Goal: Task Accomplishment & Management: Complete application form

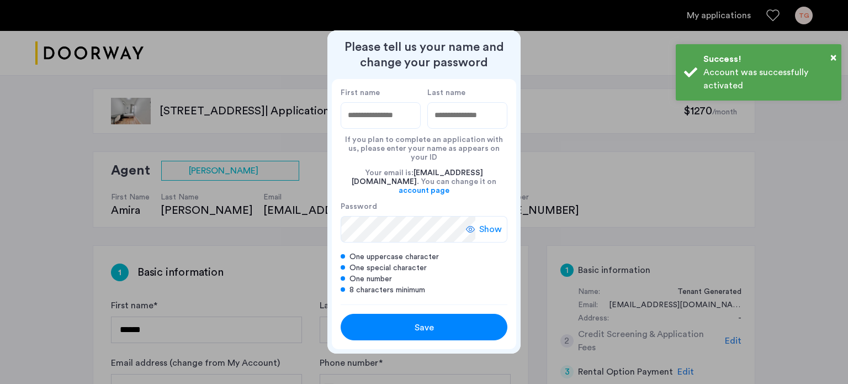
click at [200, 240] on div at bounding box center [424, 192] width 848 height 384
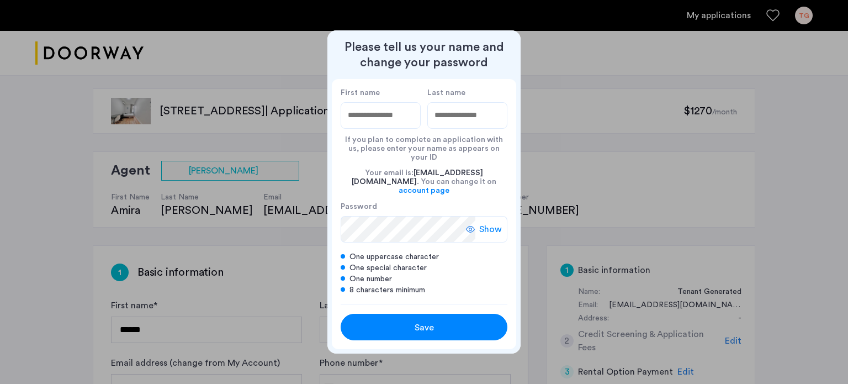
click at [317, 311] on div at bounding box center [424, 192] width 848 height 384
click at [433, 321] on div "Save" at bounding box center [424, 327] width 106 height 13
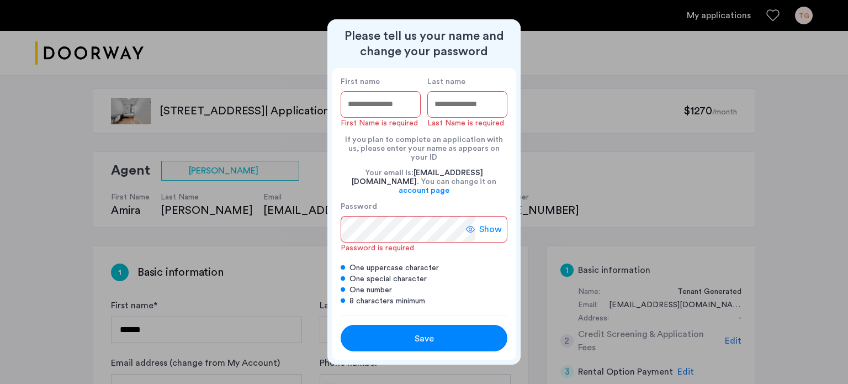
click at [264, 214] on div at bounding box center [424, 192] width 848 height 384
drag, startPoint x: 225, startPoint y: 301, endPoint x: 238, endPoint y: 259, distance: 43.8
click at [238, 259] on div at bounding box center [424, 192] width 848 height 384
click at [234, 287] on div at bounding box center [424, 192] width 848 height 384
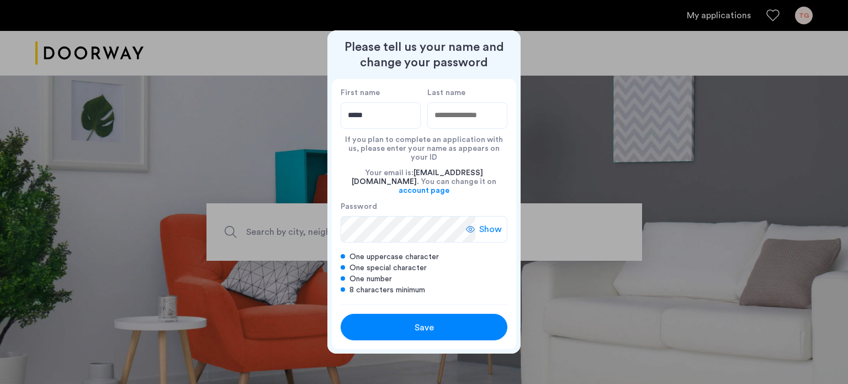
type input "*****"
click at [459, 125] on input "Last name" at bounding box center [467, 115] width 80 height 26
type input "*****"
click at [251, 73] on div at bounding box center [424, 192] width 848 height 384
click at [406, 327] on button "Save" at bounding box center [424, 327] width 167 height 26
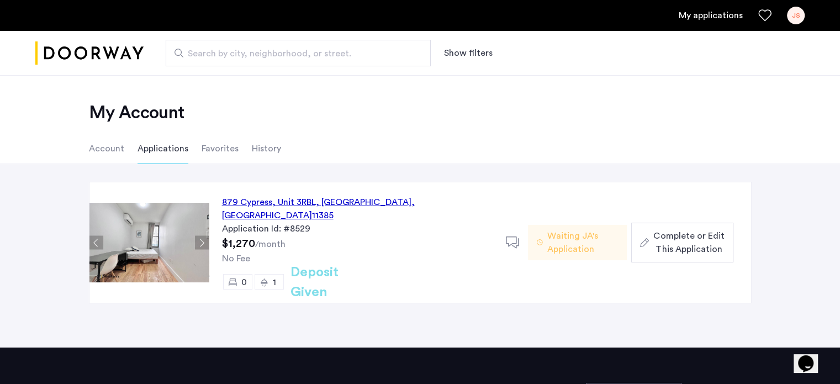
click at [268, 203] on div "879 Cypress, Unit 3RBL, Queens , NY 11385" at bounding box center [357, 208] width 270 height 26
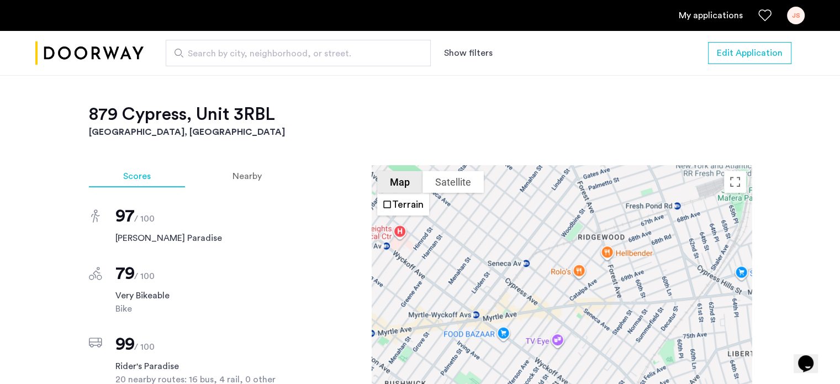
scroll to position [775, 0]
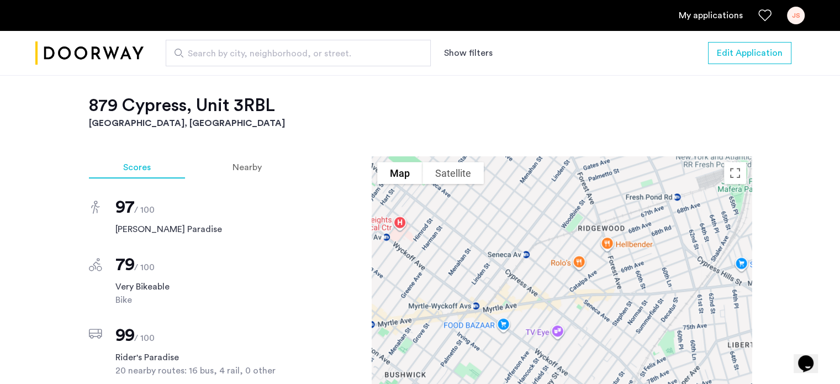
click at [543, 280] on div at bounding box center [562, 310] width 380 height 309
click at [556, 301] on div at bounding box center [562, 310] width 380 height 309
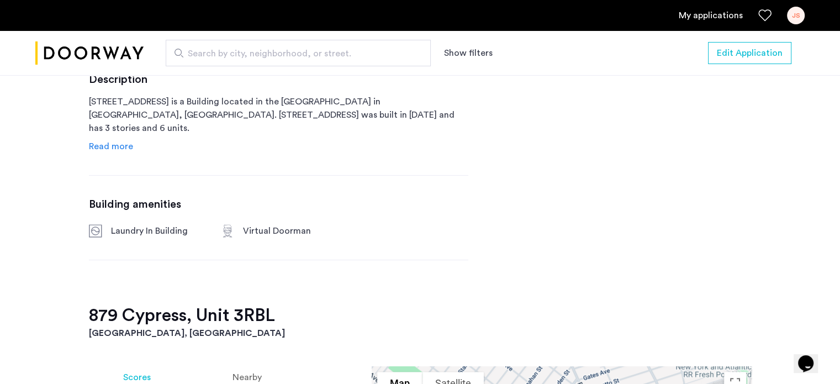
scroll to position [565, 0]
click at [104, 147] on span "Read more" at bounding box center [111, 146] width 44 height 9
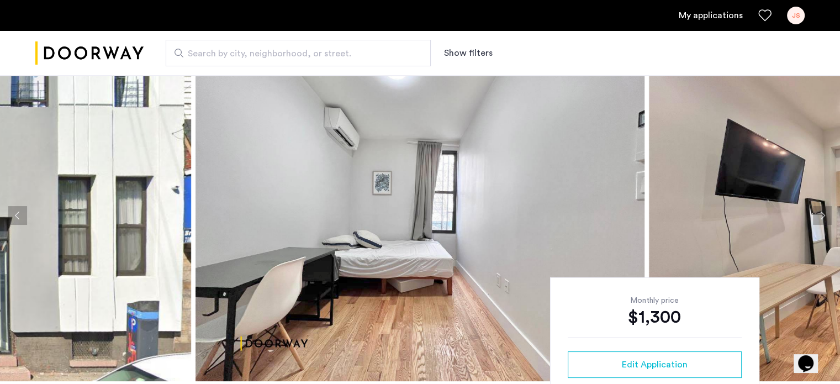
scroll to position [26, 0]
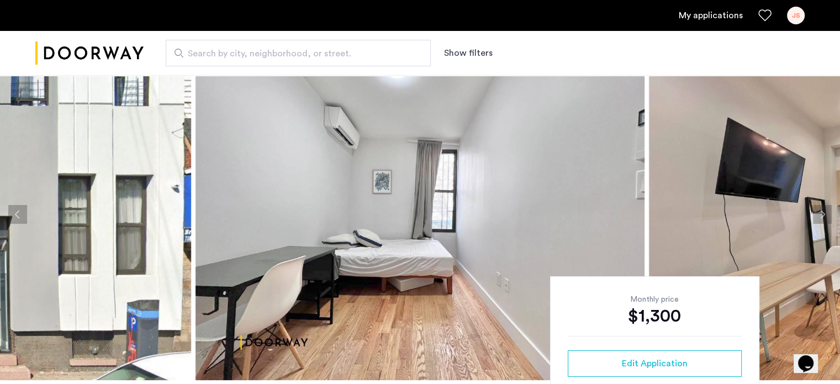
click at [555, 145] on img at bounding box center [419, 214] width 449 height 331
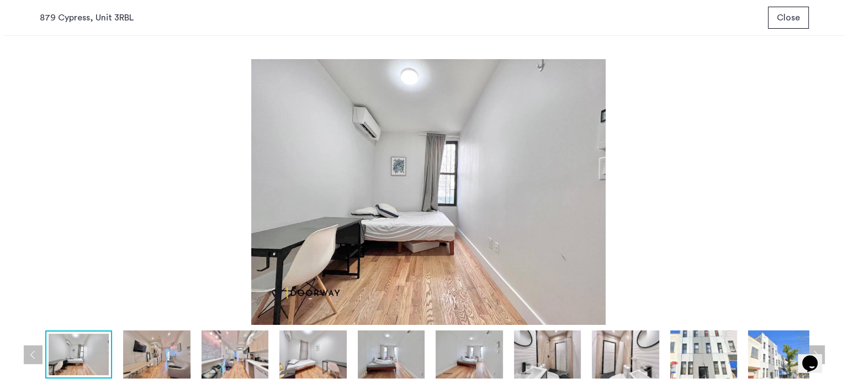
scroll to position [0, 0]
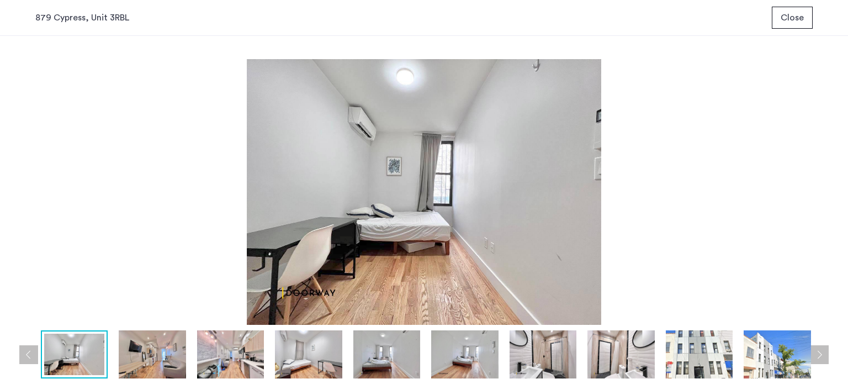
click at [155, 352] on img at bounding box center [152, 354] width 67 height 48
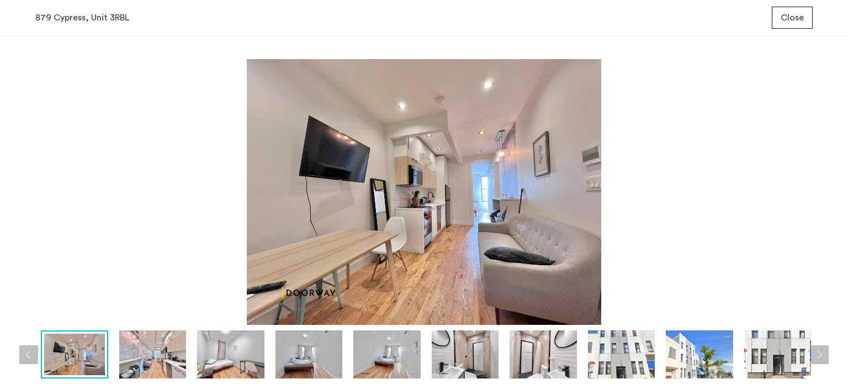
click at [328, 352] on img at bounding box center [308, 354] width 67 height 48
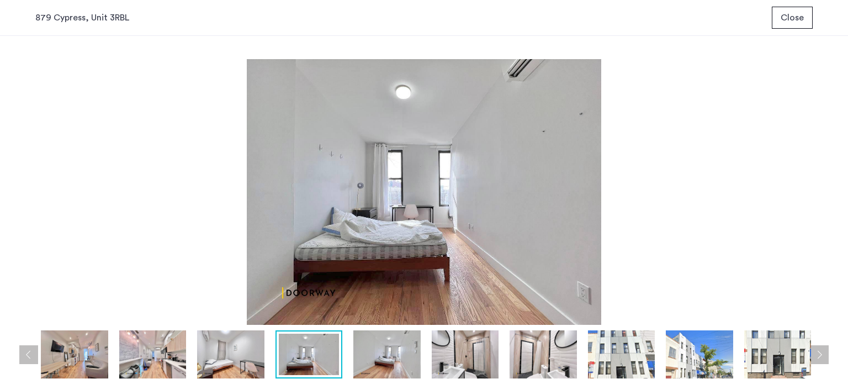
click at [397, 364] on img at bounding box center [386, 354] width 67 height 48
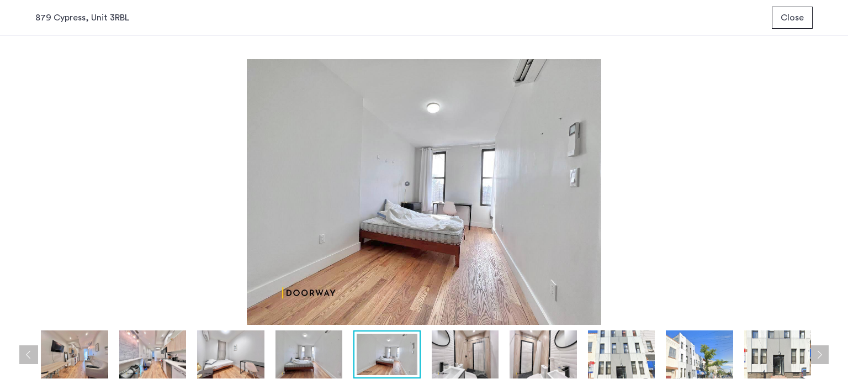
click at [466, 362] on img at bounding box center [465, 354] width 67 height 48
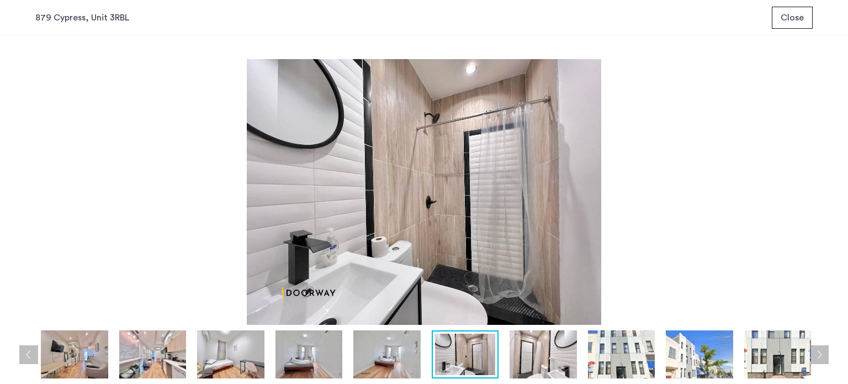
click at [537, 362] on img at bounding box center [543, 354] width 67 height 48
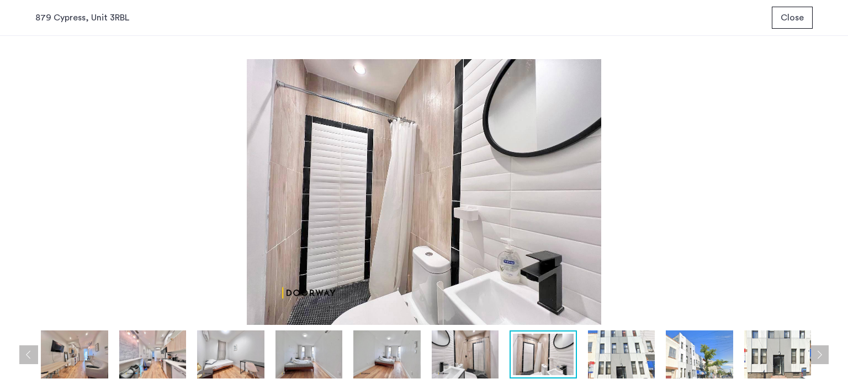
click at [618, 363] on img at bounding box center [621, 354] width 67 height 48
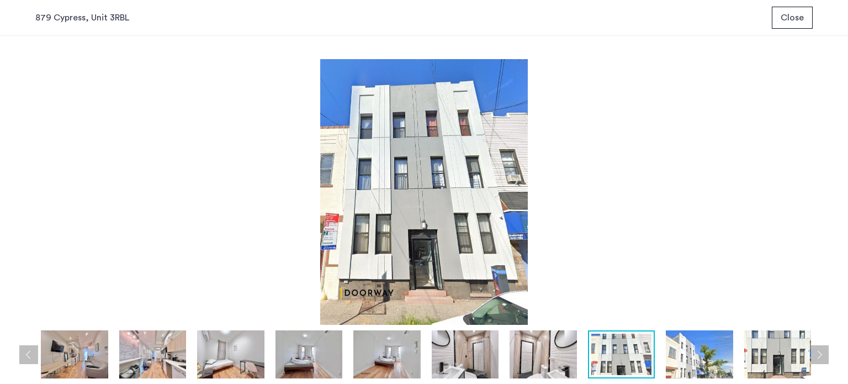
click at [680, 346] on img at bounding box center [699, 354] width 67 height 48
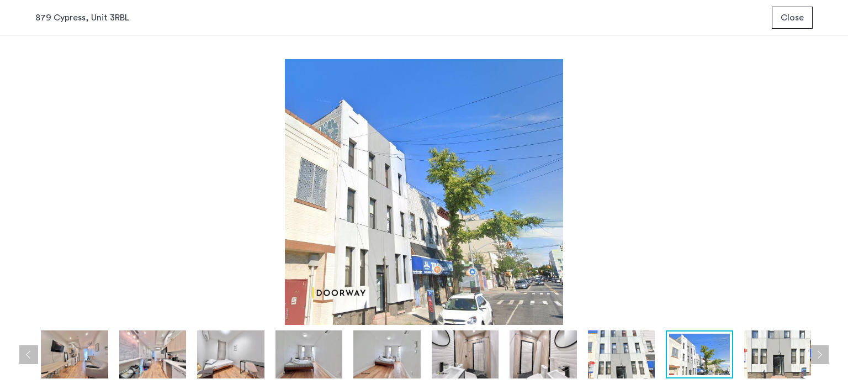
click at [751, 357] on img at bounding box center [777, 354] width 67 height 48
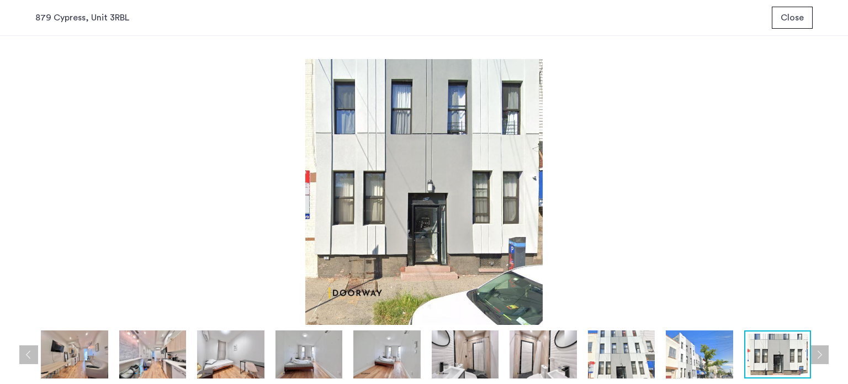
click at [819, 351] on button "Next apartment" at bounding box center [819, 354] width 19 height 19
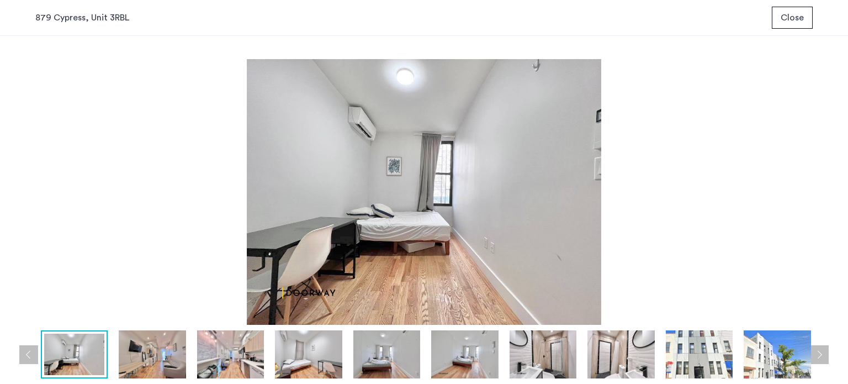
drag, startPoint x: 819, startPoint y: 351, endPoint x: 468, endPoint y: 227, distance: 372.4
click at [468, 227] on img at bounding box center [423, 192] width 777 height 266
drag, startPoint x: 134, startPoint y: 73, endPoint x: 107, endPoint y: 76, distance: 26.7
click at [107, 76] on img at bounding box center [423, 192] width 777 height 266
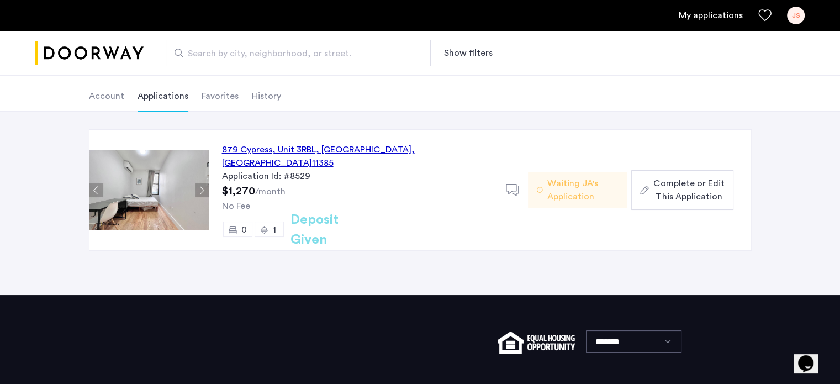
scroll to position [53, 0]
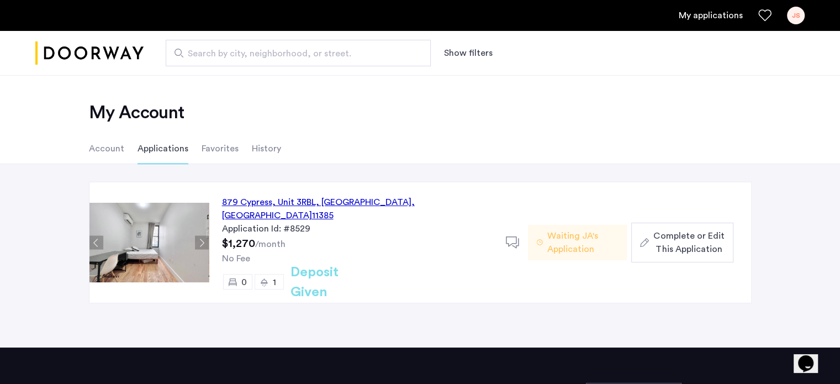
click at [676, 238] on span "Complete or Edit This Application" at bounding box center [688, 242] width 71 height 26
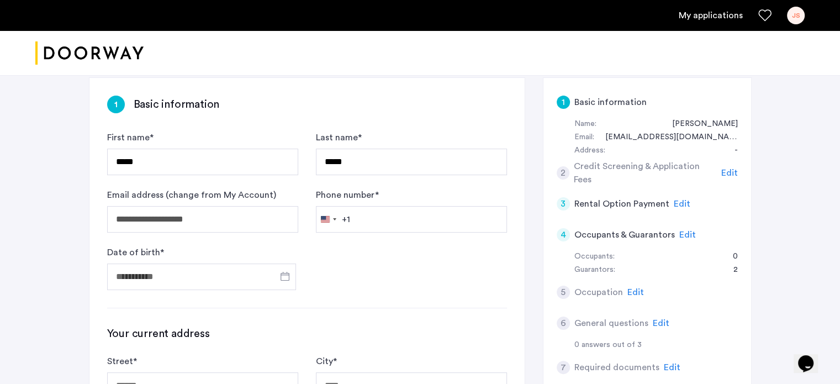
scroll to position [210, 0]
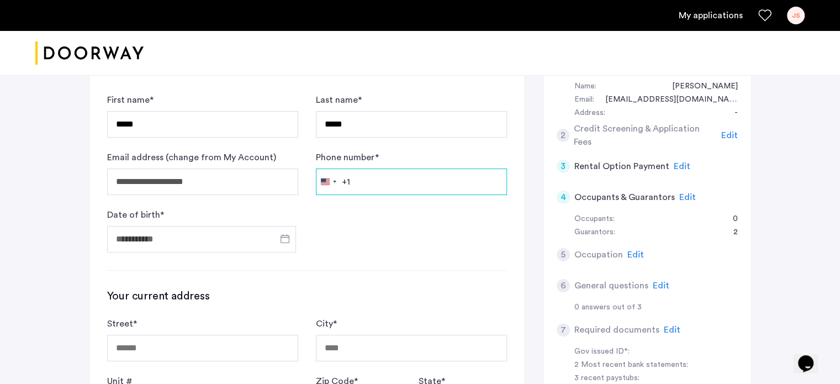
click at [392, 179] on input "Phone number *" at bounding box center [411, 181] width 191 height 26
type input "**********"
click at [204, 236] on input "Date of birth *" at bounding box center [201, 239] width 189 height 26
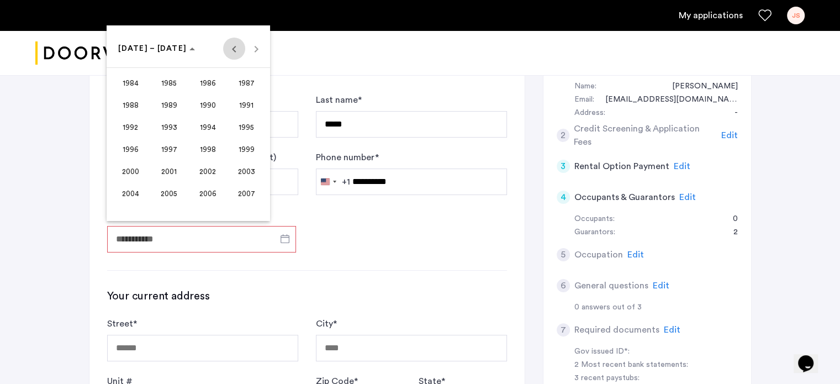
click at [233, 54] on span "Previous 24 years" at bounding box center [234, 49] width 22 height 22
click at [258, 51] on span "Next 24 years" at bounding box center [256, 49] width 22 height 22
click at [132, 190] on span "1956" at bounding box center [130, 193] width 35 height 20
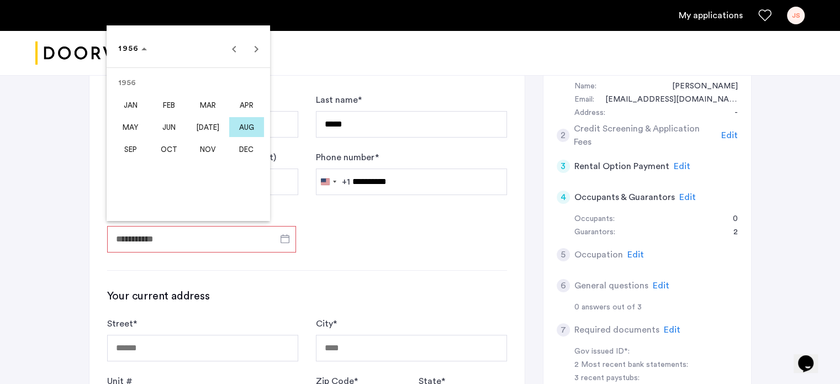
click at [169, 150] on span "OCT" at bounding box center [169, 149] width 35 height 20
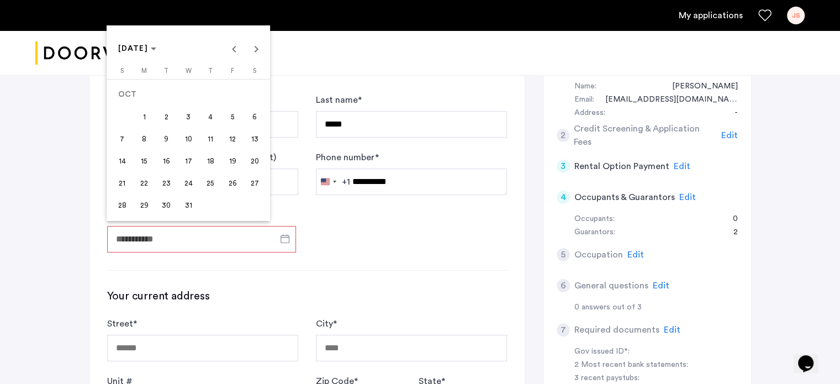
click at [182, 182] on span "24" at bounding box center [188, 183] width 20 height 20
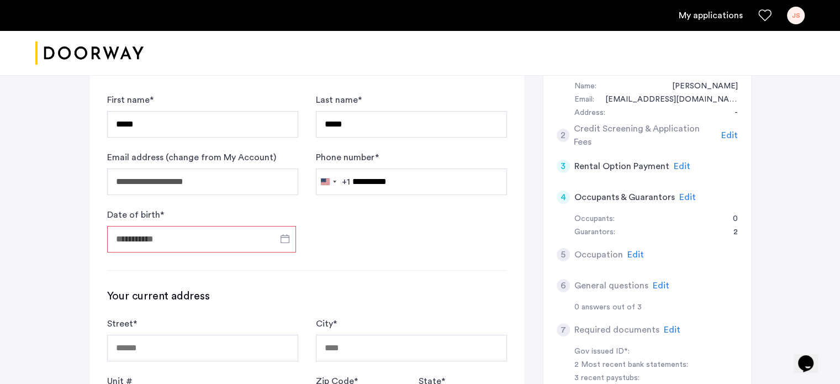
type input "**********"
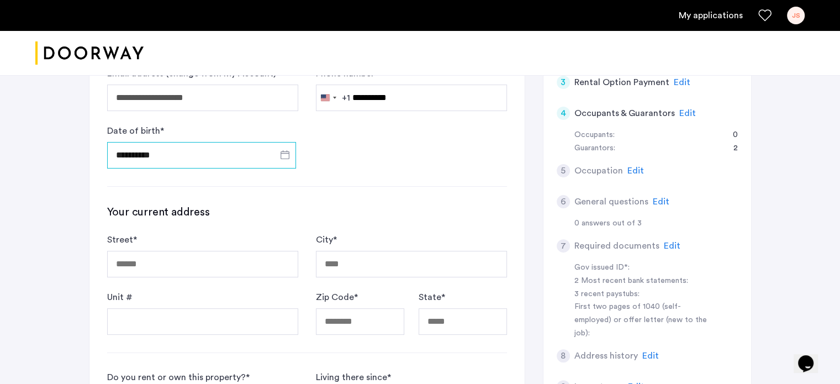
scroll to position [298, 0]
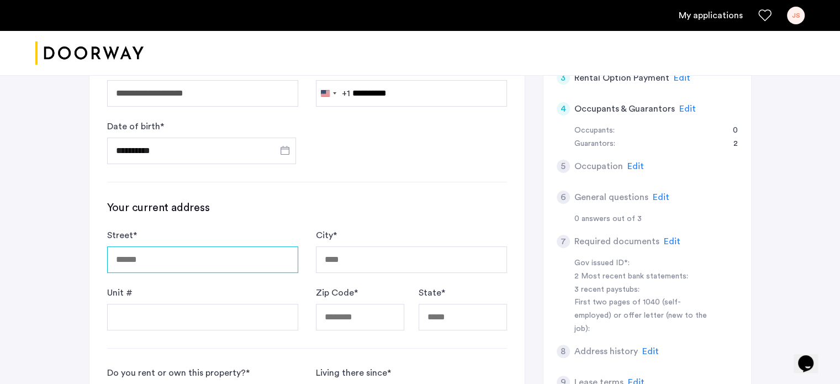
click at [165, 258] on input "Street *" at bounding box center [202, 259] width 191 height 26
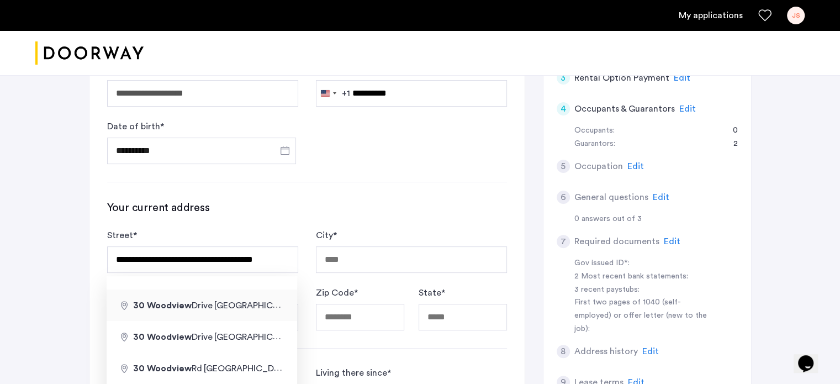
type input "**********"
type input "*****"
type input "**"
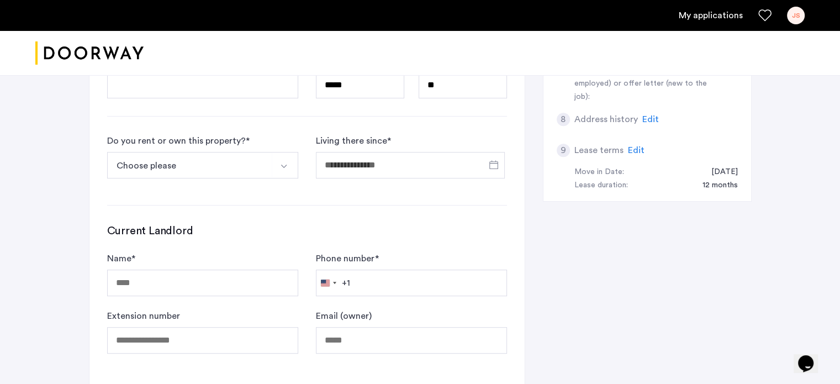
scroll to position [530, 0]
click at [286, 163] on img "Select option" at bounding box center [283, 166] width 9 height 9
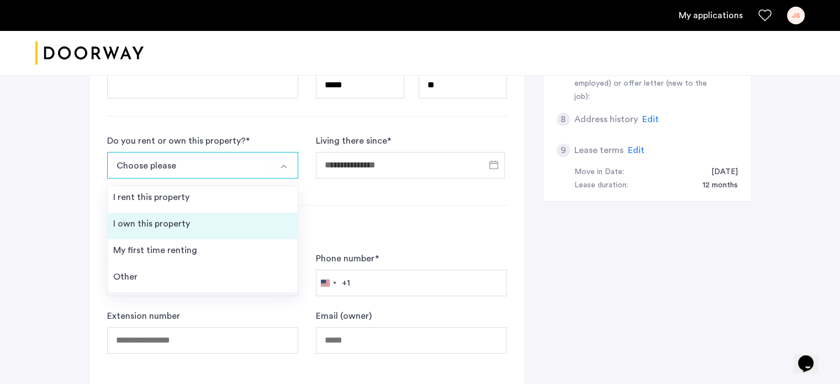
click at [163, 220] on div "I own this property" at bounding box center [151, 223] width 77 height 13
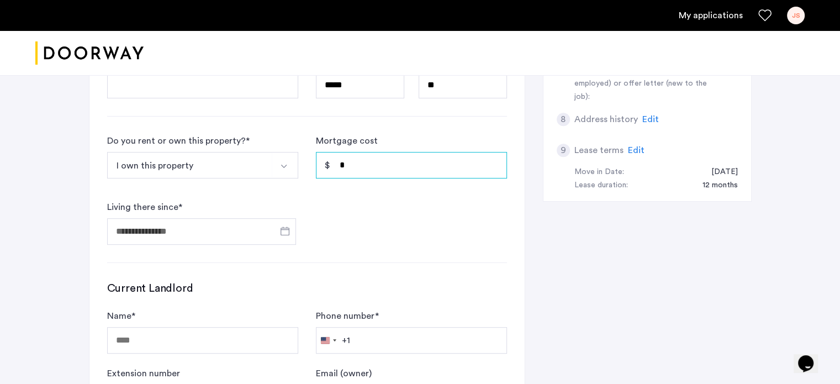
click at [351, 163] on input "*" at bounding box center [411, 165] width 191 height 26
type input "*****"
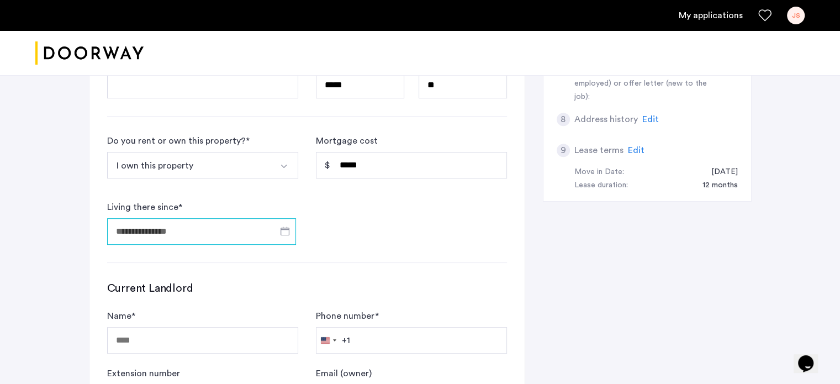
click at [243, 225] on input "Living there since *" at bounding box center [201, 231] width 189 height 26
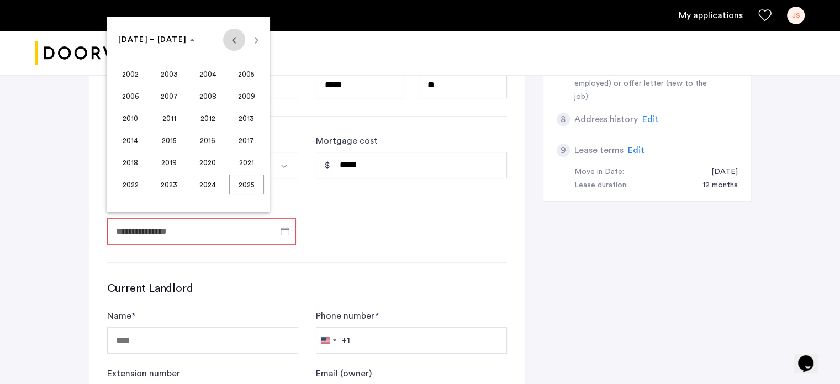
click at [234, 40] on span "Previous 24 years" at bounding box center [234, 40] width 22 height 22
click at [166, 139] on span "1991" at bounding box center [169, 140] width 35 height 20
click at [129, 138] on span "SEP" at bounding box center [130, 140] width 35 height 20
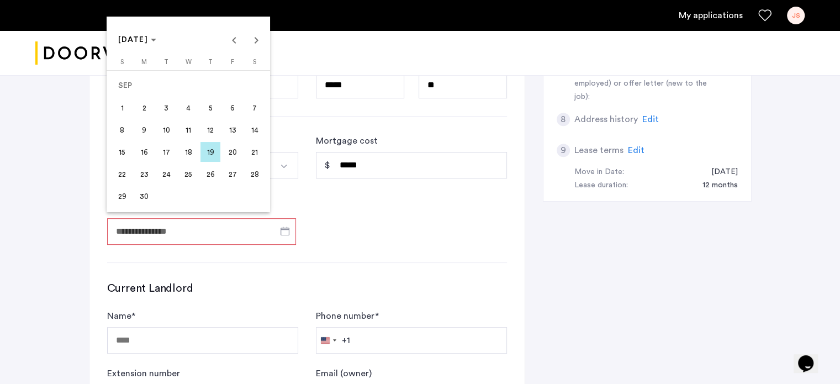
click at [122, 105] on span "1" at bounding box center [122, 108] width 20 height 20
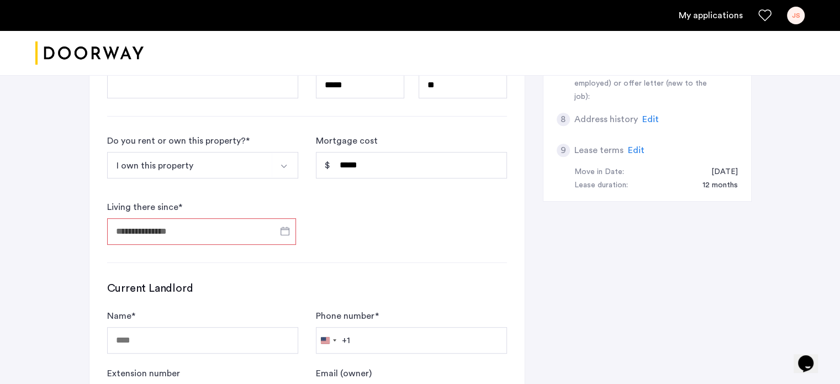
type input "**********"
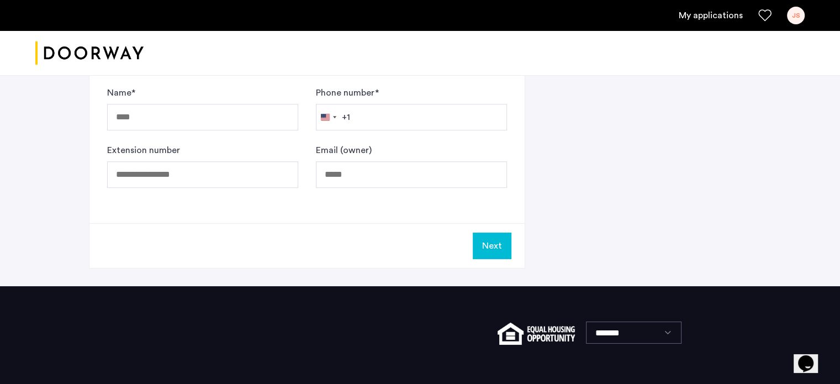
scroll to position [753, 0]
click at [494, 240] on button "Next" at bounding box center [492, 245] width 39 height 26
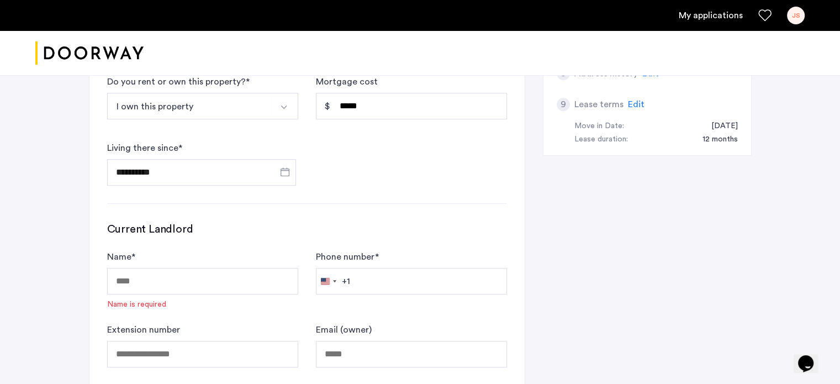
scroll to position [619, 0]
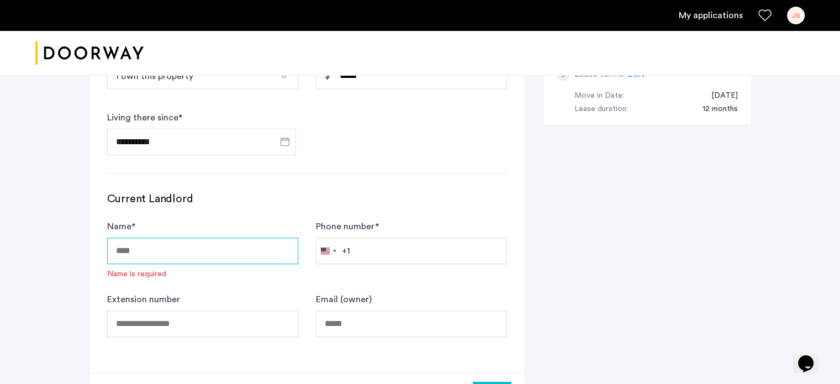
click at [163, 243] on input "Name *" at bounding box center [202, 250] width 191 height 26
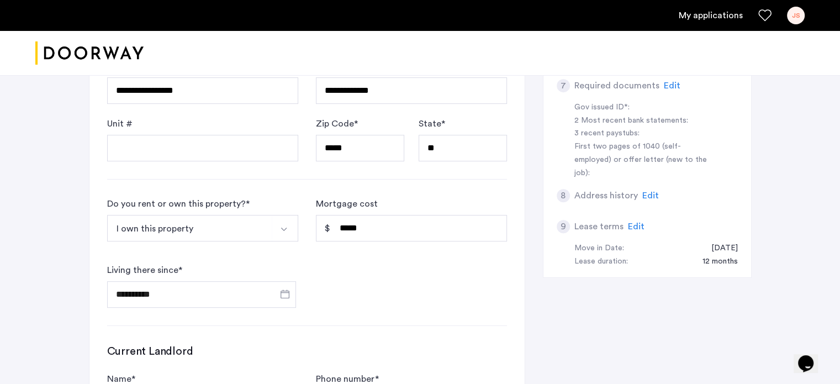
scroll to position [467, 0]
click at [282, 225] on img "Select option" at bounding box center [283, 229] width 9 height 9
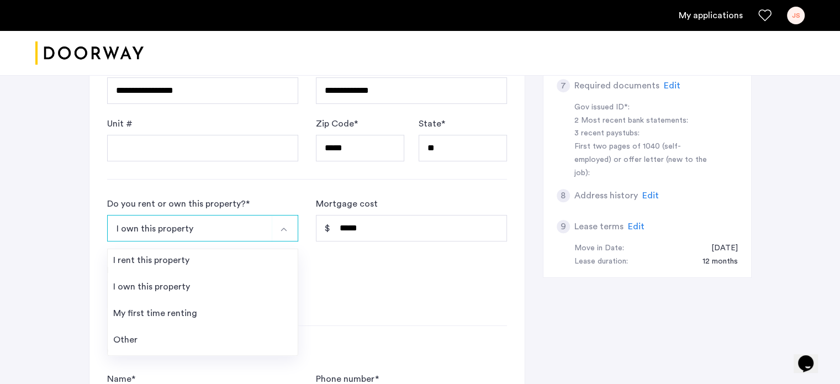
click at [282, 225] on img "Select option" at bounding box center [283, 229] width 9 height 9
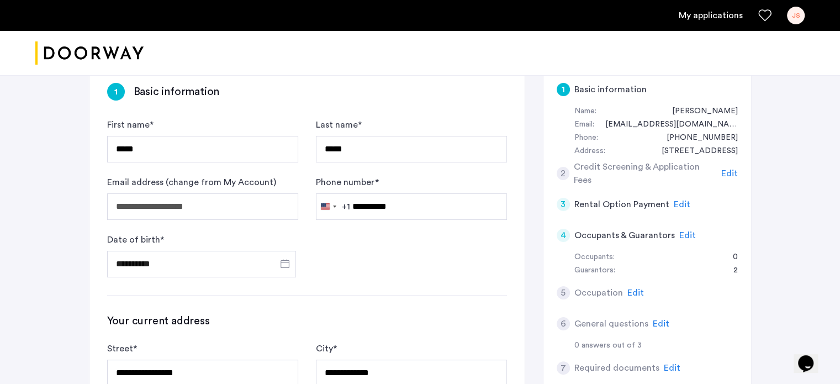
scroll to position [171, 0]
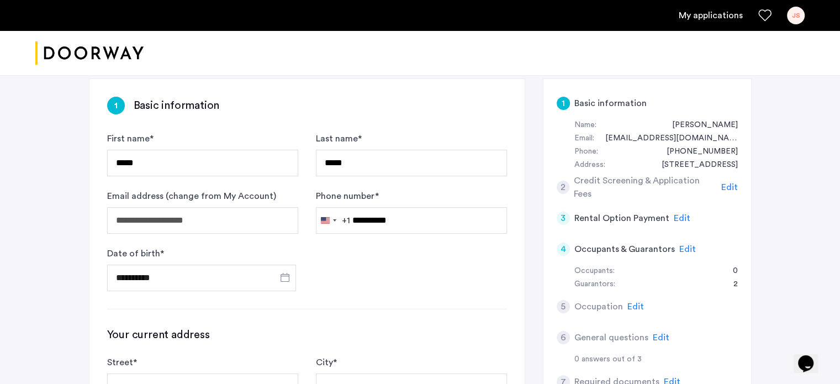
click at [729, 186] on span "Edit" at bounding box center [729, 187] width 17 height 9
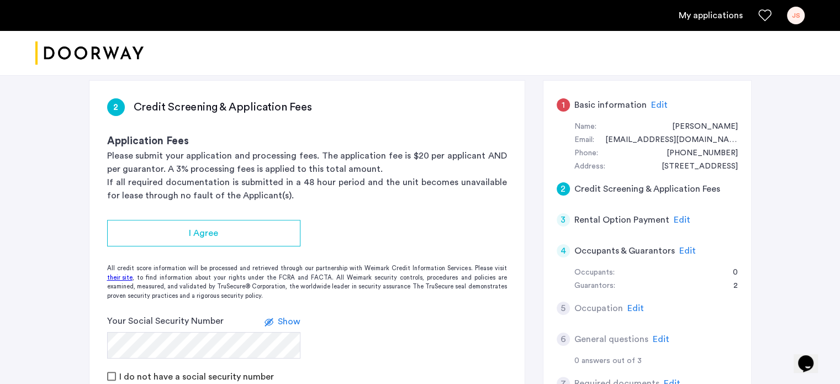
scroll to position [152, 0]
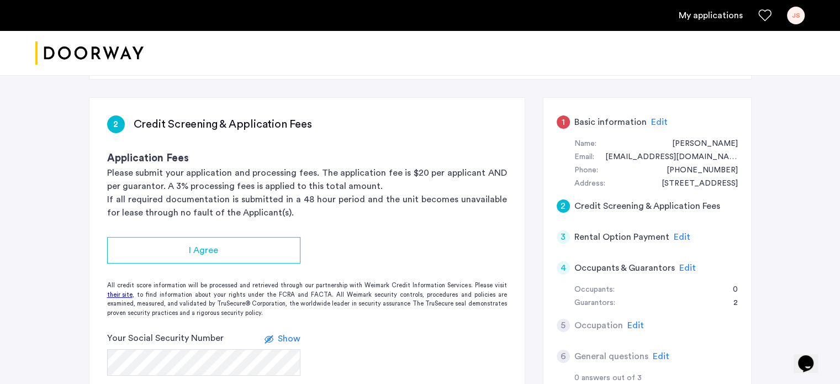
click at [679, 267] on span "Edit" at bounding box center [687, 267] width 17 height 9
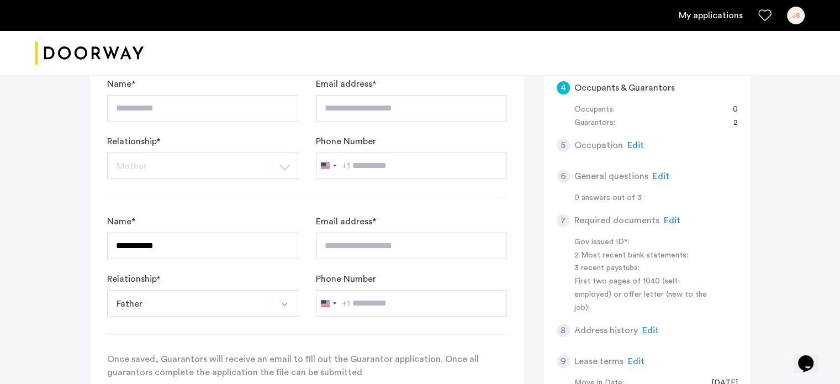
scroll to position [300, 0]
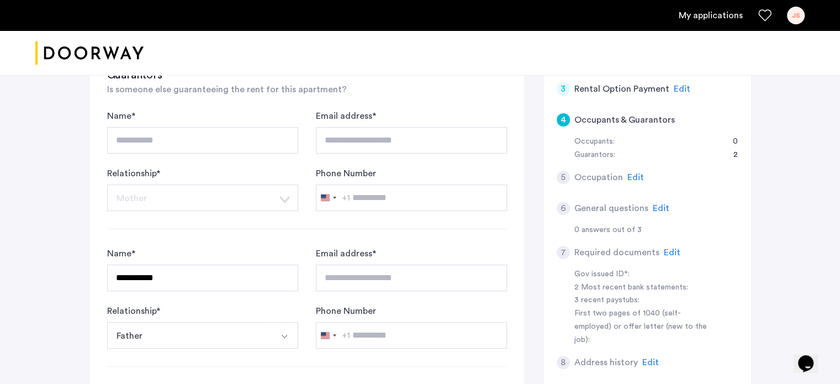
click at [661, 204] on span "Edit" at bounding box center [661, 208] width 17 height 9
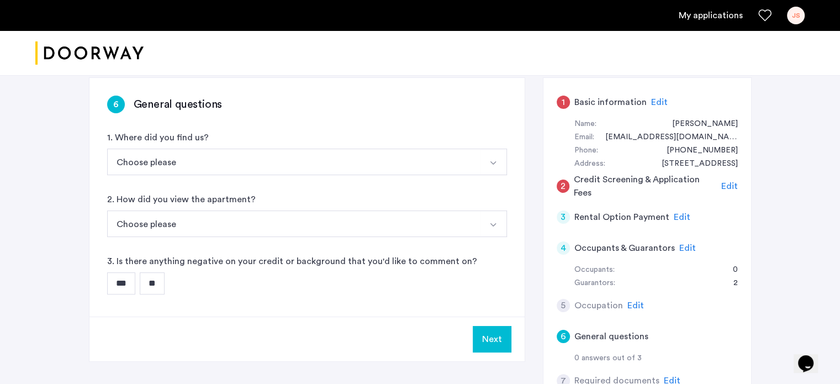
scroll to position [231, 0]
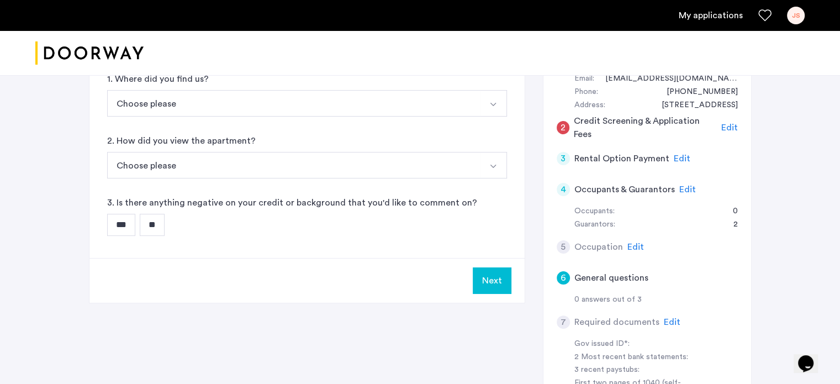
click at [634, 243] on span "Edit" at bounding box center [635, 246] width 17 height 9
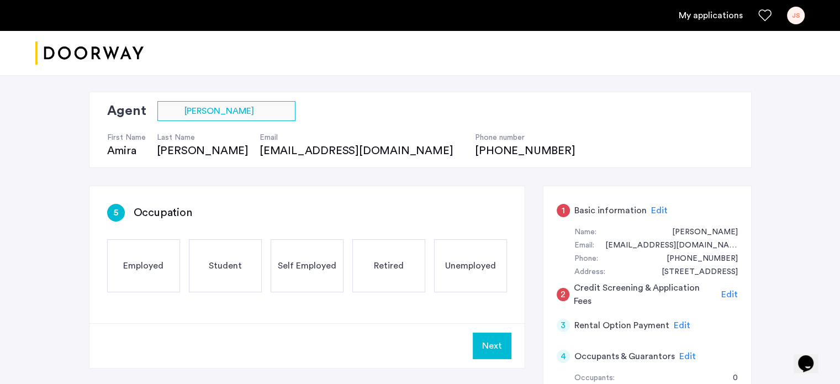
scroll to position [0, 0]
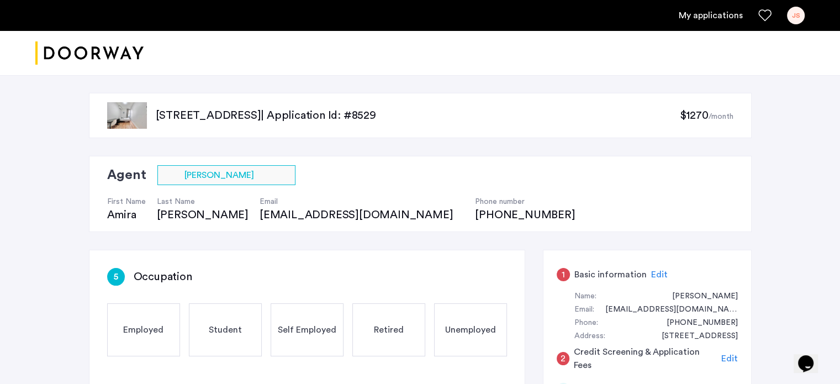
click at [656, 270] on span "Edit" at bounding box center [659, 274] width 17 height 9
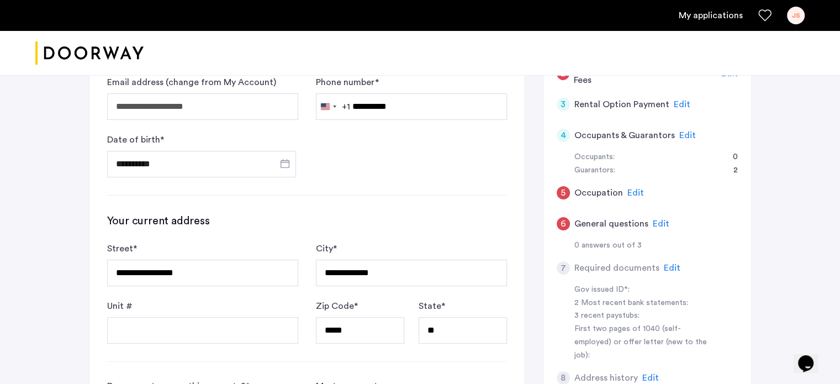
scroll to position [304, 0]
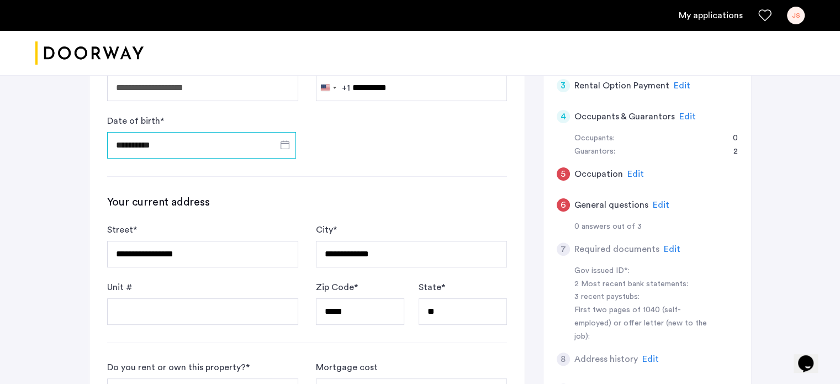
click at [135, 143] on input "**********" at bounding box center [201, 145] width 189 height 26
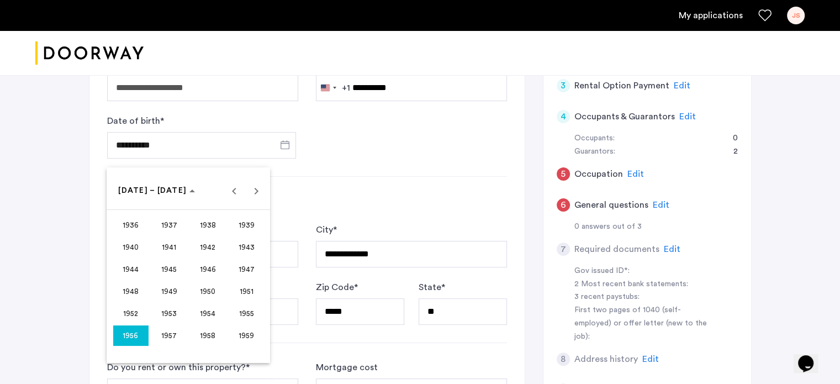
click at [135, 143] on div at bounding box center [420, 192] width 840 height 384
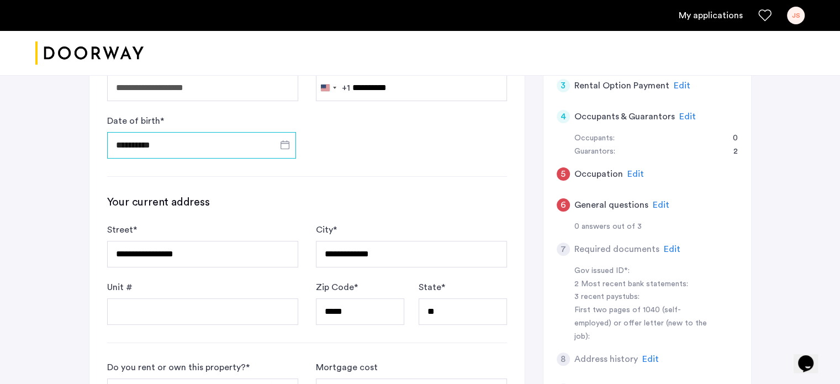
click at [135, 143] on input "**********" at bounding box center [201, 145] width 189 height 26
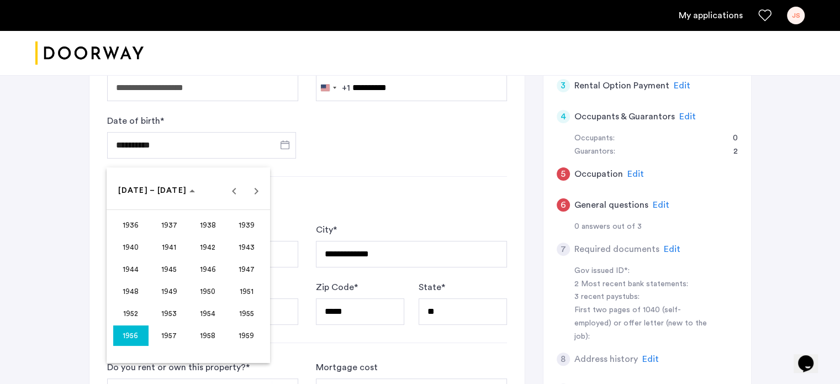
click at [286, 147] on div at bounding box center [420, 192] width 840 height 384
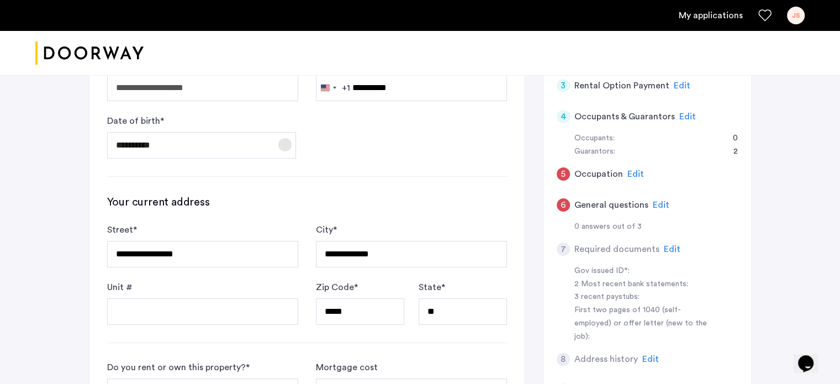
click at [286, 147] on span "Open calendar" at bounding box center [285, 144] width 26 height 26
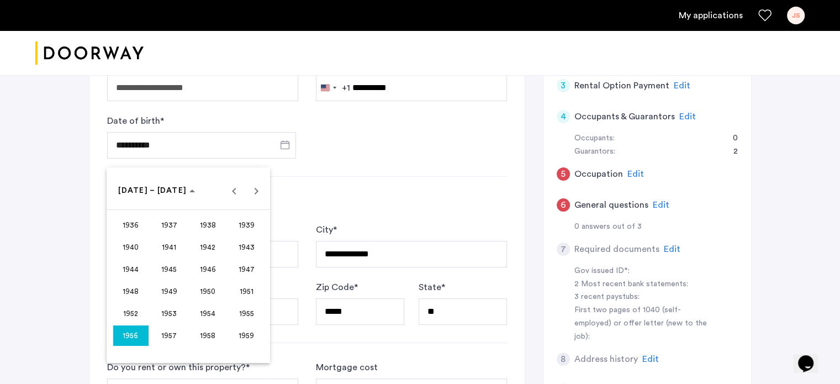
click at [286, 147] on div at bounding box center [420, 192] width 840 height 384
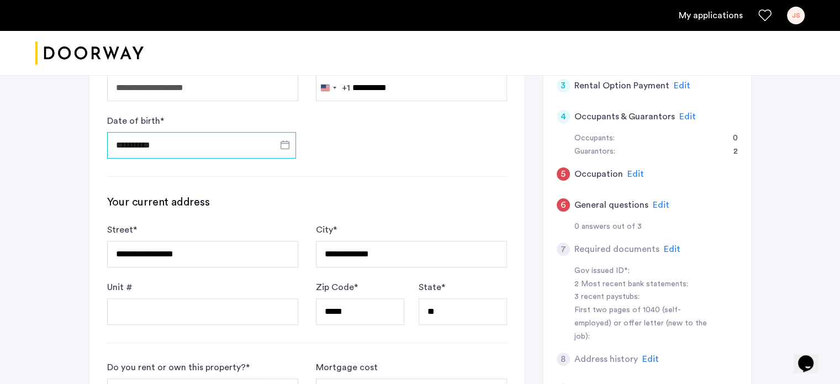
click at [171, 138] on input "**********" at bounding box center [201, 145] width 189 height 26
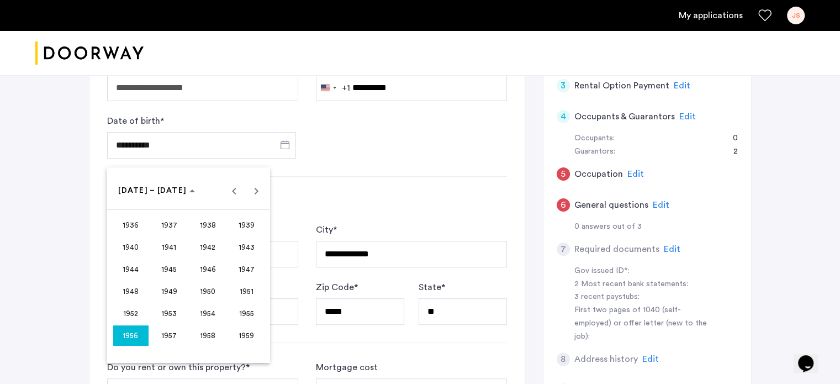
click at [171, 138] on div at bounding box center [420, 192] width 840 height 384
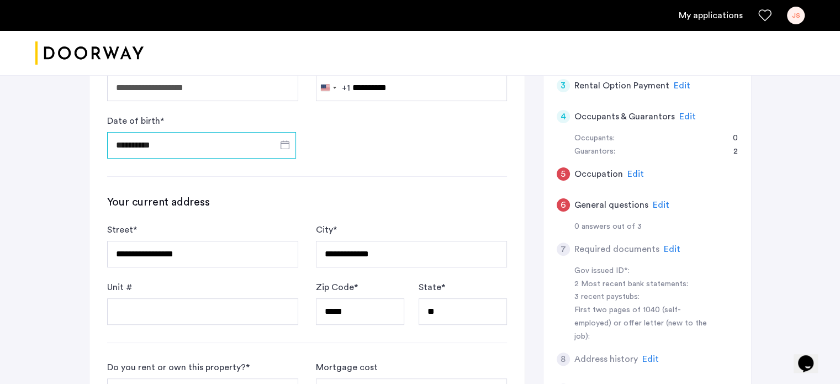
click at [171, 141] on input "**********" at bounding box center [201, 145] width 189 height 26
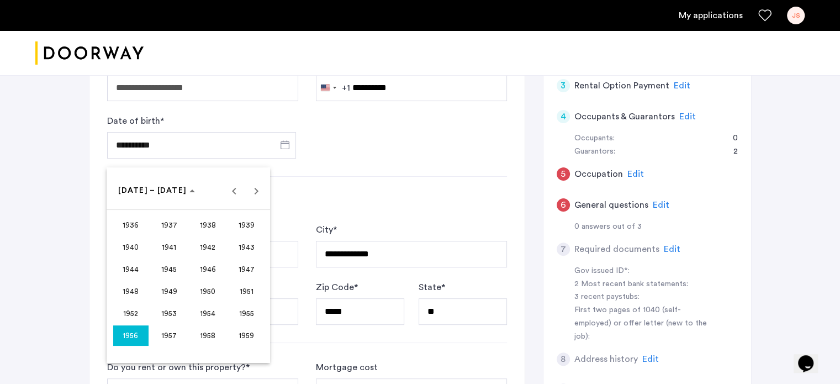
click at [134, 143] on div at bounding box center [420, 192] width 840 height 384
click at [134, 143] on input "**********" at bounding box center [201, 145] width 189 height 26
click at [134, 143] on div at bounding box center [420, 192] width 840 height 384
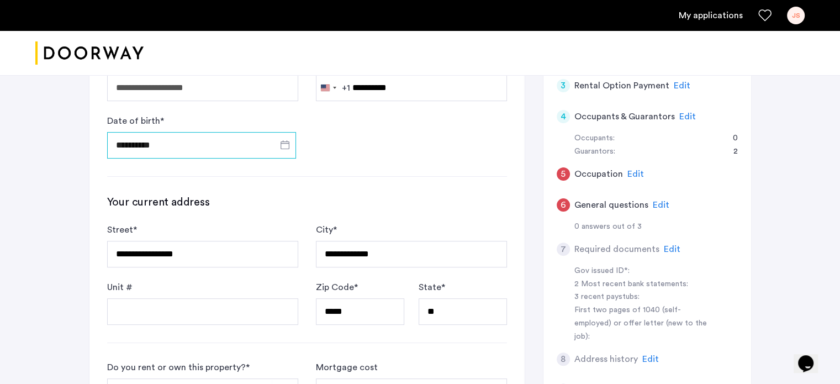
click at [197, 141] on input "**********" at bounding box center [201, 145] width 189 height 26
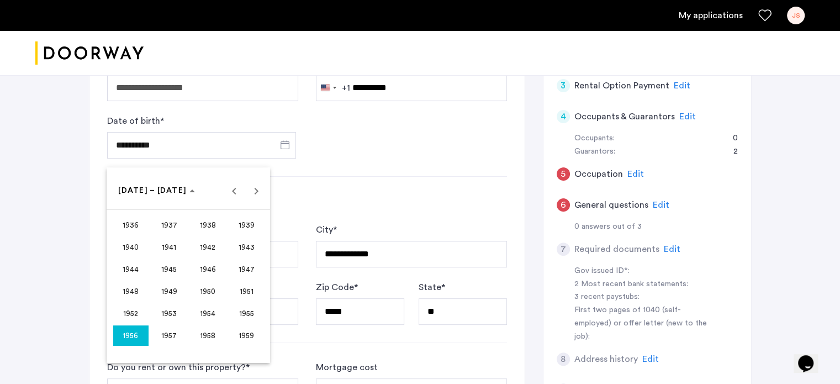
click at [129, 333] on span "1956" at bounding box center [130, 335] width 35 height 20
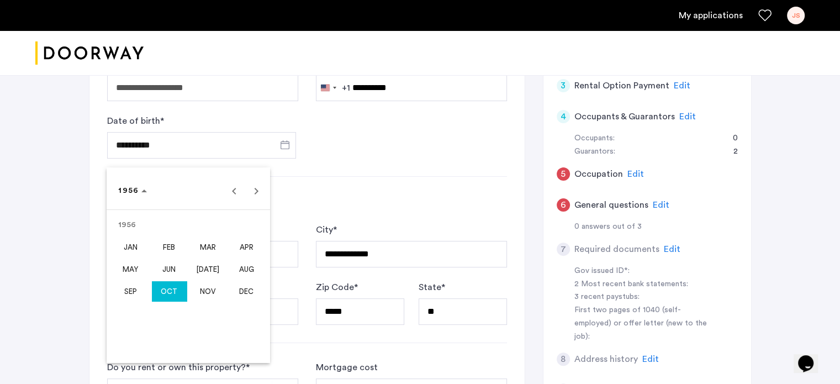
click at [170, 289] on span "OCT" at bounding box center [169, 291] width 35 height 20
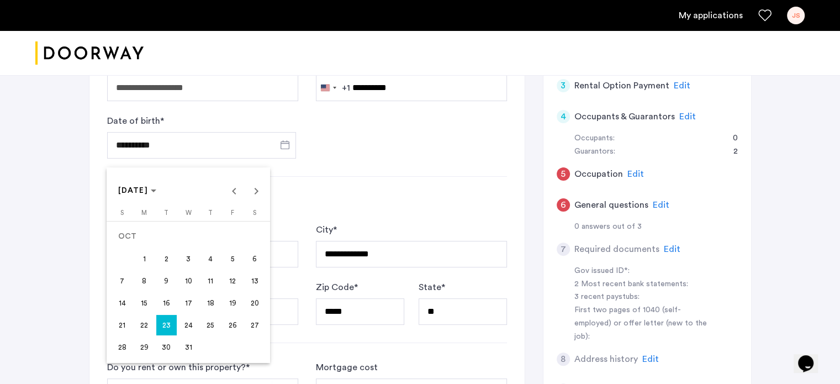
click at [188, 320] on span "24" at bounding box center [188, 325] width 20 height 20
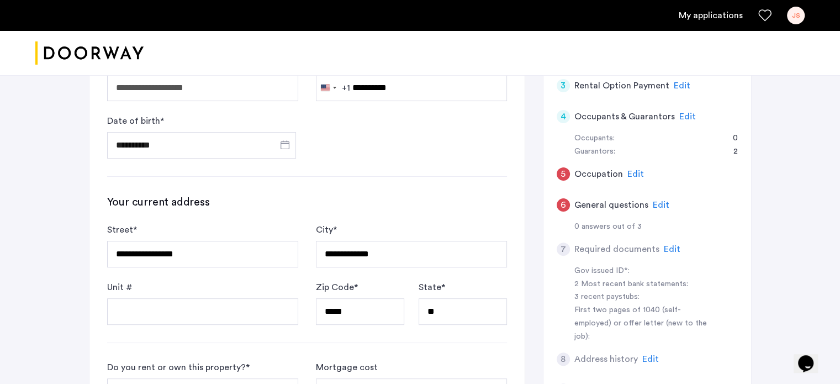
type input "**********"
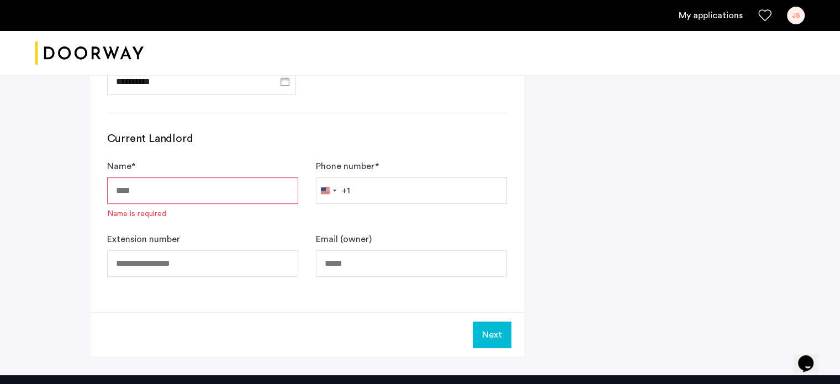
scroll to position [676, 0]
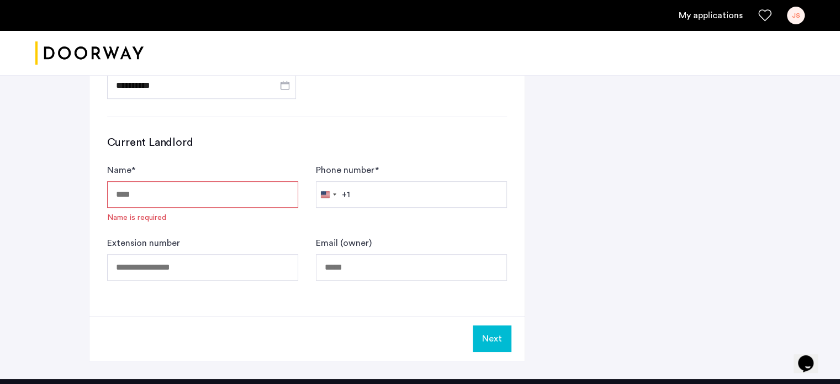
click at [147, 195] on input "Name *" at bounding box center [202, 194] width 191 height 26
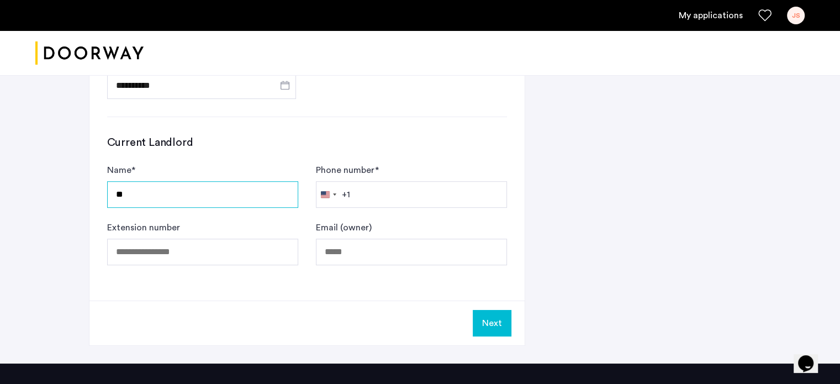
type input "**"
click at [484, 324] on button "Next" at bounding box center [492, 323] width 39 height 26
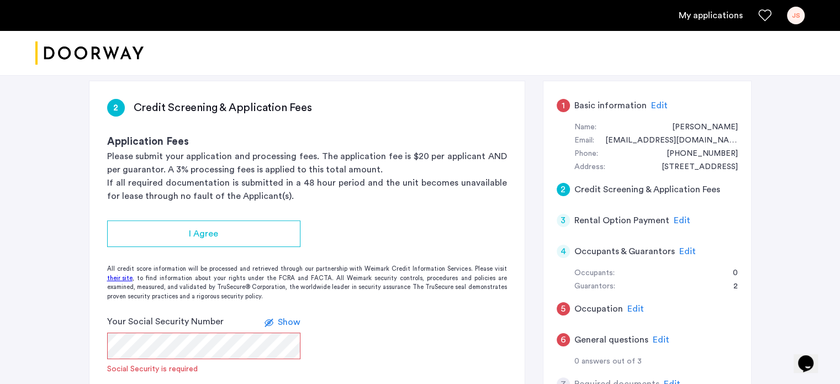
scroll to position [189, 0]
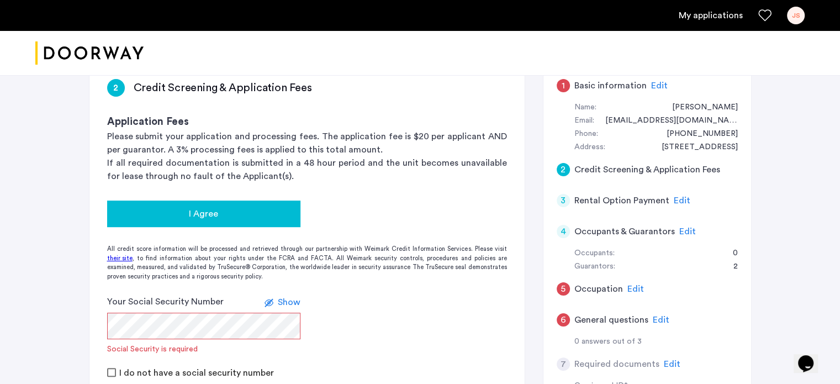
click at [223, 207] on div "I Agree" at bounding box center [204, 213] width 176 height 13
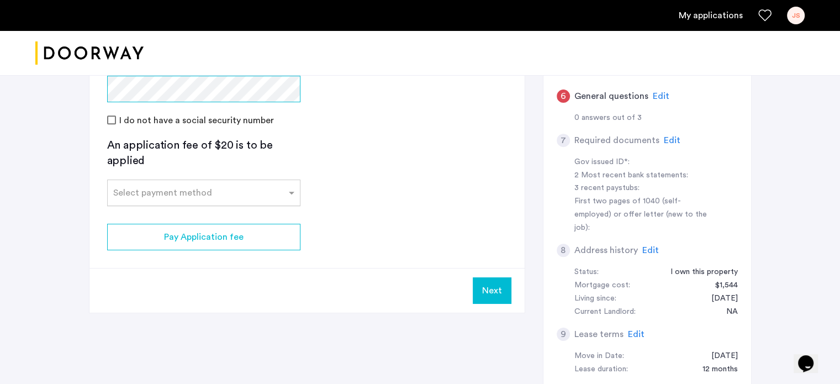
scroll to position [417, 0]
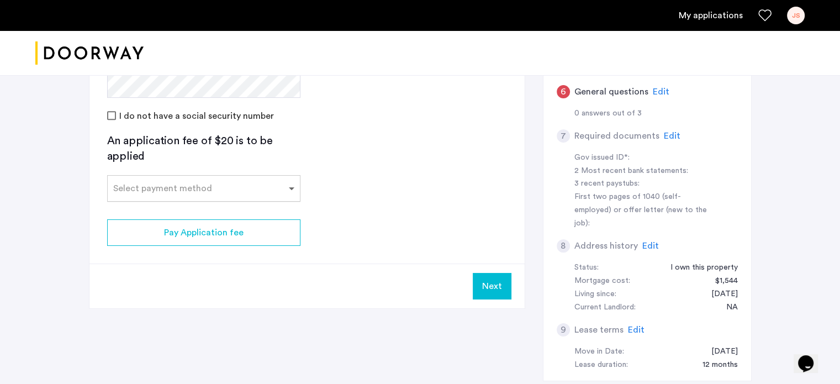
click at [287, 188] on span at bounding box center [293, 188] width 14 height 13
click at [175, 210] on div "Credit Card" at bounding box center [204, 212] width 192 height 22
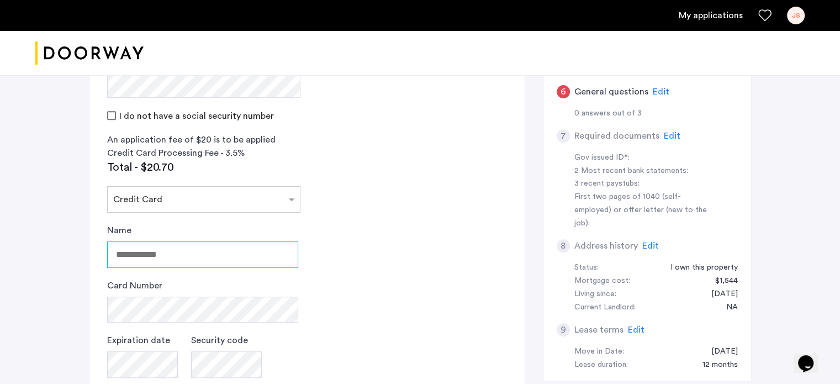
click at [201, 256] on input "Name" at bounding box center [202, 254] width 191 height 26
type input "**********"
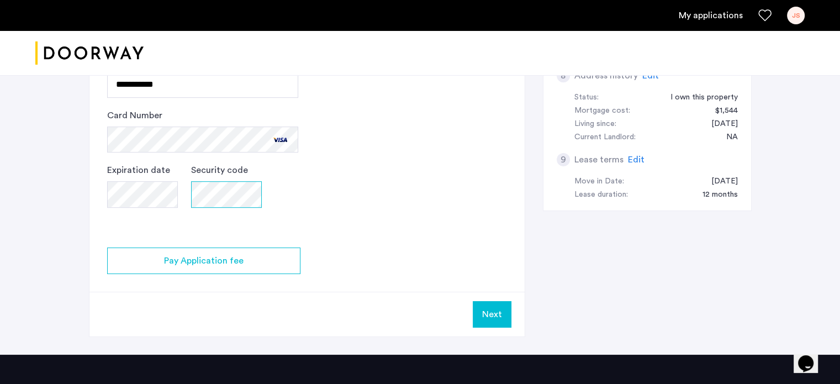
scroll to position [607, 0]
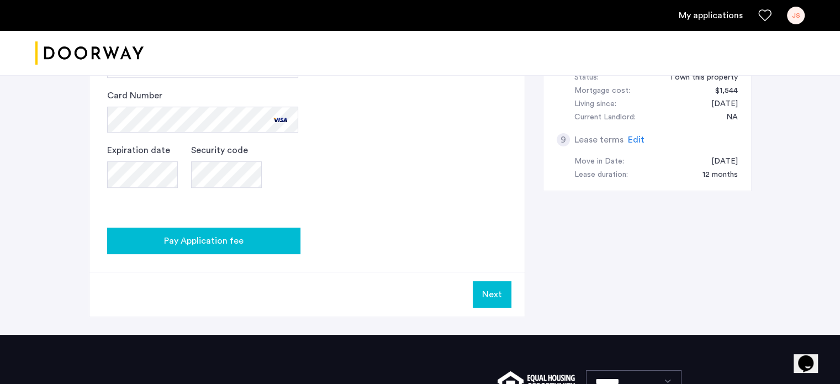
click at [181, 239] on span "Pay Application fee" at bounding box center [203, 240] width 79 height 13
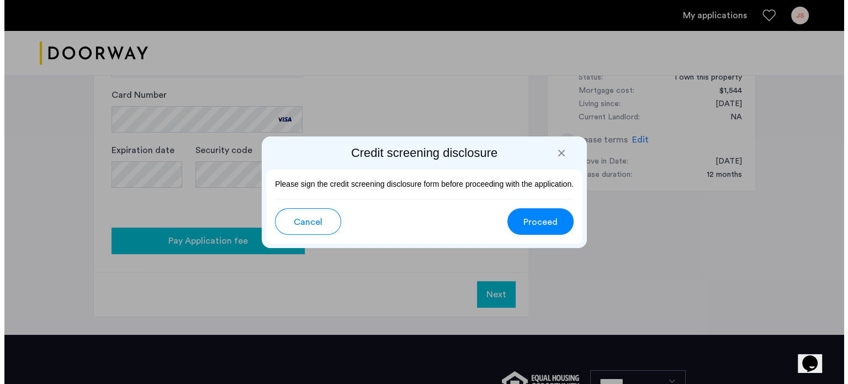
scroll to position [0, 0]
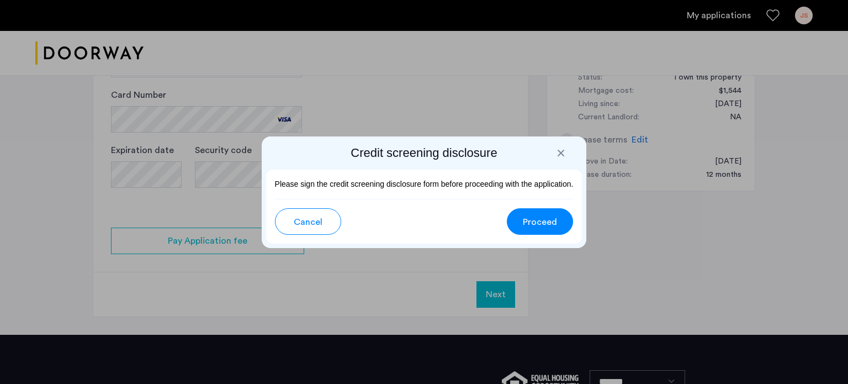
click at [541, 221] on span "Proceed" at bounding box center [540, 221] width 34 height 13
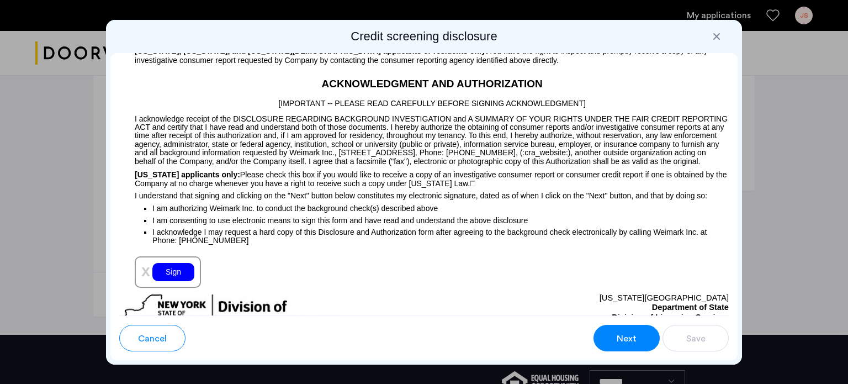
scroll to position [1163, 0]
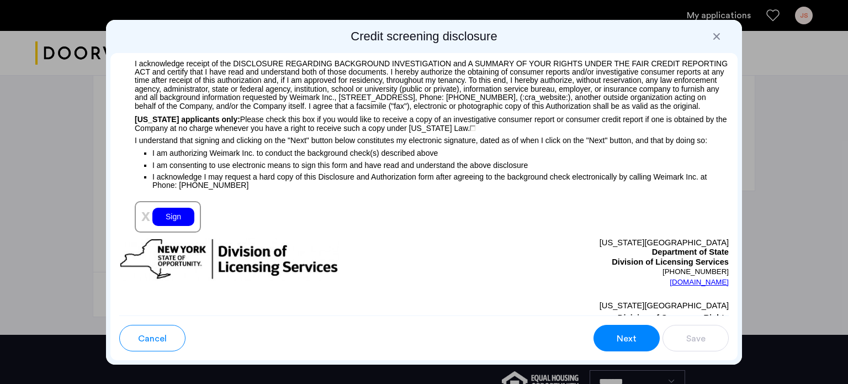
click at [177, 226] on div "Sign" at bounding box center [173, 217] width 42 height 18
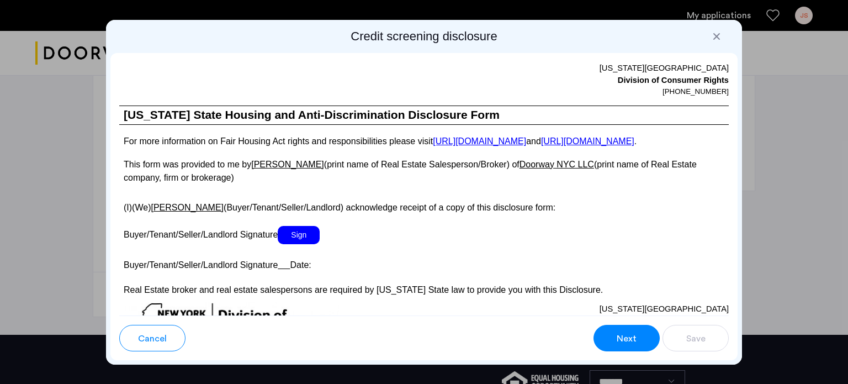
scroll to position [1991, 0]
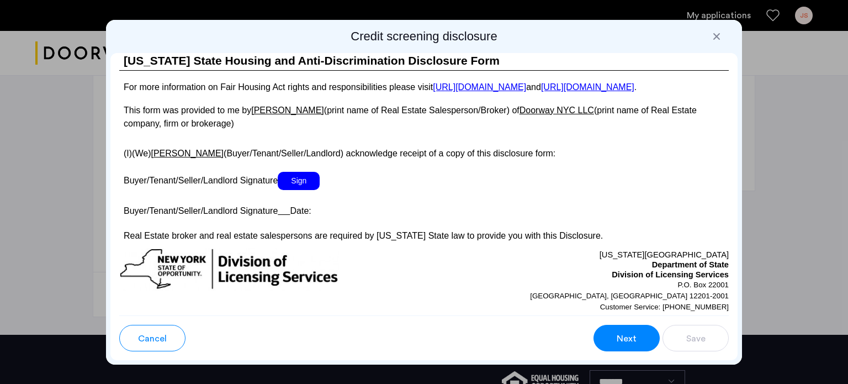
click at [299, 190] on span "Sign" at bounding box center [299, 181] width 42 height 18
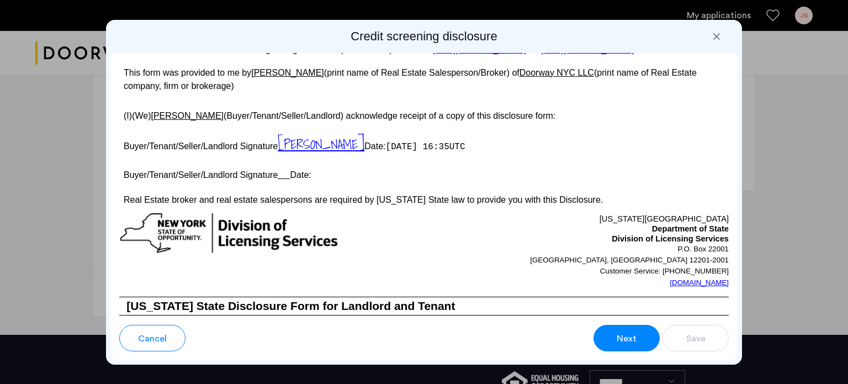
scroll to position [2046, 0]
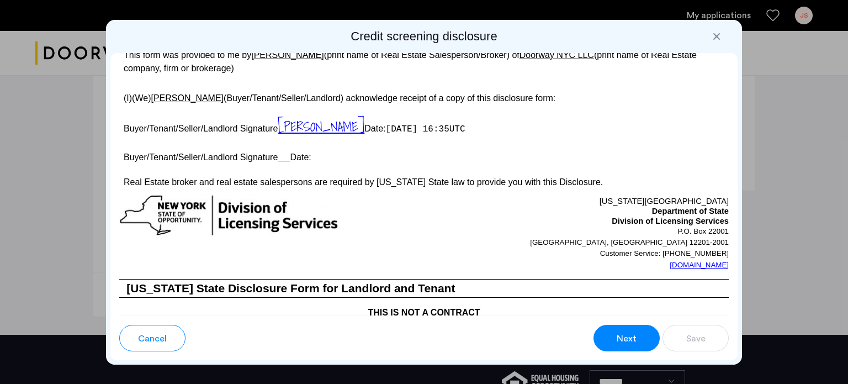
click at [290, 162] on u at bounding box center [284, 156] width 12 height 9
click at [283, 162] on u at bounding box center [284, 156] width 12 height 9
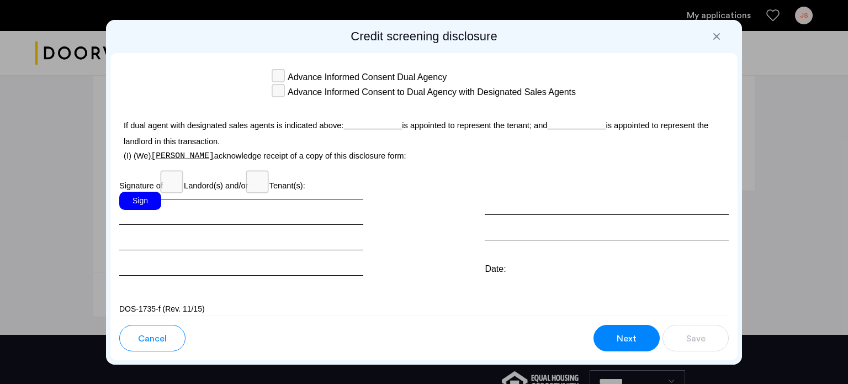
scroll to position [3244, 0]
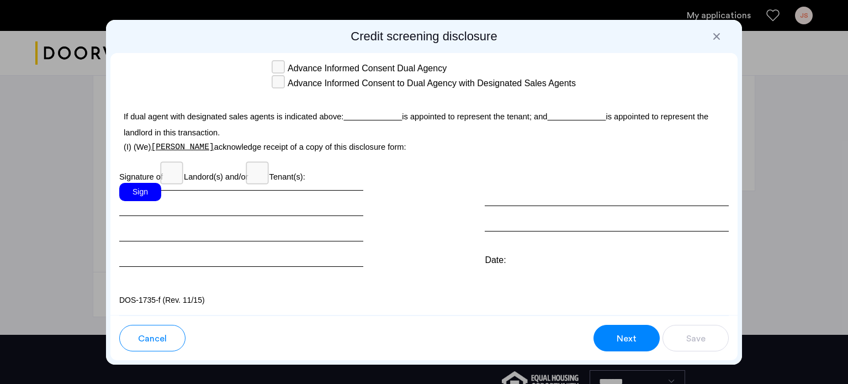
click at [143, 193] on div "Sign" at bounding box center [140, 192] width 42 height 18
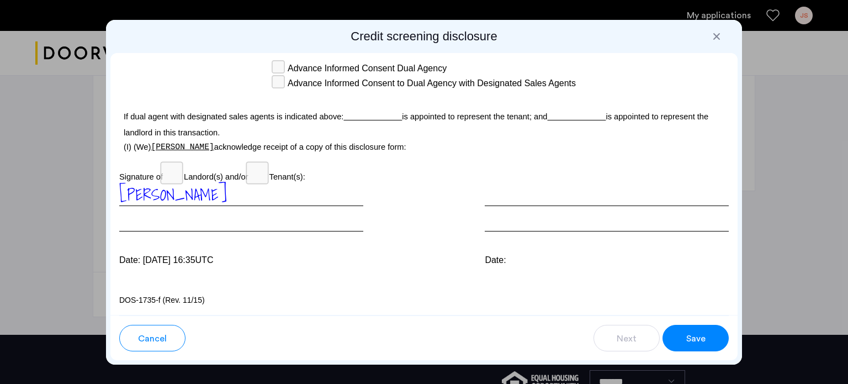
click at [685, 338] on div "Save" at bounding box center [695, 338] width 21 height 13
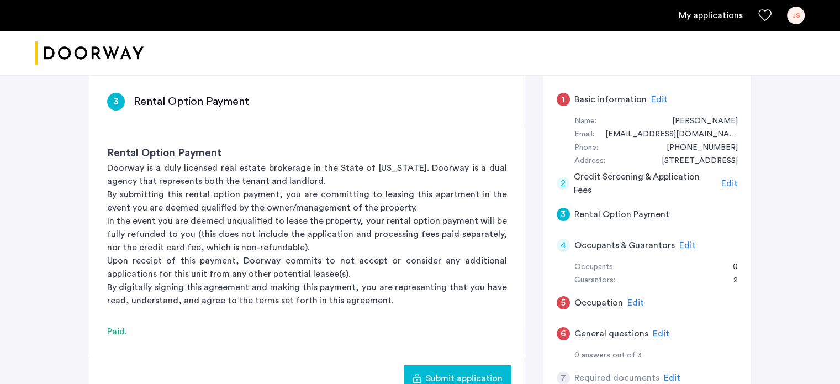
scroll to position [167, 0]
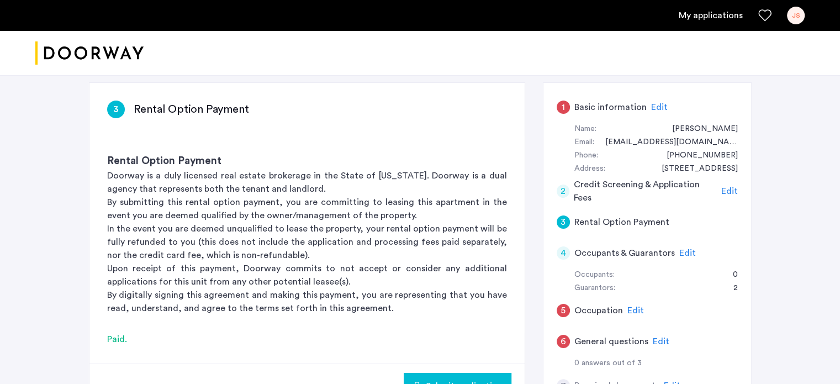
click at [726, 191] on span "Edit" at bounding box center [729, 191] width 17 height 9
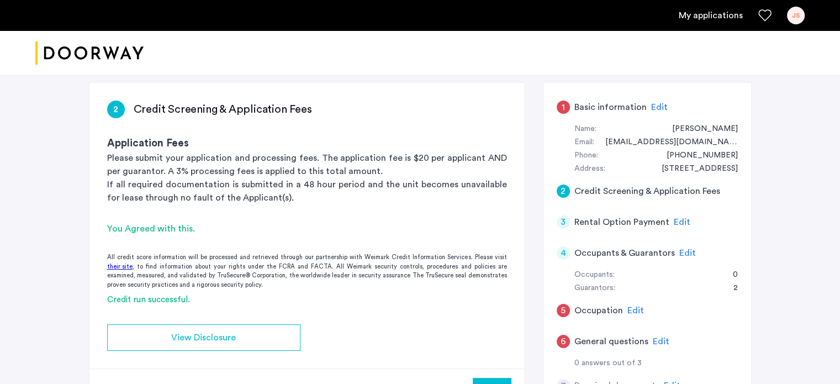
scroll to position [179, 0]
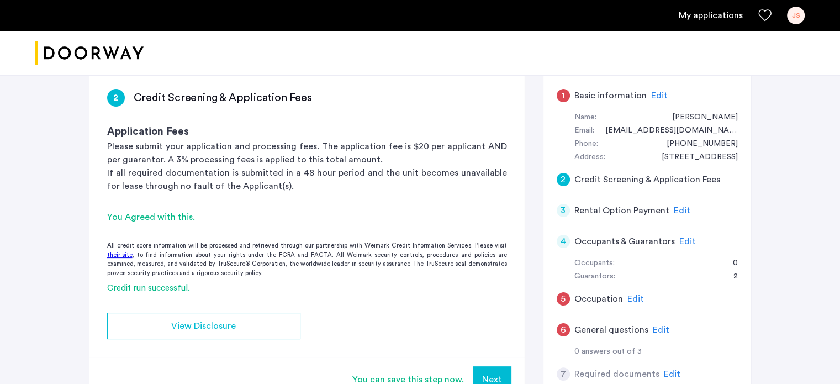
click at [651, 89] on div "Edit" at bounding box center [659, 95] width 17 height 13
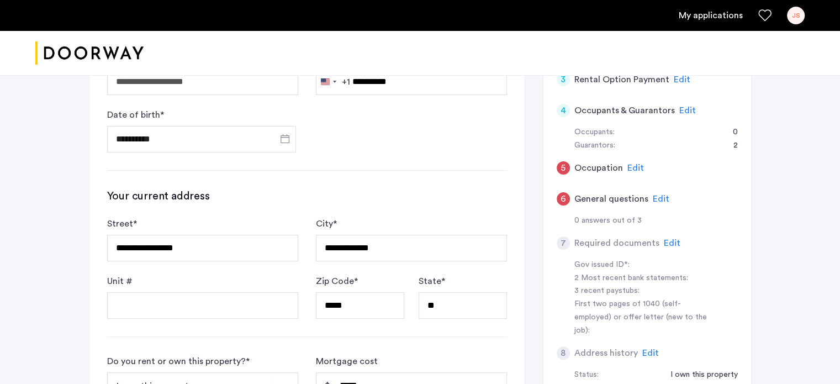
scroll to position [316, 0]
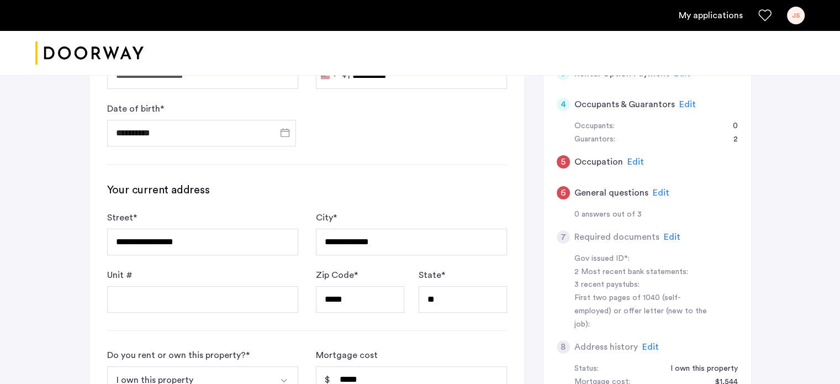
click at [636, 157] on span "Edit" at bounding box center [635, 161] width 17 height 9
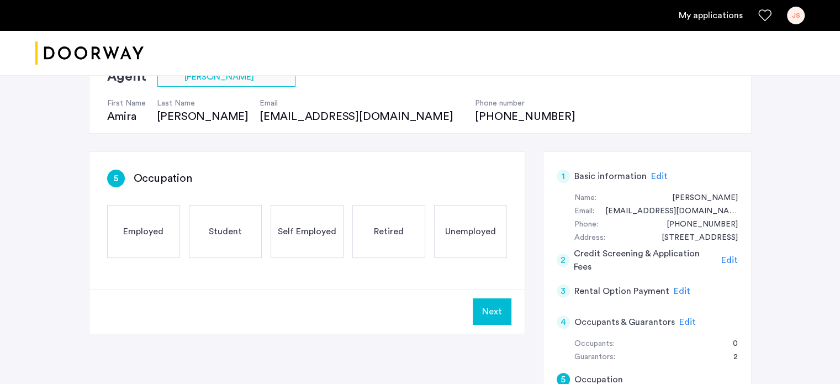
scroll to position [99, 0]
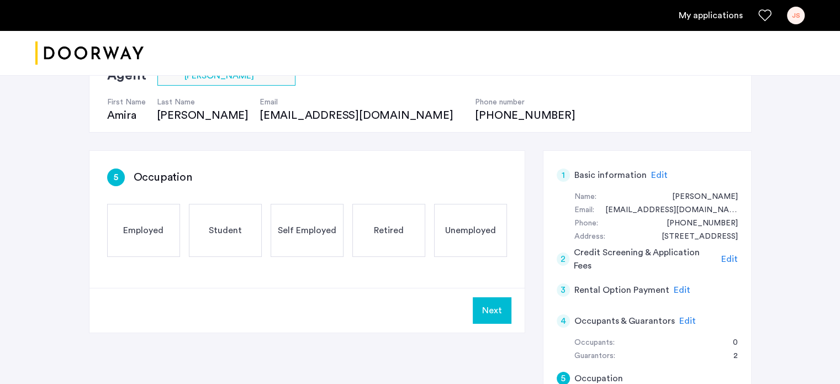
click at [150, 224] on span "Employed" at bounding box center [143, 230] width 40 height 13
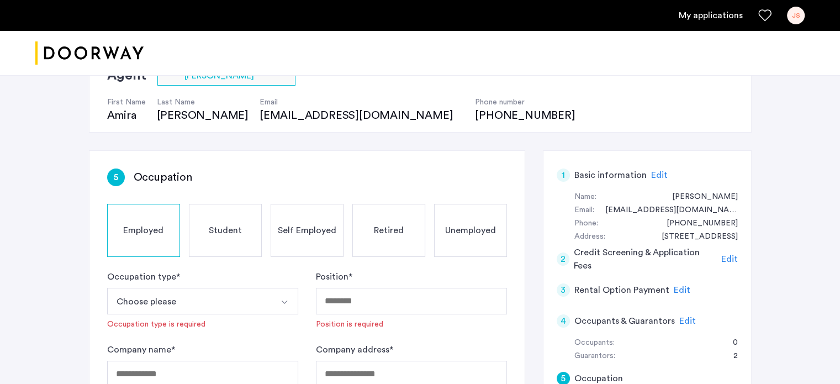
click at [284, 300] on img "Select option" at bounding box center [284, 302] width 9 height 9
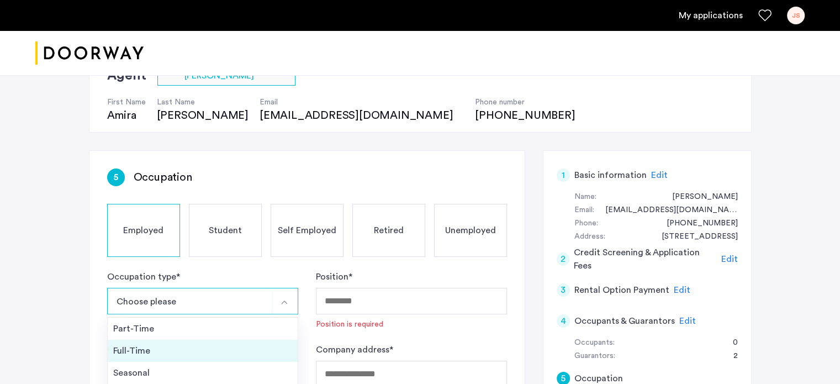
click at [151, 346] on div "Full-Time" at bounding box center [202, 350] width 179 height 13
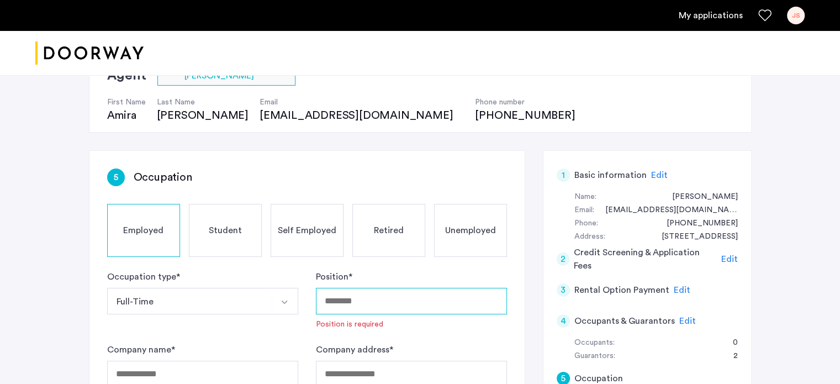
click at [360, 299] on input "Position *" at bounding box center [411, 301] width 191 height 26
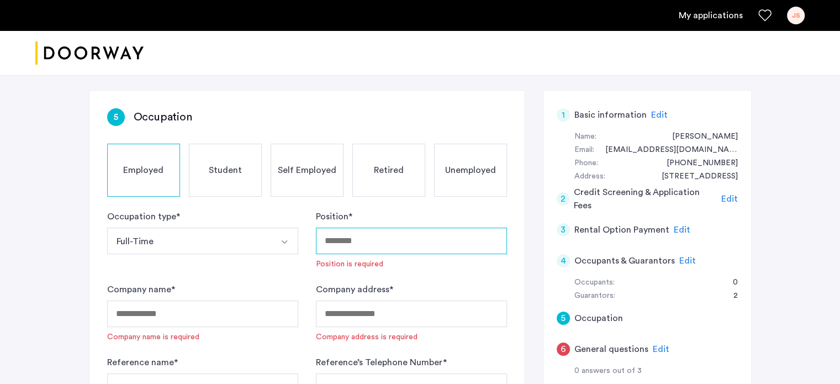
scroll to position [163, 0]
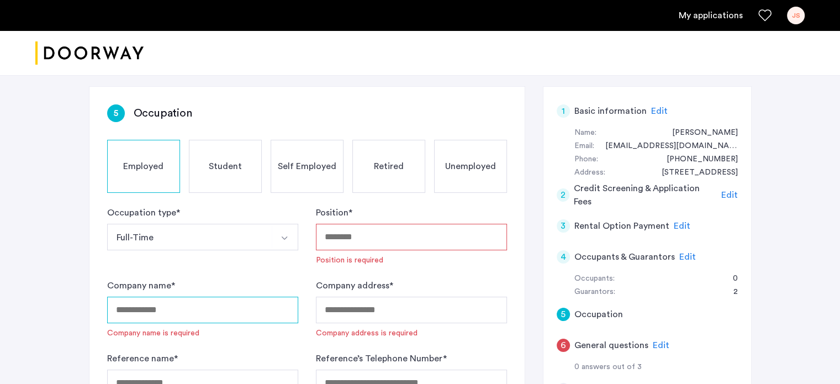
click at [146, 309] on input "Company name *" at bounding box center [202, 309] width 191 height 26
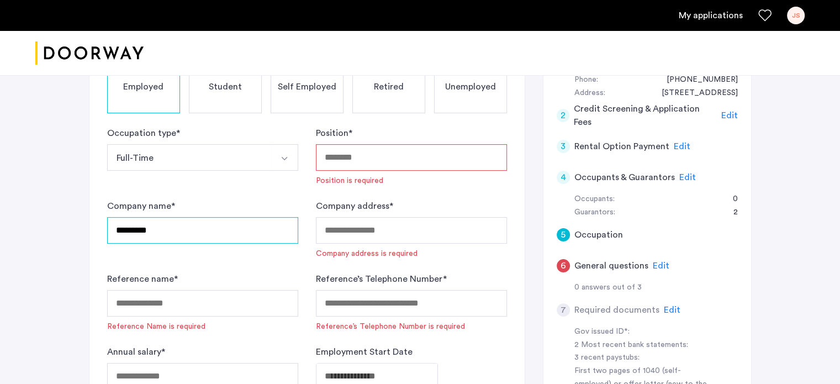
scroll to position [248, 0]
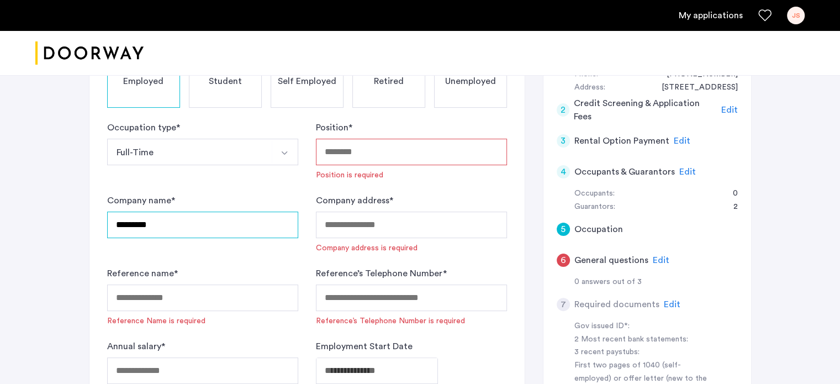
type input "*********"
click at [333, 152] on input "Position *" at bounding box center [411, 152] width 191 height 26
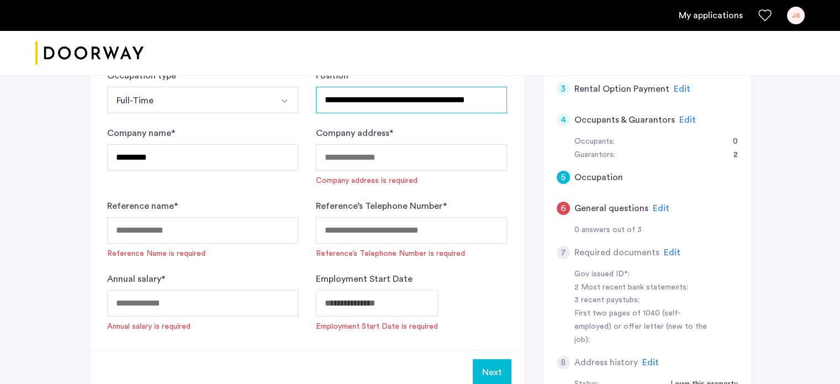
scroll to position [301, 0]
type input "**********"
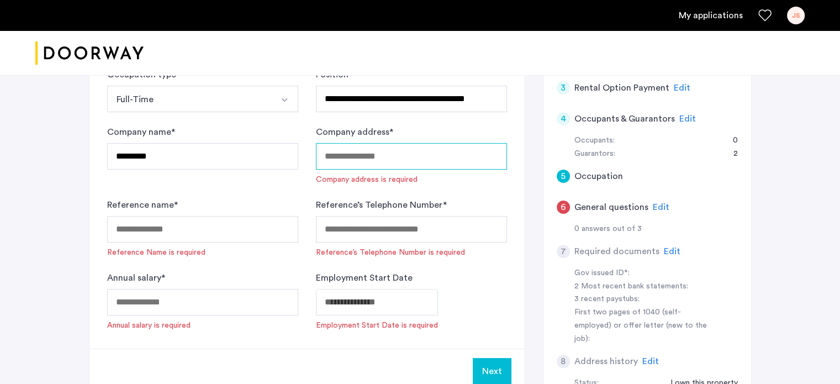
click at [348, 155] on input "Company address *" at bounding box center [411, 156] width 191 height 26
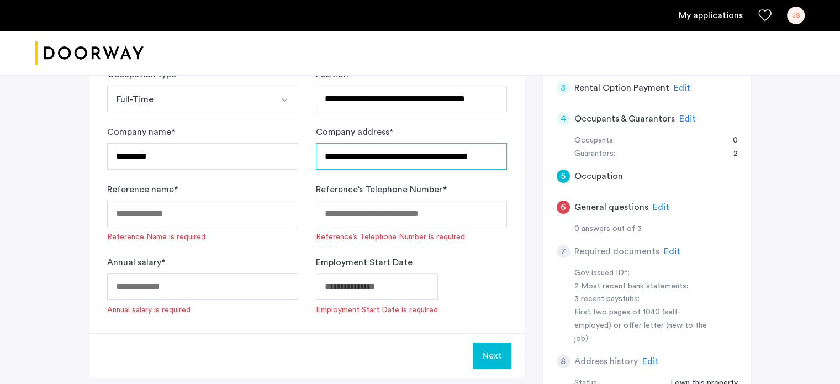
scroll to position [0, 4]
type input "**********"
click at [190, 215] on input "Reference name *" at bounding box center [202, 213] width 191 height 26
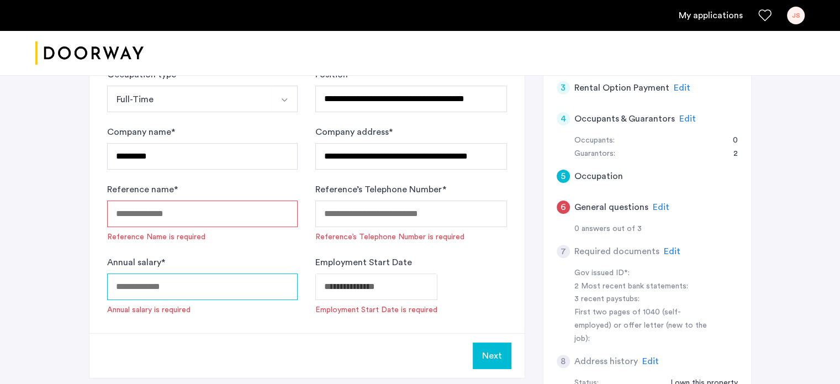
click at [141, 286] on input "Annual salary *" at bounding box center [202, 286] width 191 height 26
type input "******"
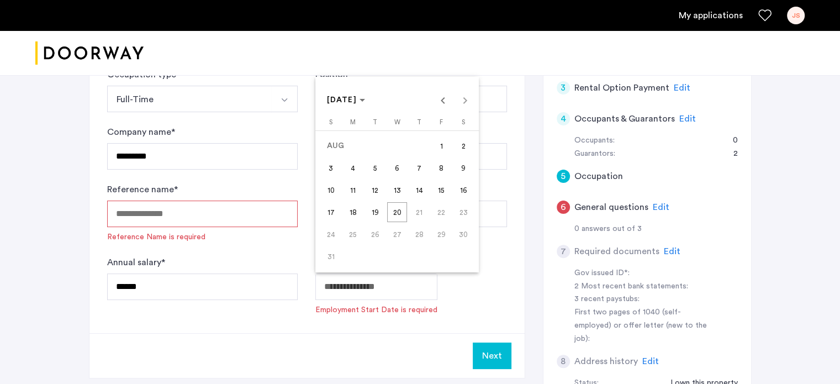
click at [365, 99] on icon "Choose month and year" at bounding box center [362, 99] width 6 height 3
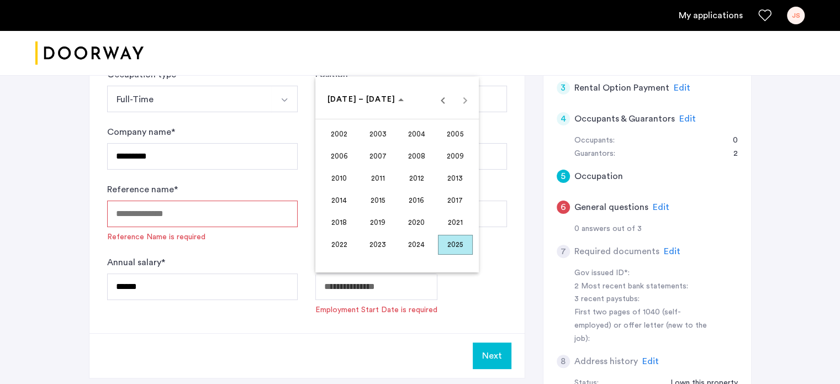
click at [409, 247] on span "2024" at bounding box center [416, 245] width 35 height 20
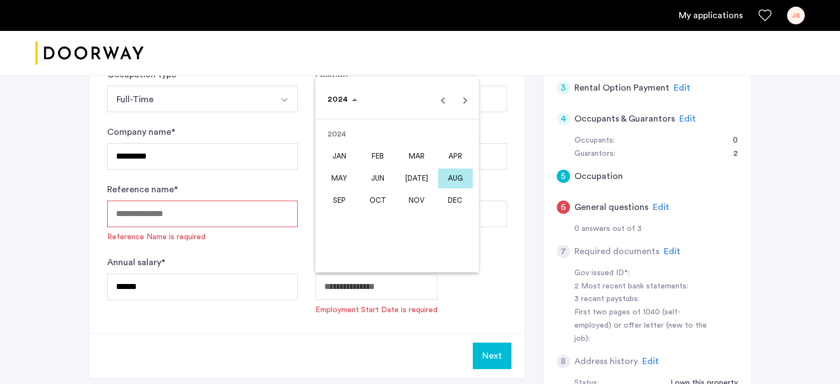
click at [337, 152] on span "JAN" at bounding box center [339, 156] width 35 height 20
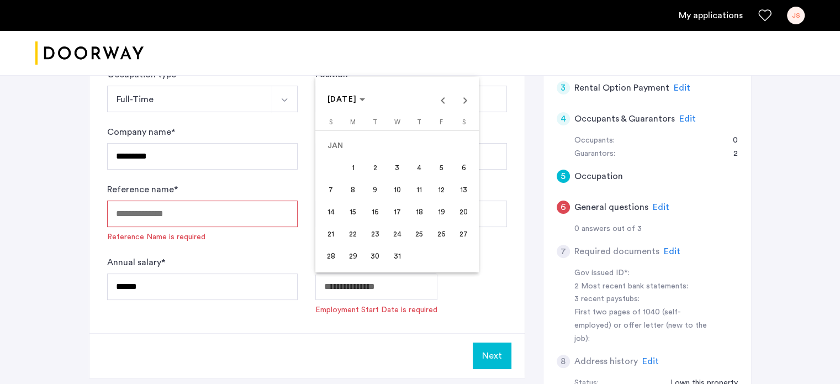
click at [353, 238] on span "22" at bounding box center [353, 234] width 20 height 20
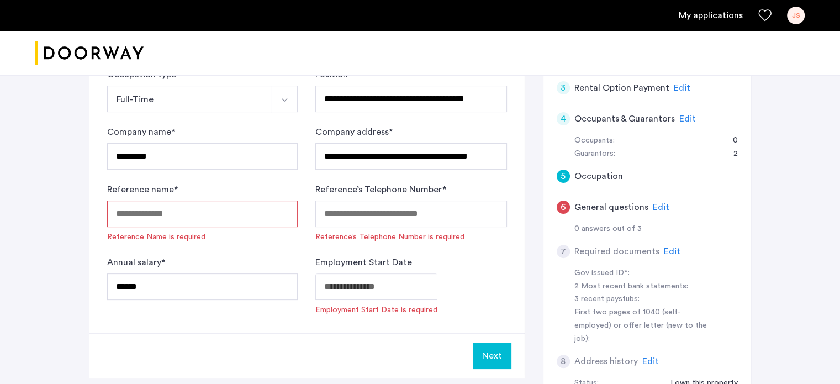
type input "**********"
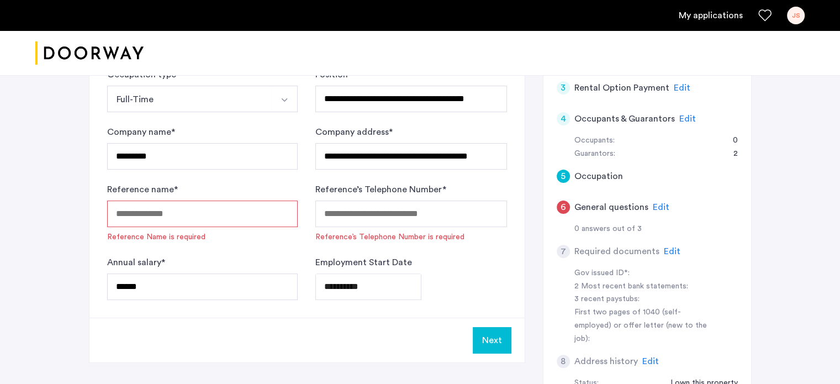
click at [147, 210] on input "Reference name *" at bounding box center [202, 213] width 191 height 26
click at [336, 209] on input "Reference’s Telephone Number *" at bounding box center [410, 213] width 191 height 26
type input "**********"
click at [154, 209] on input "Reference name *" at bounding box center [202, 213] width 191 height 26
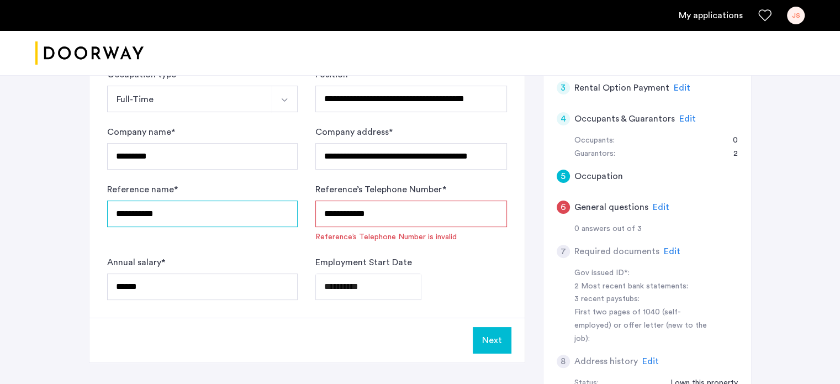
type input "**********"
click at [357, 209] on input "**********" at bounding box center [410, 213] width 191 height 26
click at [339, 211] on input "**********" at bounding box center [410, 213] width 191 height 26
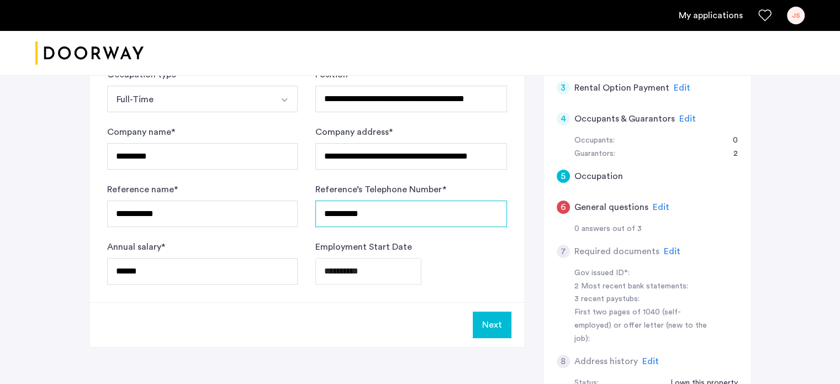
type input "**********"
click at [486, 315] on button "Next" at bounding box center [492, 324] width 39 height 26
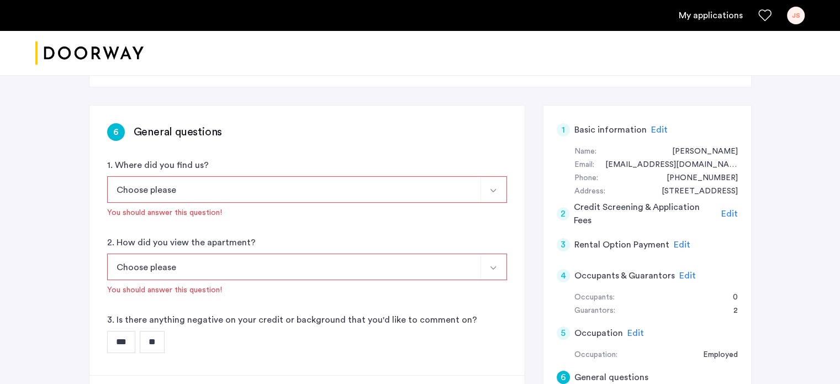
scroll to position [168, 0]
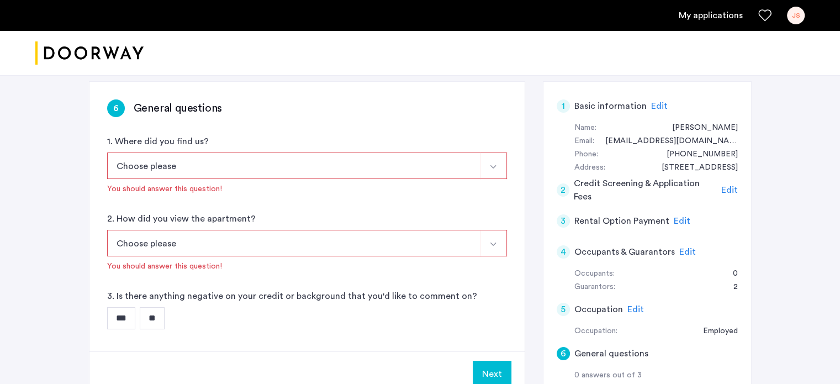
click at [495, 164] on img "Select option" at bounding box center [493, 166] width 9 height 9
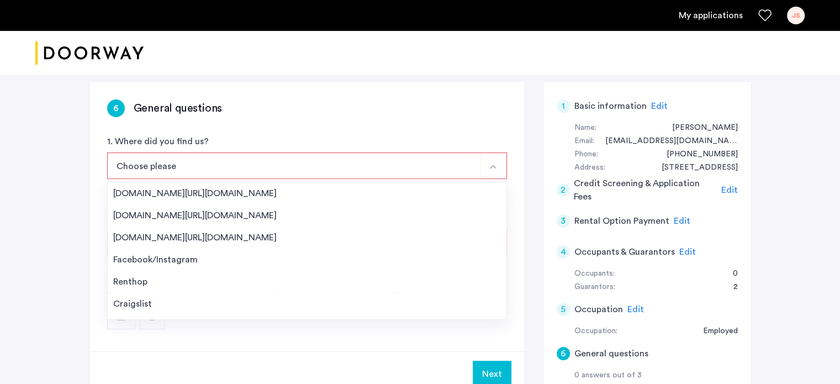
scroll to position [17, 0]
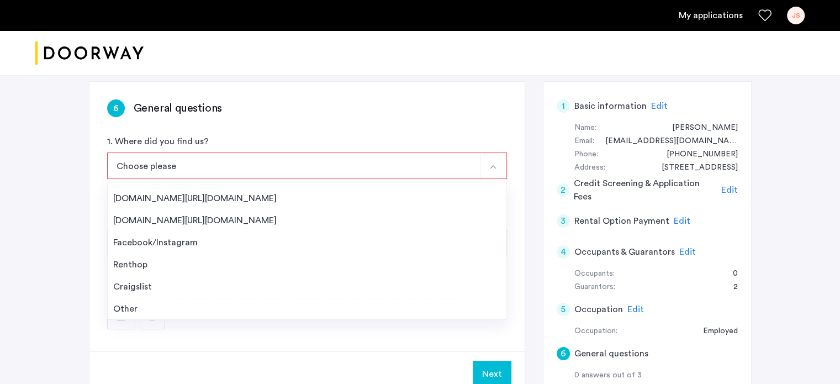
click at [126, 306] on div "Other" at bounding box center [307, 308] width 388 height 13
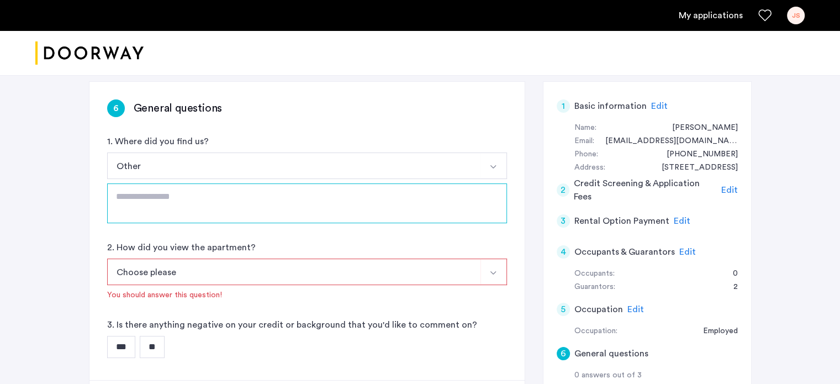
click at [127, 192] on textarea at bounding box center [307, 203] width 400 height 40
type textarea "**********"
click at [492, 266] on button "Select option" at bounding box center [493, 271] width 26 height 26
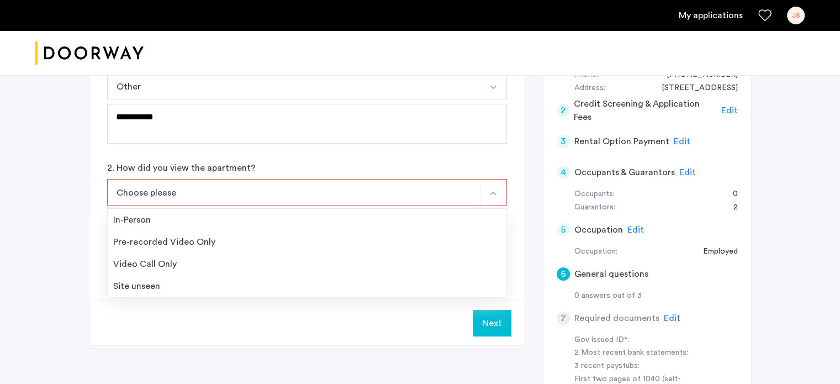
scroll to position [247, 0]
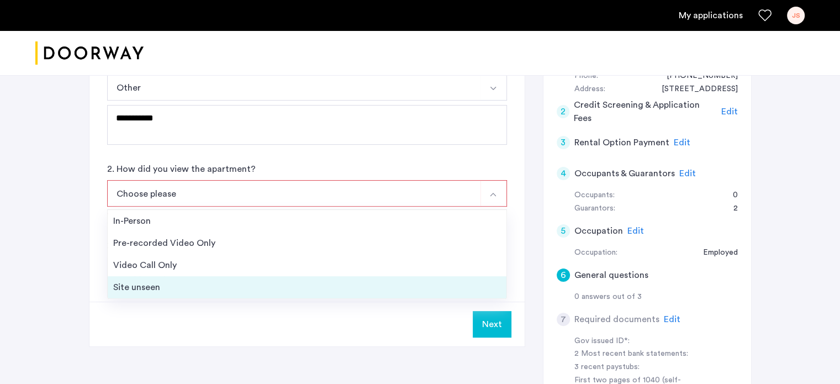
click at [150, 285] on div "Site unseen" at bounding box center [307, 286] width 388 height 13
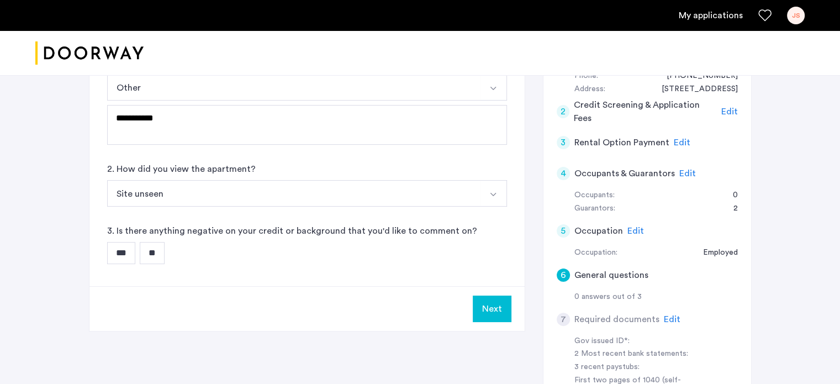
click at [160, 252] on input "**" at bounding box center [152, 253] width 25 height 22
click at [496, 303] on button "Next" at bounding box center [492, 308] width 39 height 26
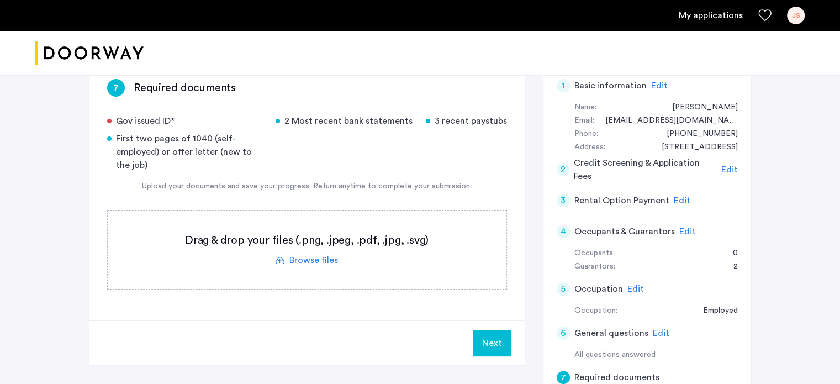
scroll to position [168, 0]
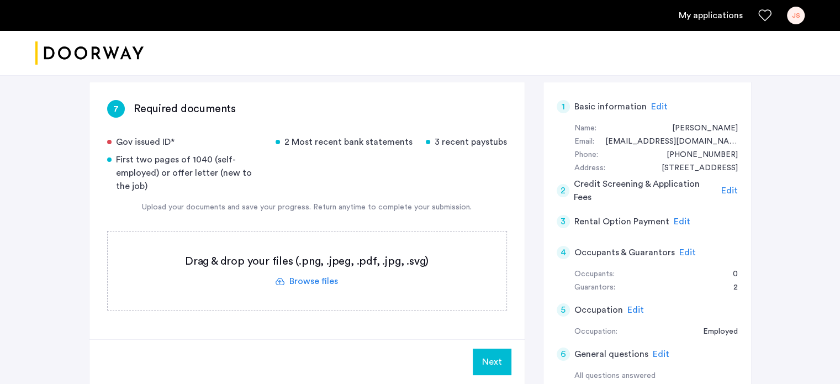
click at [321, 275] on label at bounding box center [307, 270] width 399 height 78
click at [0, 0] on input "file" at bounding box center [0, 0] width 0 height 0
click at [310, 278] on label at bounding box center [307, 270] width 399 height 78
click at [0, 0] on input "file" at bounding box center [0, 0] width 0 height 0
click at [311, 278] on label at bounding box center [307, 270] width 399 height 78
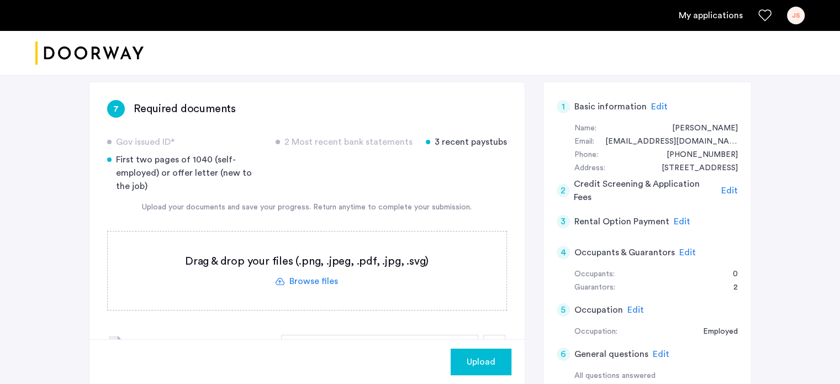
click at [0, 0] on input "file" at bounding box center [0, 0] width 0 height 0
click at [314, 280] on label at bounding box center [307, 270] width 399 height 78
click at [0, 0] on input "file" at bounding box center [0, 0] width 0 height 0
click at [310, 280] on label at bounding box center [307, 270] width 399 height 78
click at [0, 0] on input "file" at bounding box center [0, 0] width 0 height 0
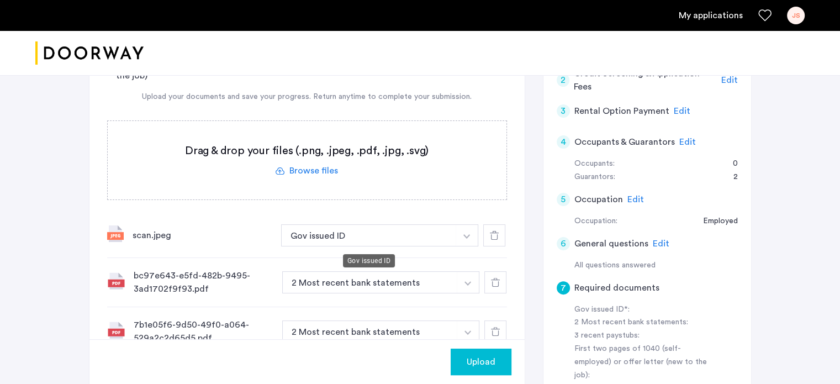
scroll to position [223, 0]
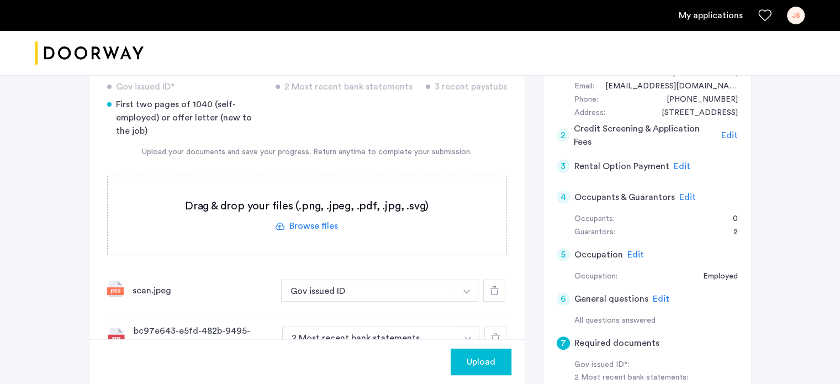
click at [728, 135] on span "Edit" at bounding box center [729, 135] width 17 height 9
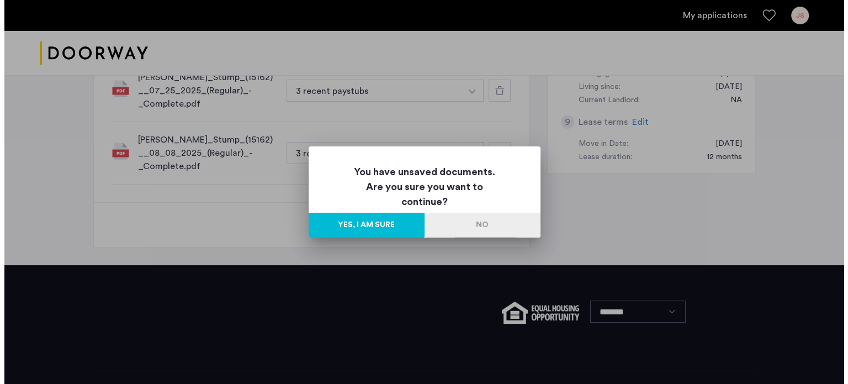
scroll to position [0, 0]
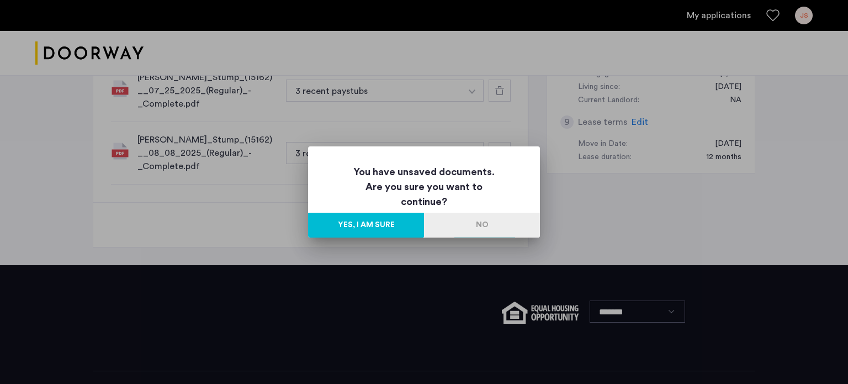
click at [488, 233] on button "No" at bounding box center [482, 225] width 116 height 25
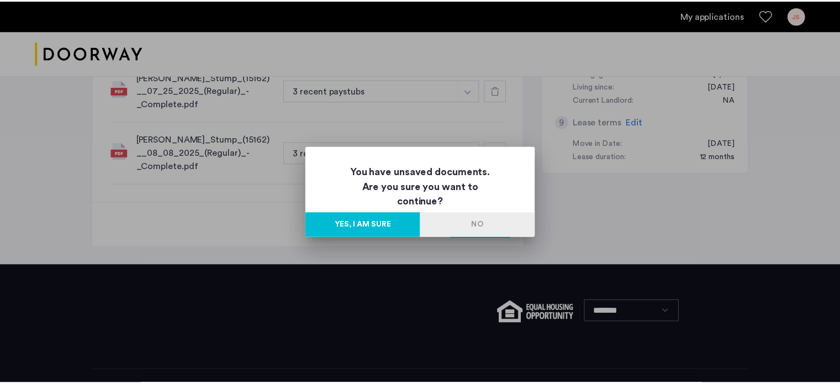
scroll to position [637, 0]
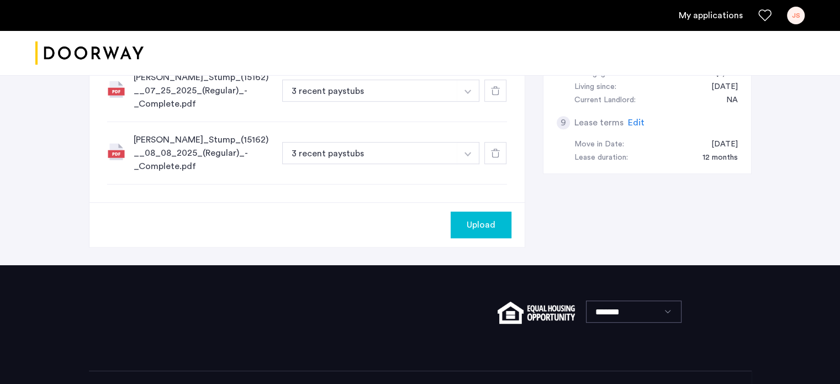
click at [499, 218] on div "Upload" at bounding box center [480, 224] width 43 height 13
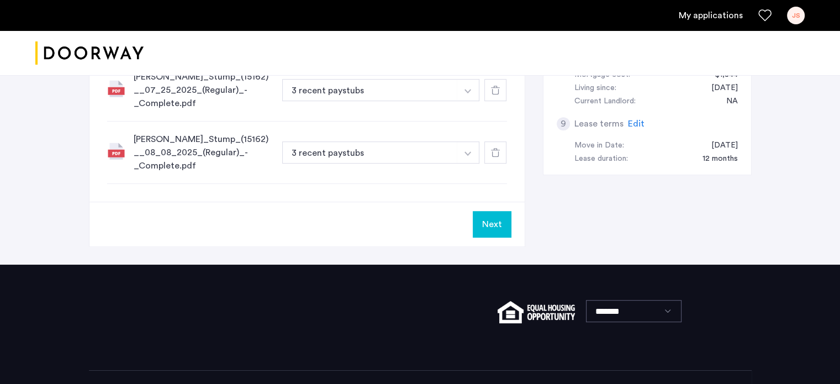
click at [499, 211] on button "Next" at bounding box center [492, 224] width 39 height 26
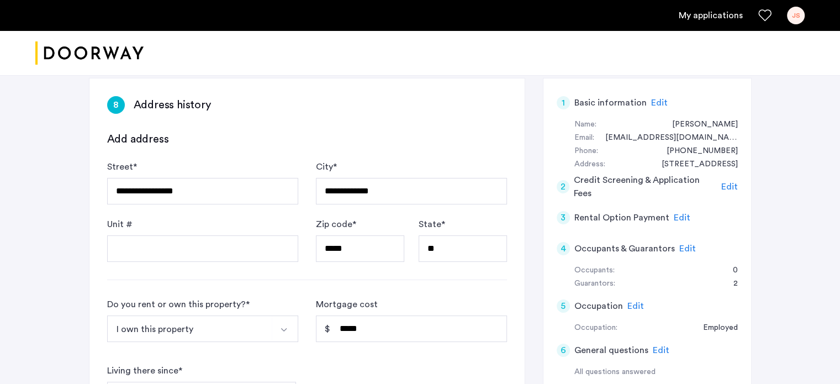
scroll to position [166, 0]
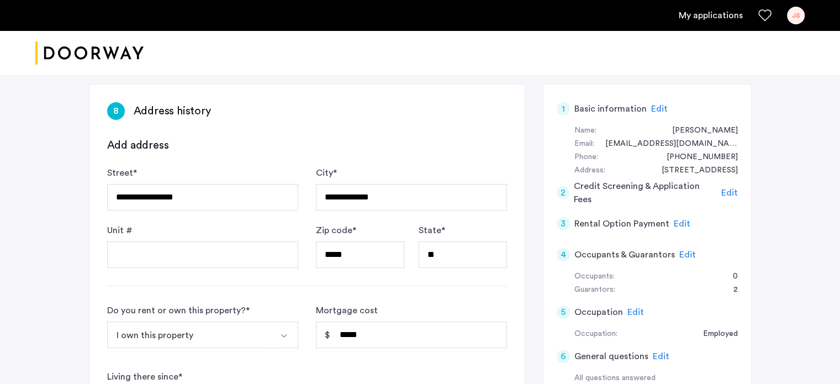
click at [726, 195] on span "Edit" at bounding box center [729, 192] width 17 height 9
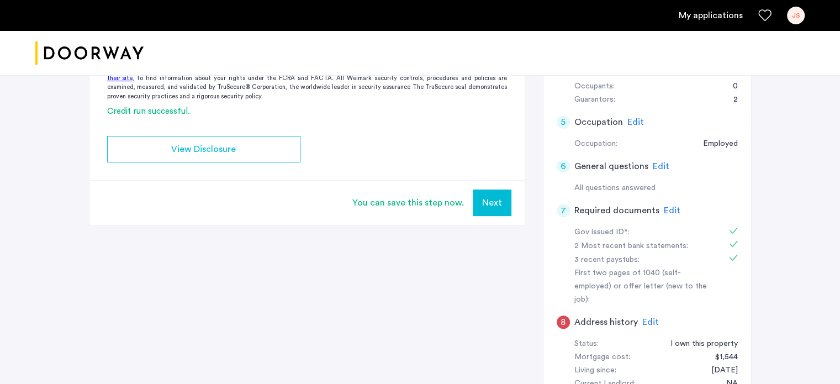
scroll to position [386, 0]
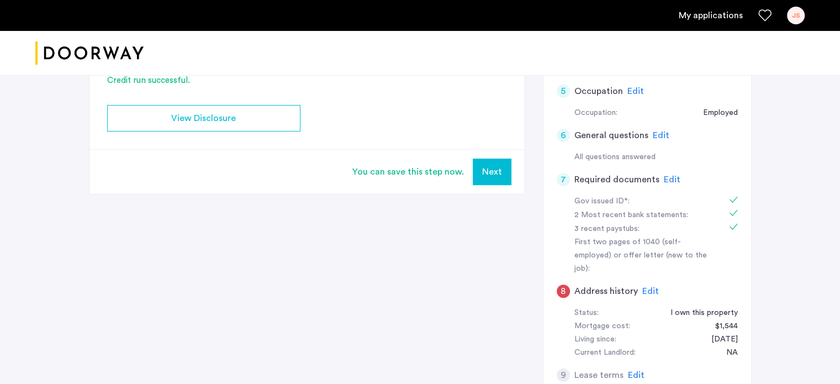
click at [493, 170] on button "Next" at bounding box center [492, 171] width 39 height 26
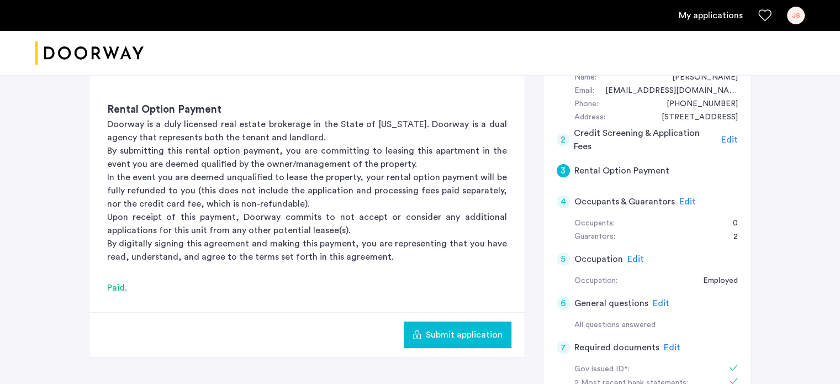
scroll to position [221, 0]
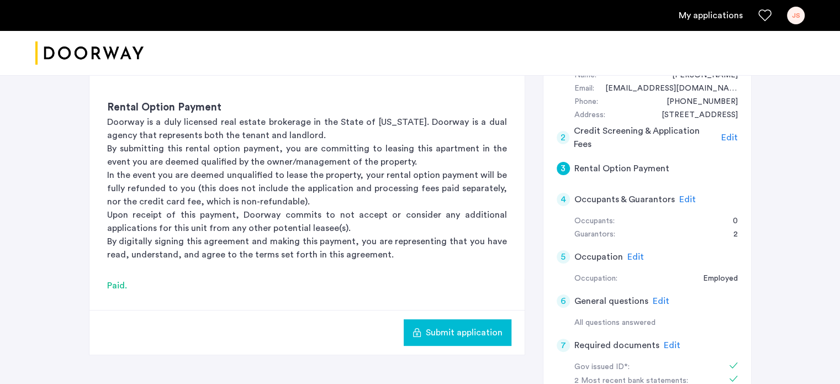
click at [683, 196] on span "Edit" at bounding box center [687, 199] width 17 height 9
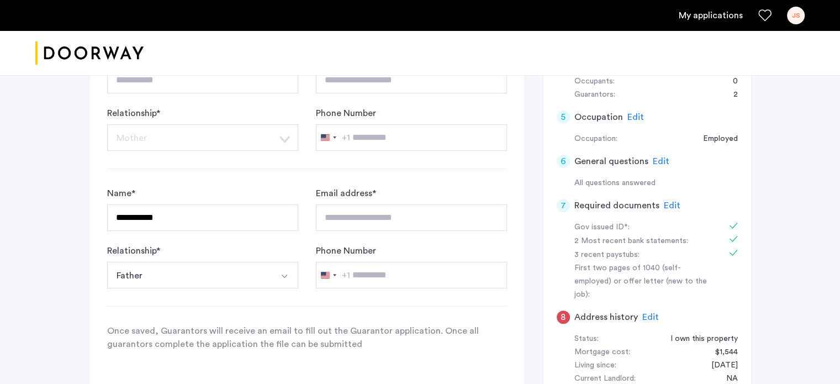
scroll to position [442, 0]
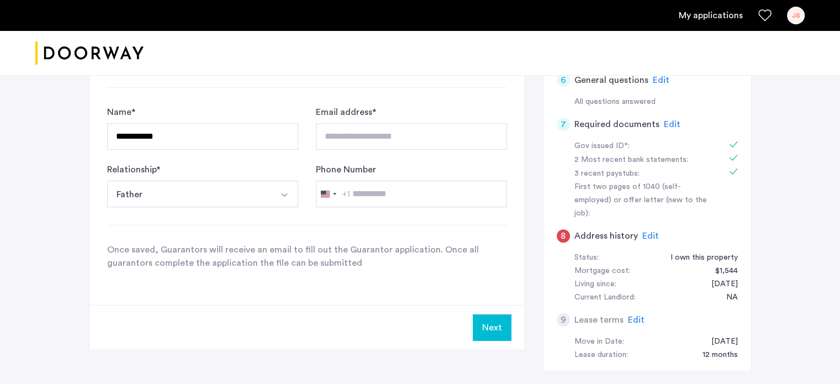
click at [495, 328] on button "Next" at bounding box center [492, 327] width 39 height 26
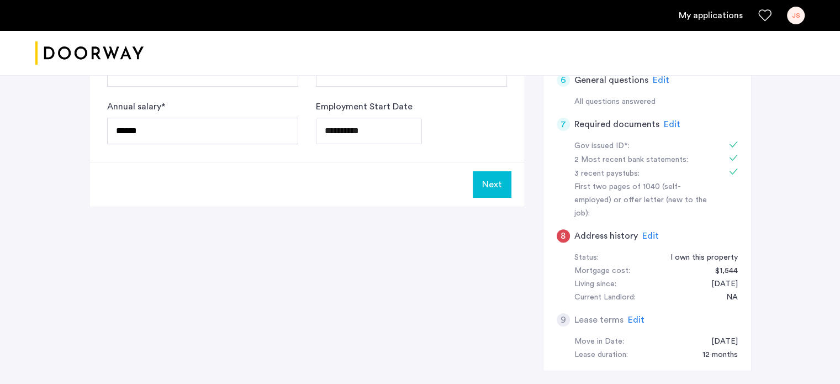
click at [494, 185] on button "Next" at bounding box center [492, 184] width 39 height 26
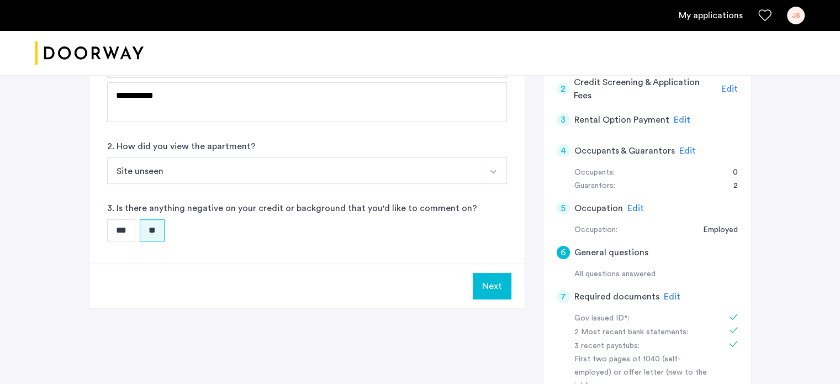
scroll to position [276, 0]
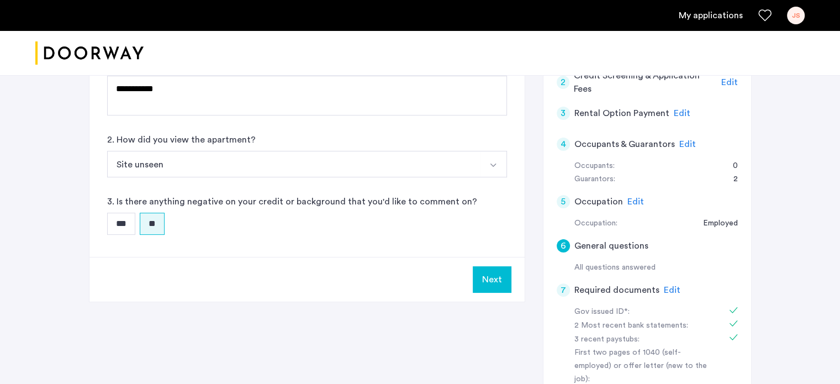
click at [497, 278] on button "Next" at bounding box center [492, 279] width 39 height 26
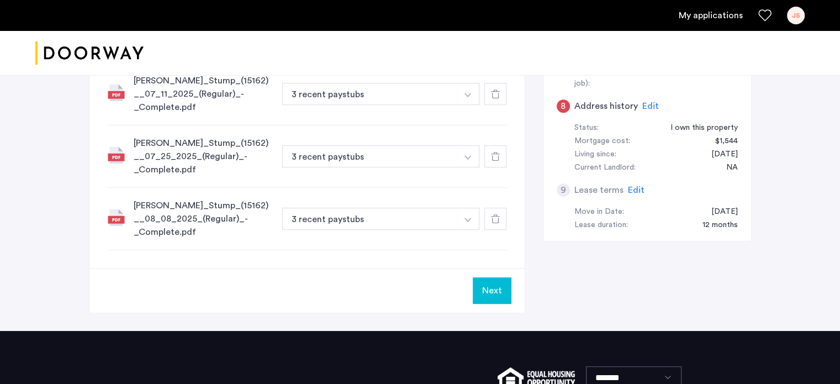
scroll to position [607, 0]
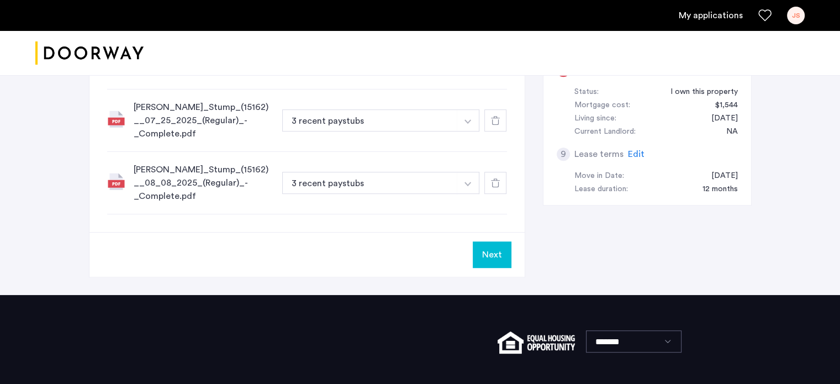
click at [492, 241] on button "Next" at bounding box center [492, 254] width 39 height 26
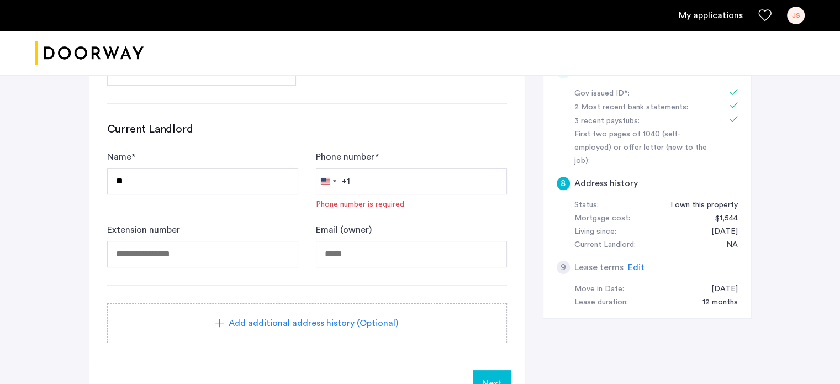
scroll to position [497, 0]
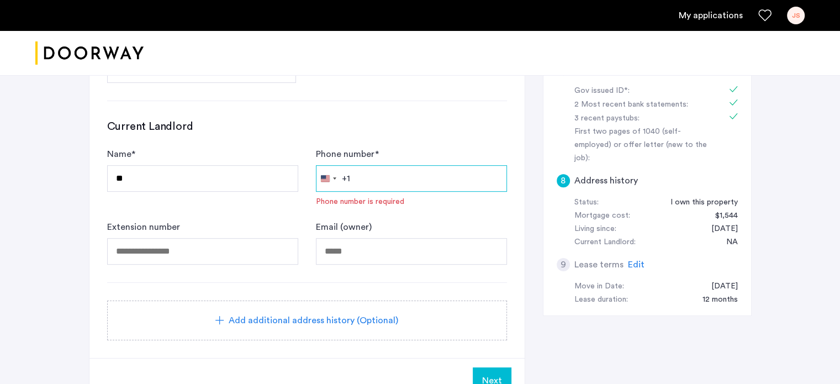
click at [377, 188] on input "Phone number *" at bounding box center [411, 178] width 191 height 26
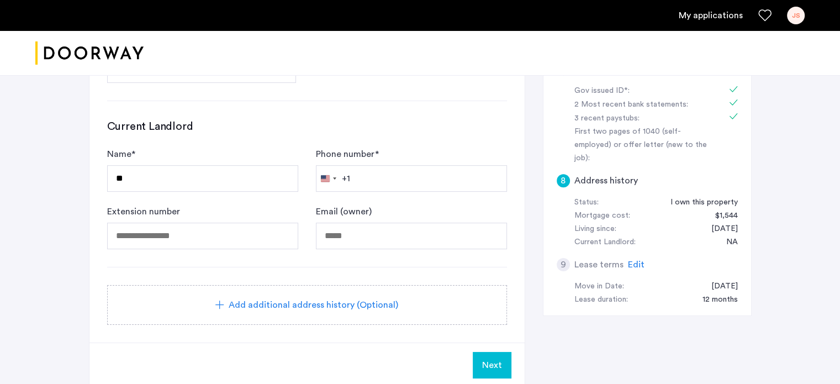
click at [489, 363] on span "Next" at bounding box center [492, 364] width 20 height 13
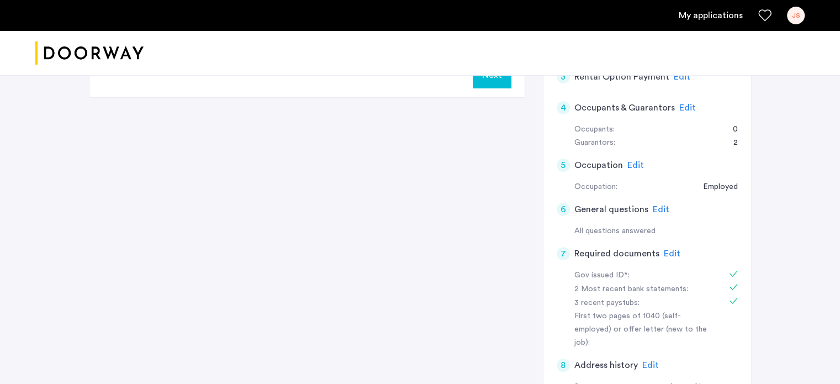
scroll to position [331, 0]
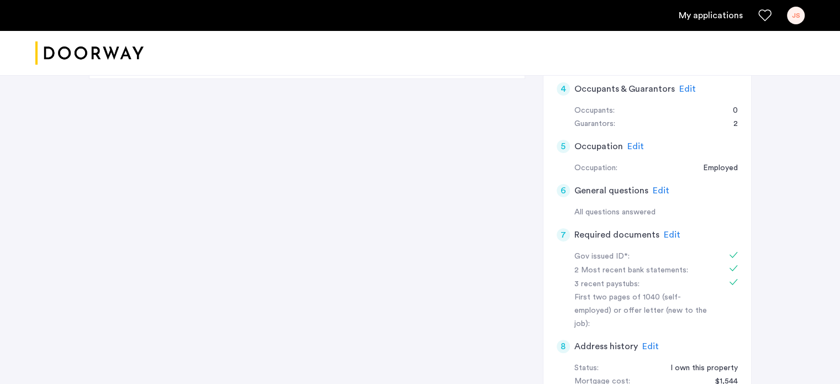
click at [654, 190] on span "Edit" at bounding box center [661, 190] width 17 height 9
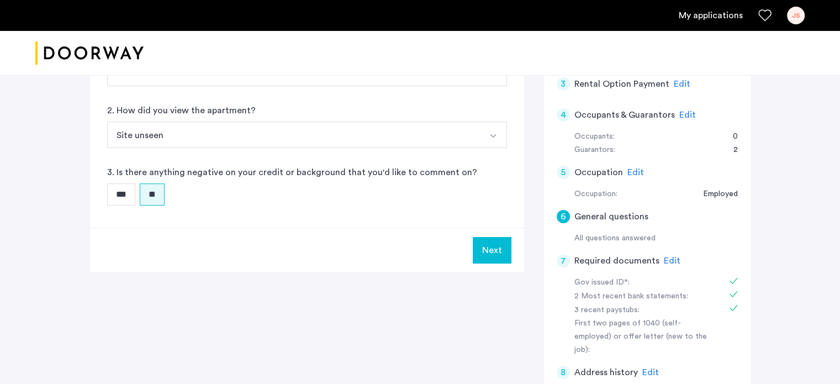
scroll to position [386, 0]
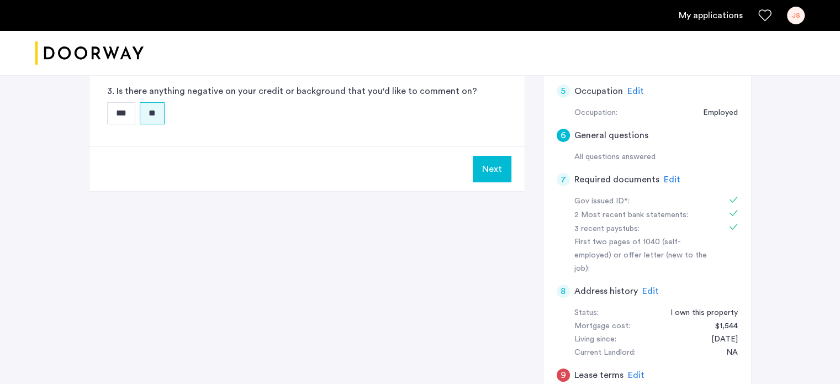
click at [645, 287] on span "Edit" at bounding box center [650, 291] width 17 height 9
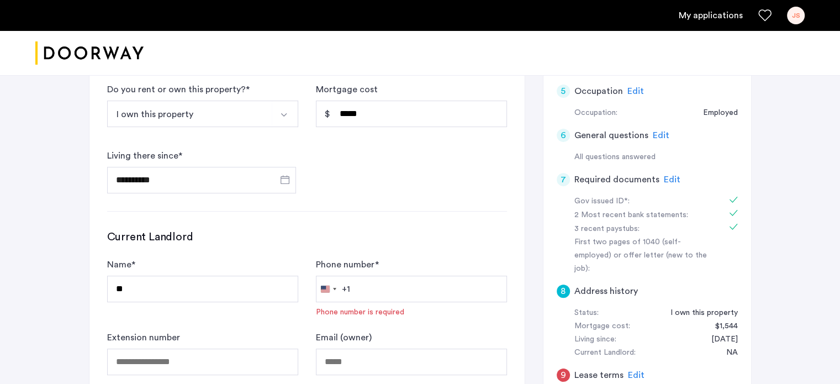
scroll to position [442, 0]
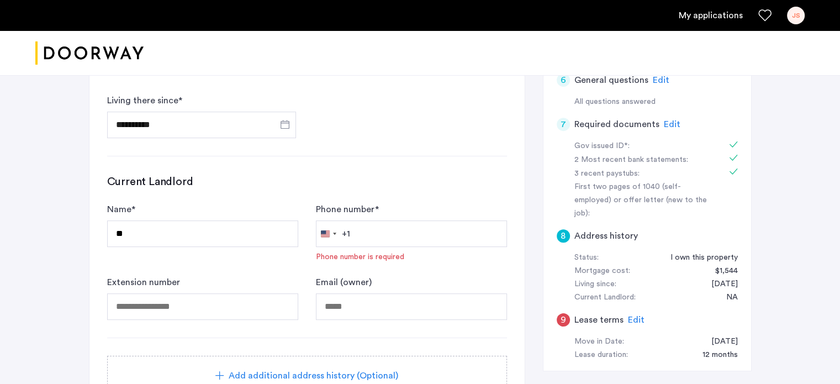
click at [632, 315] on span "Edit" at bounding box center [636, 319] width 17 height 9
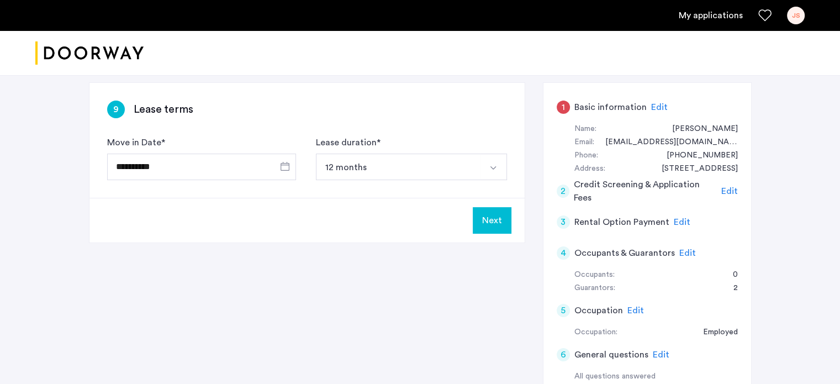
scroll to position [166, 0]
click at [497, 218] on button "Next" at bounding box center [492, 222] width 39 height 26
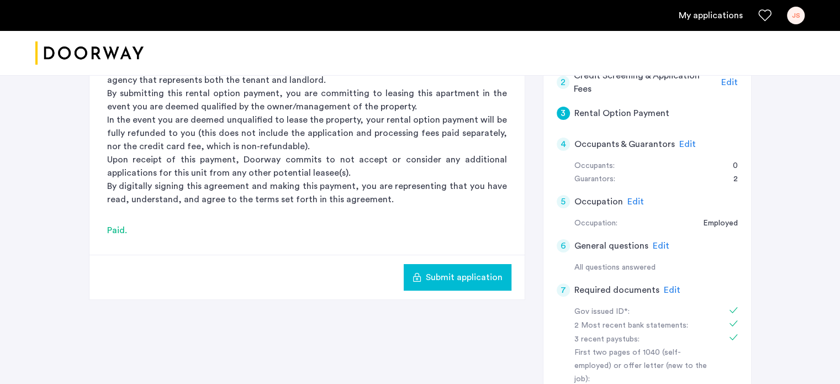
scroll to position [0, 0]
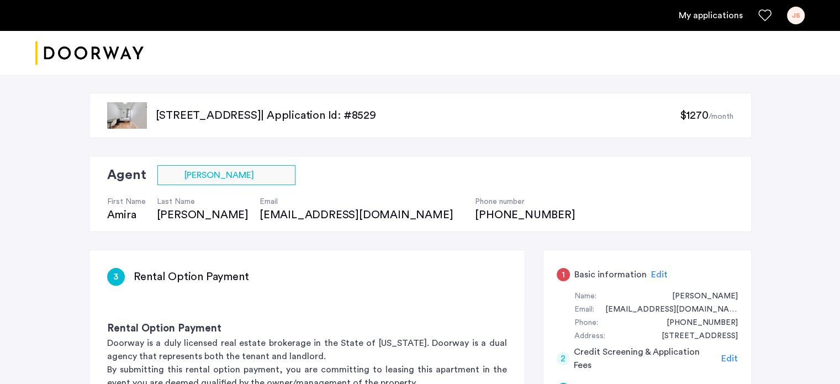
click at [653, 270] on span "Edit" at bounding box center [659, 274] width 17 height 9
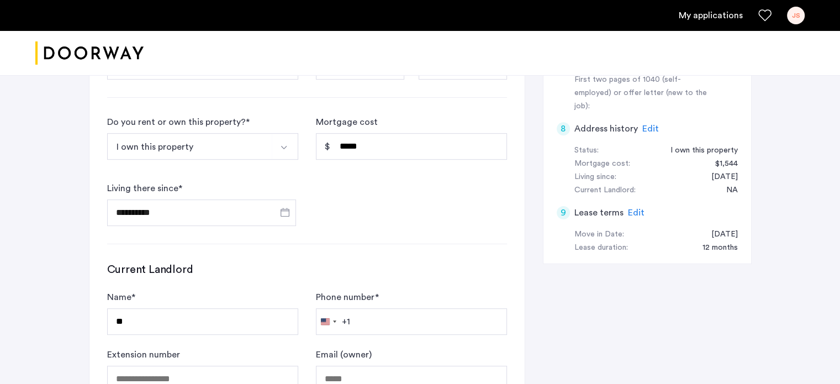
scroll to position [718, 0]
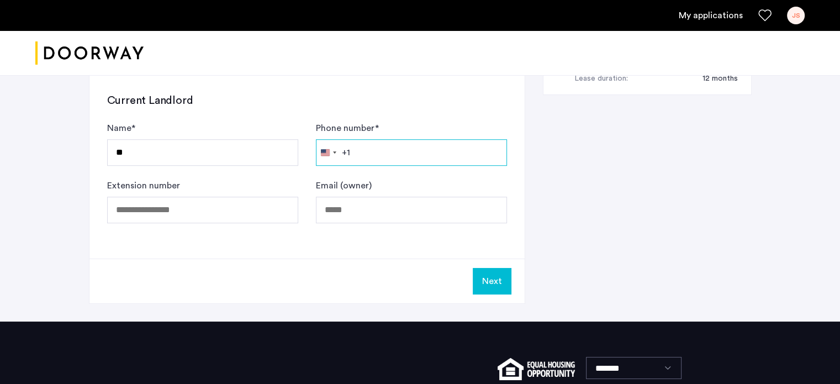
click at [408, 150] on input "Phone number *" at bounding box center [411, 152] width 191 height 26
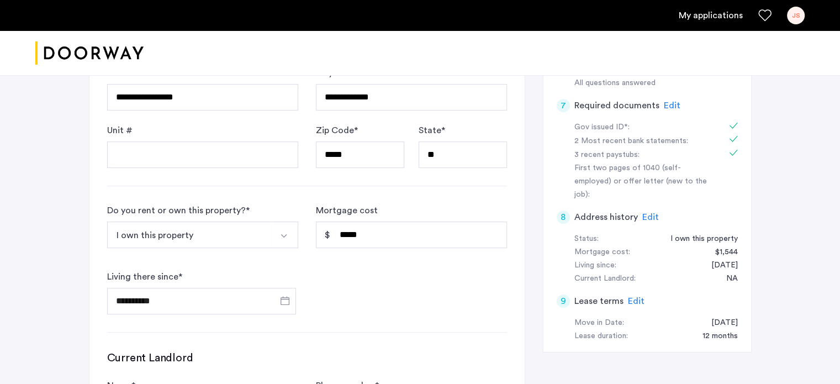
scroll to position [607, 0]
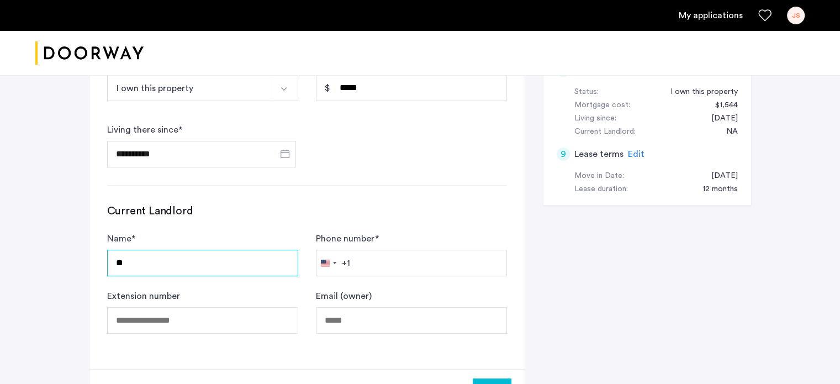
click at [122, 261] on input "**" at bounding box center [202, 263] width 191 height 26
type input "***"
drag, startPoint x: 377, startPoint y: 241, endPoint x: 375, endPoint y: 247, distance: 6.3
click at [375, 247] on div "Phone number * United States +1 +1 244 results found Afghanistan +93 Åland Isla…" at bounding box center [411, 254] width 191 height 44
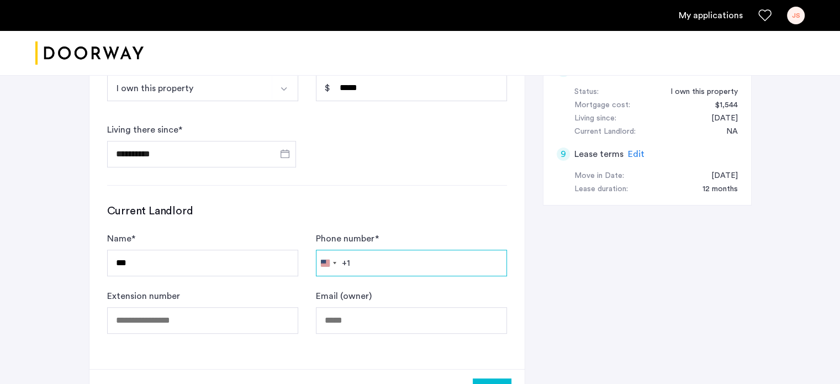
click at [376, 267] on input "Phone number *" at bounding box center [411, 263] width 191 height 26
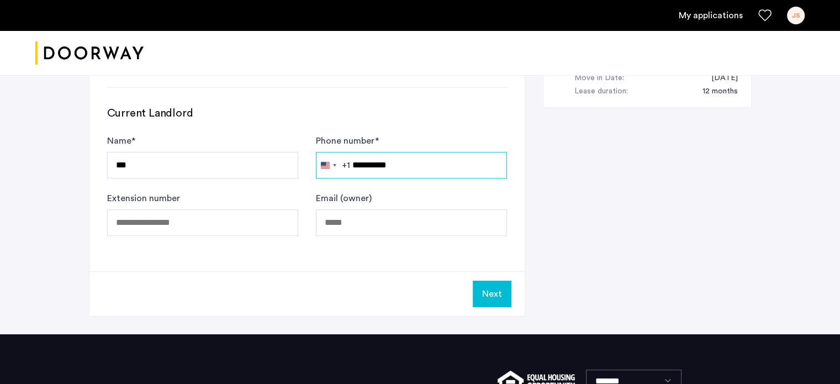
scroll to position [718, 0]
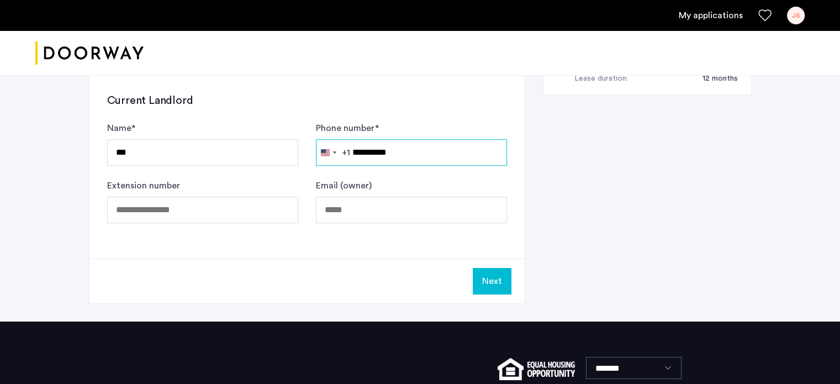
type input "**********"
click at [483, 278] on button "Next" at bounding box center [492, 281] width 39 height 26
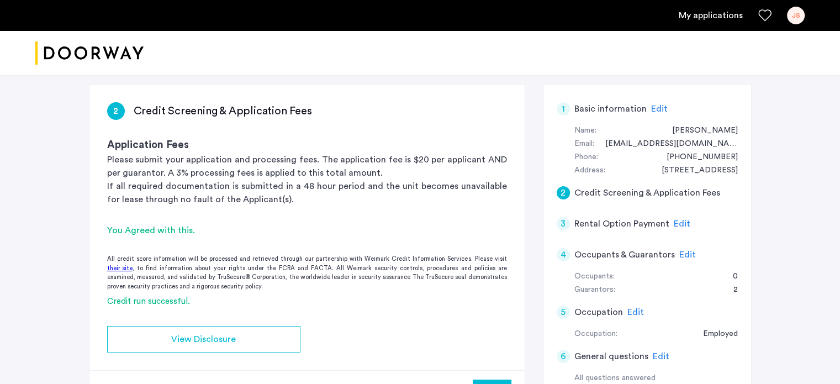
scroll to position [221, 0]
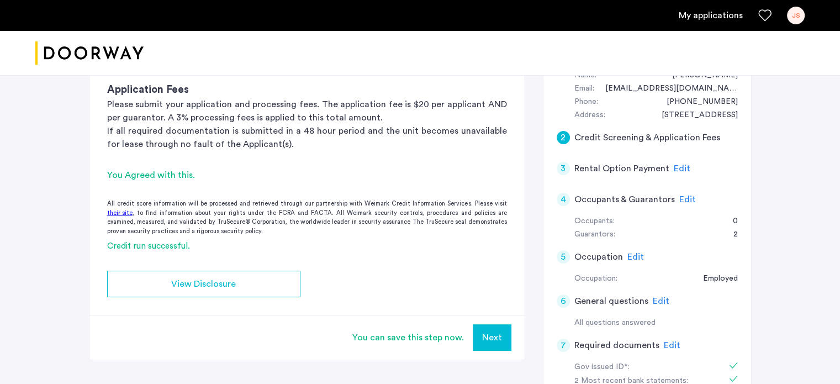
click at [501, 343] on button "Next" at bounding box center [492, 337] width 39 height 26
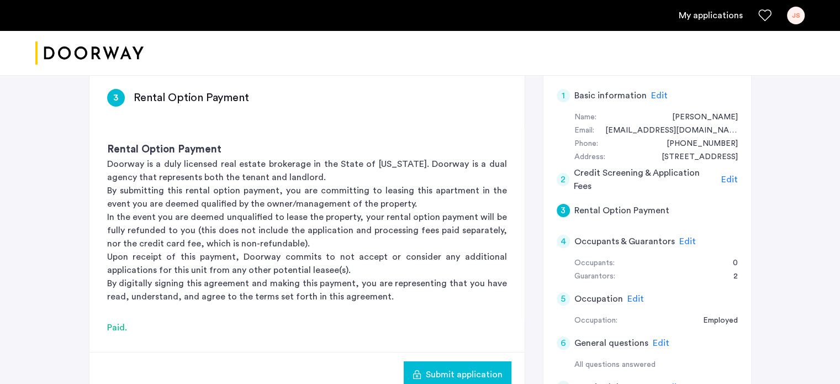
scroll to position [166, 0]
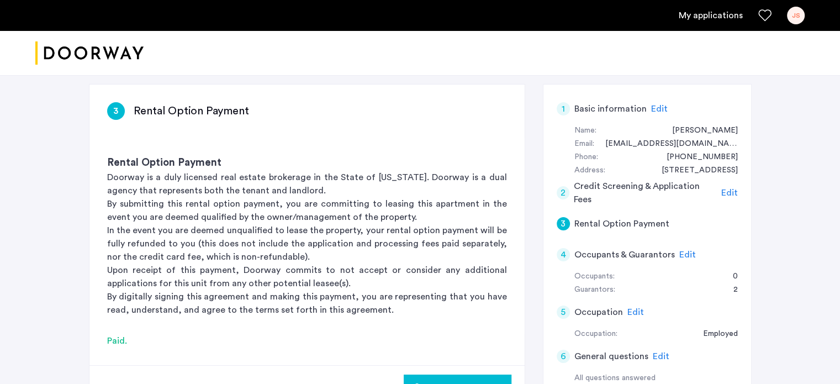
click at [686, 254] on span "Edit" at bounding box center [687, 254] width 17 height 9
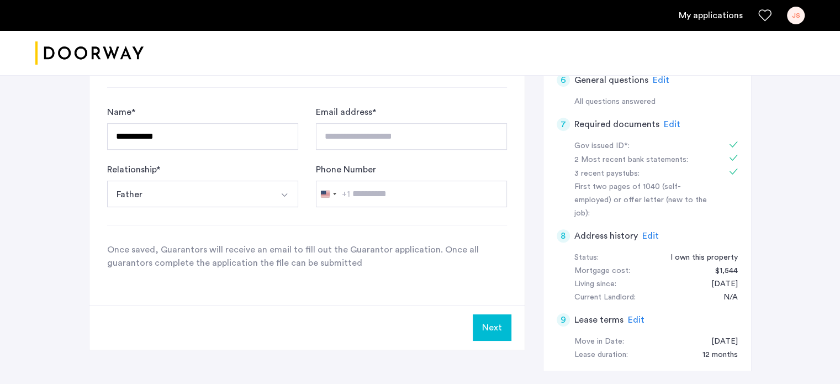
scroll to position [497, 0]
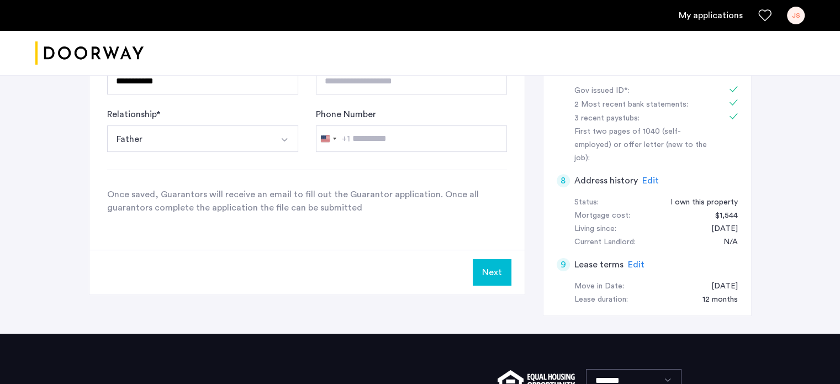
click at [644, 176] on span "Edit" at bounding box center [650, 180] width 17 height 9
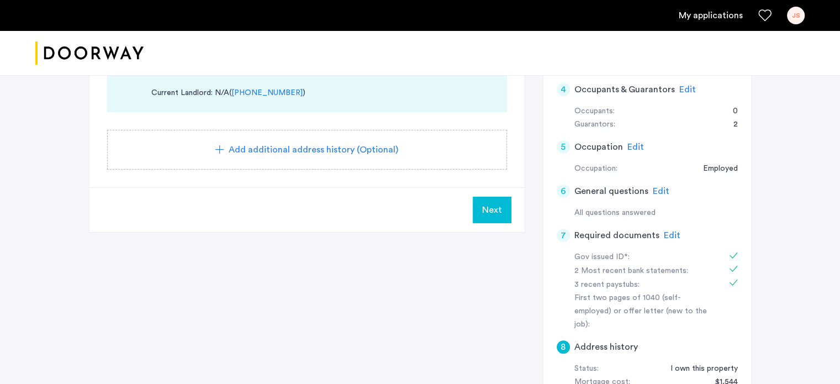
scroll to position [331, 0]
click at [494, 208] on span "Next" at bounding box center [492, 209] width 20 height 13
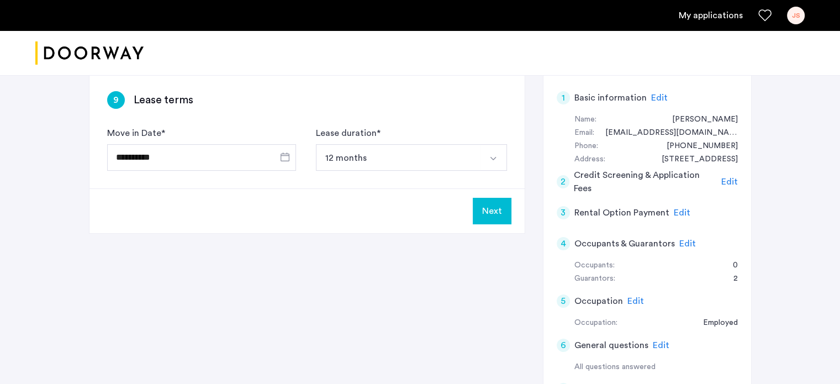
scroll to position [221, 0]
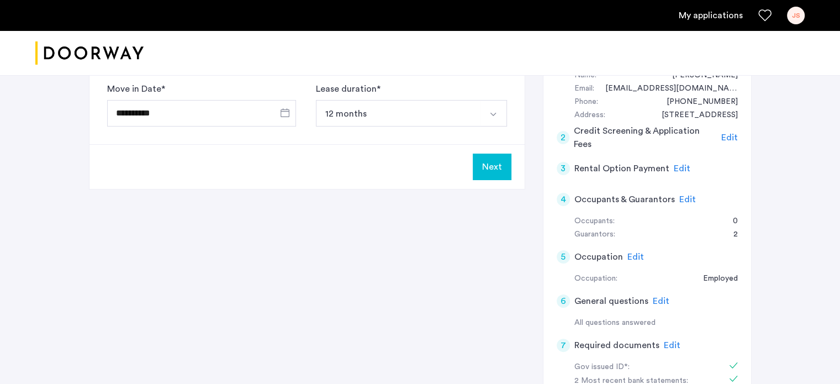
click at [482, 166] on button "Next" at bounding box center [492, 166] width 39 height 26
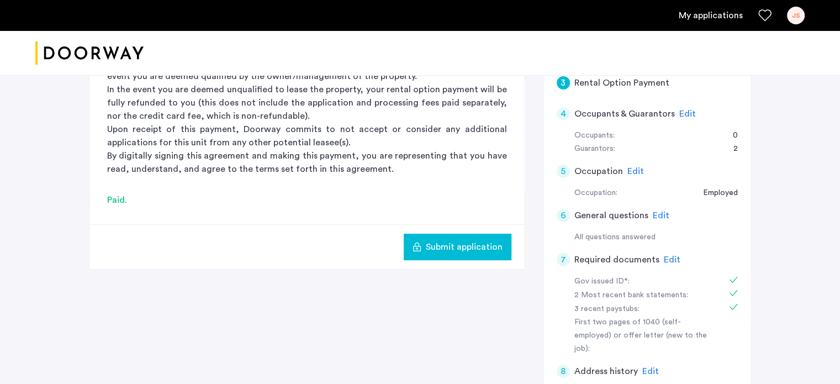
scroll to position [166, 0]
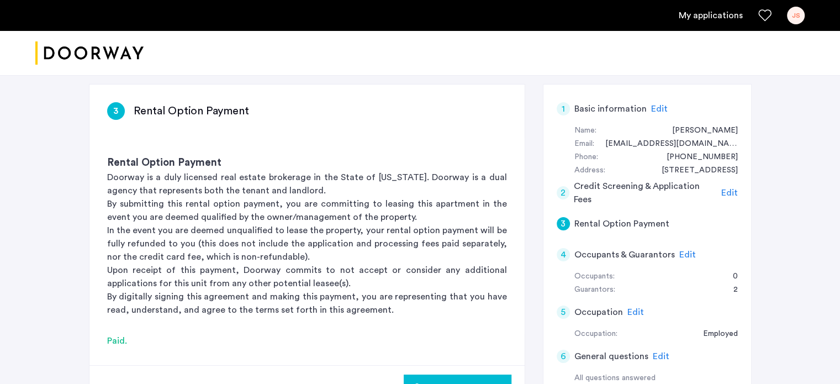
click at [729, 193] on span "Edit" at bounding box center [729, 192] width 17 height 9
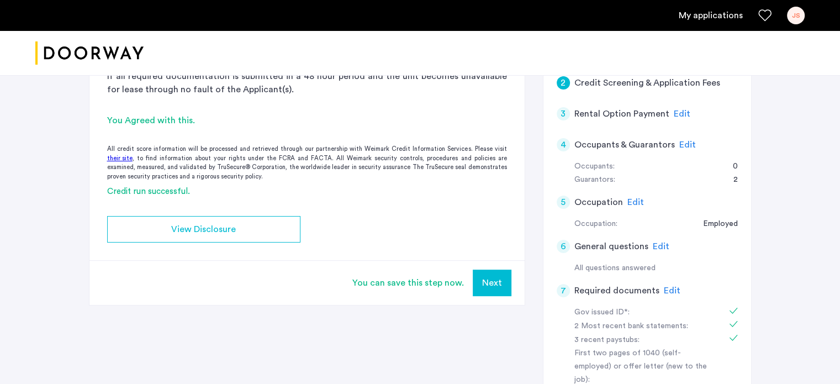
scroll to position [276, 0]
click at [687, 145] on span "Edit" at bounding box center [687, 144] width 17 height 9
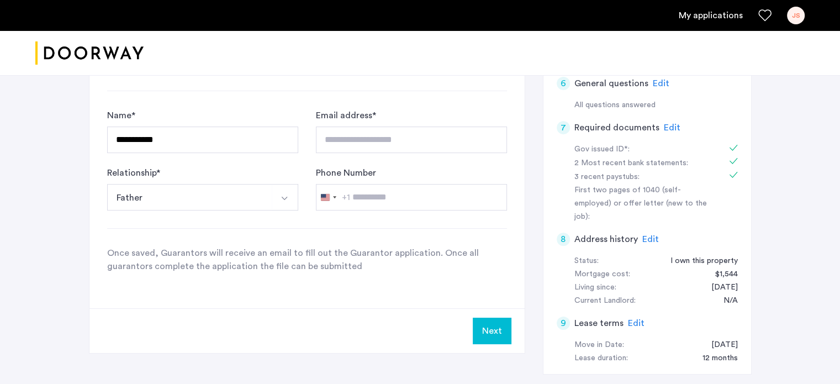
scroll to position [442, 0]
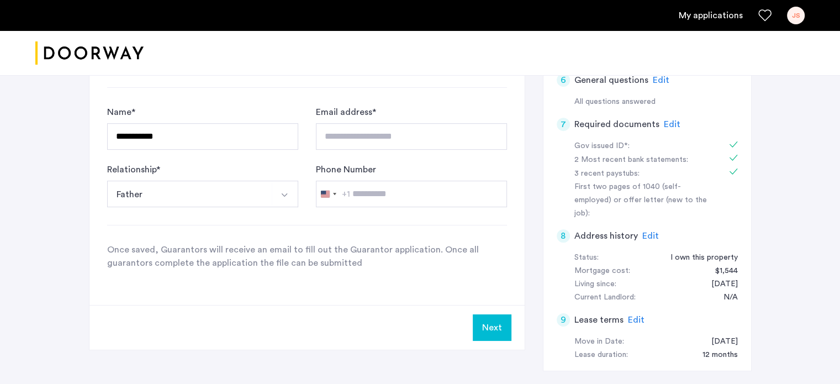
click at [642, 231] on span "Edit" at bounding box center [650, 235] width 17 height 9
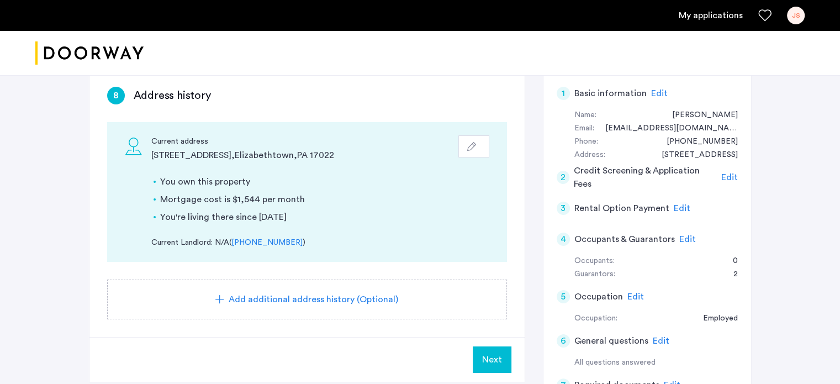
scroll to position [166, 0]
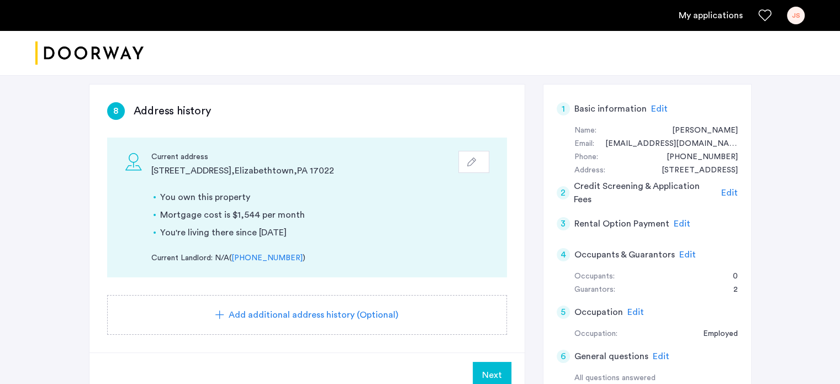
click at [616, 288] on div "Guarantors: 2" at bounding box center [655, 289] width 163 height 13
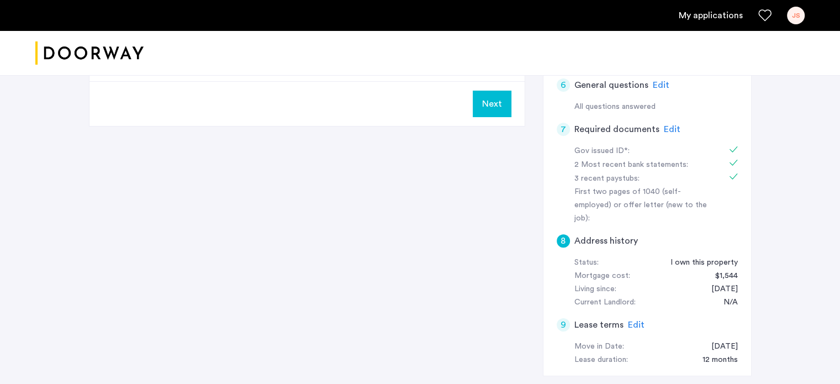
scroll to position [442, 0]
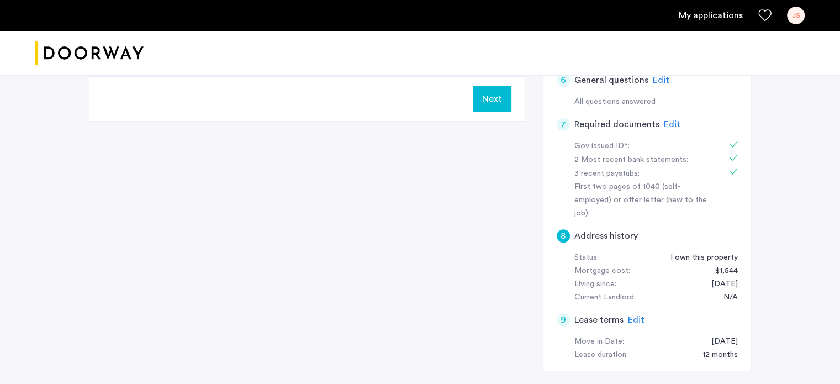
click at [560, 313] on div "9" at bounding box center [562, 319] width 13 height 13
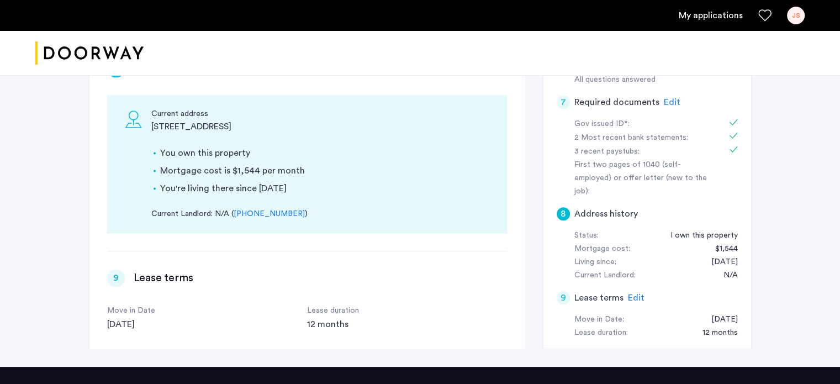
scroll to position [0, 0]
click at [563, 291] on div "9" at bounding box center [562, 297] width 13 height 13
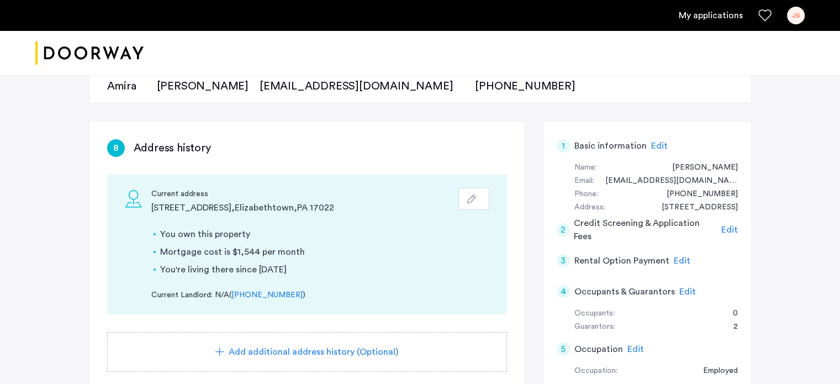
scroll to position [243, 0]
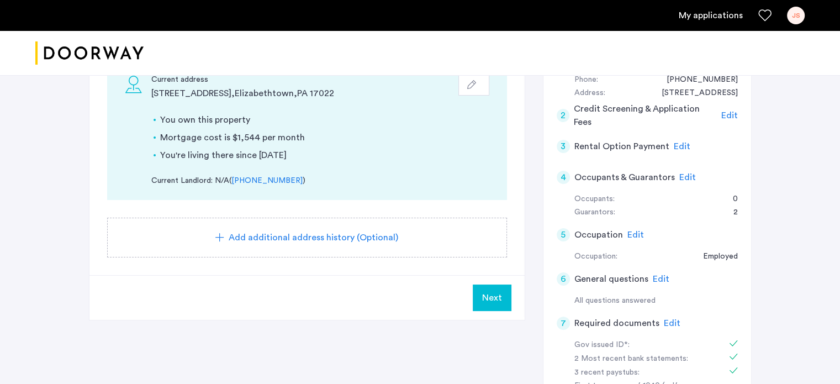
click at [487, 295] on span "Next" at bounding box center [492, 297] width 20 height 13
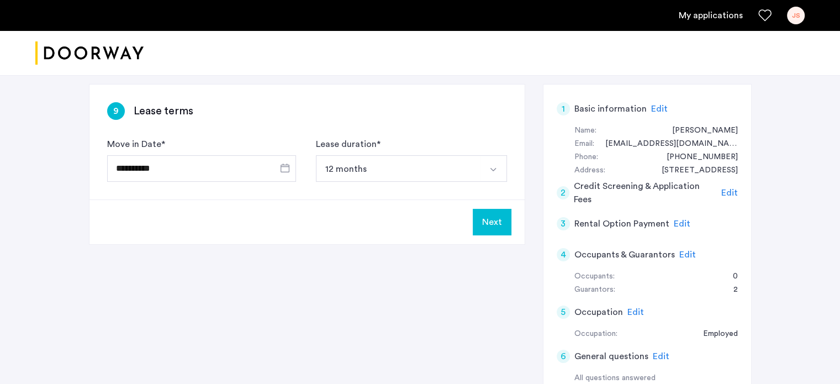
scroll to position [110, 0]
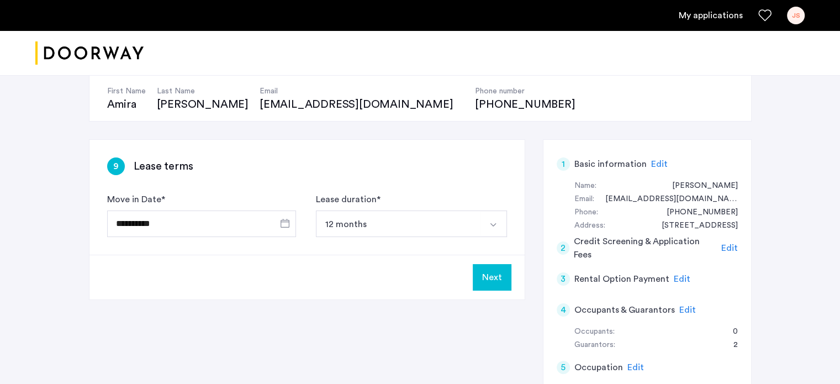
click at [486, 277] on button "Next" at bounding box center [492, 277] width 39 height 26
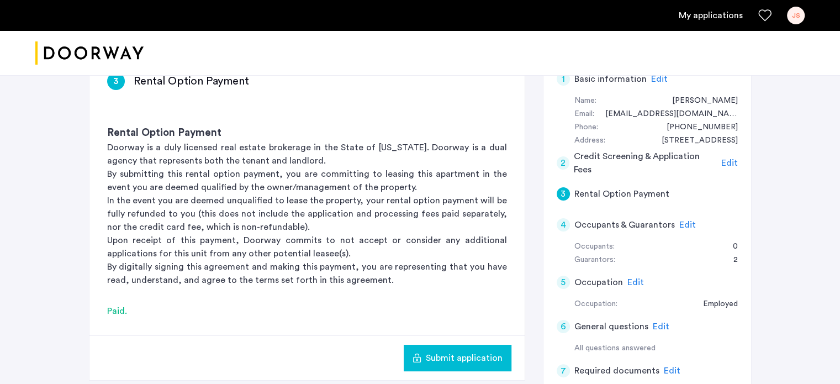
scroll to position [221, 0]
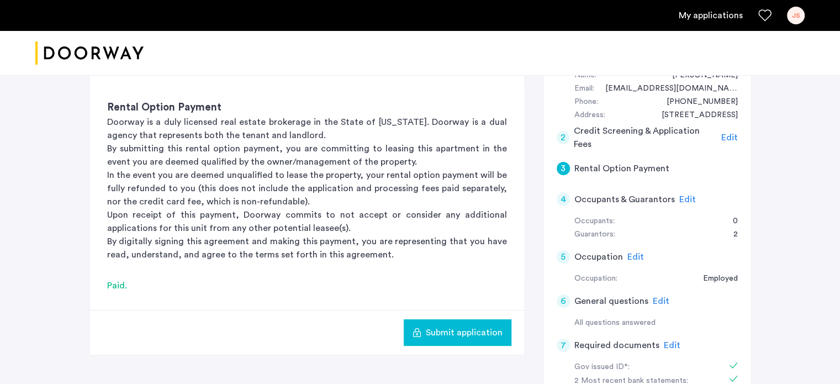
click at [685, 198] on span "Edit" at bounding box center [687, 199] width 17 height 9
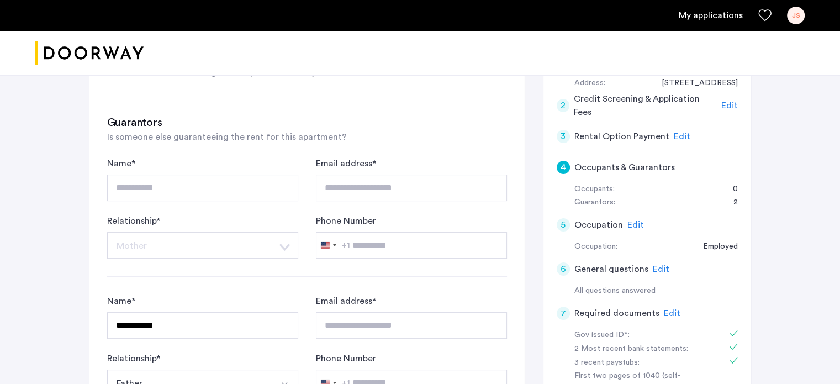
scroll to position [386, 0]
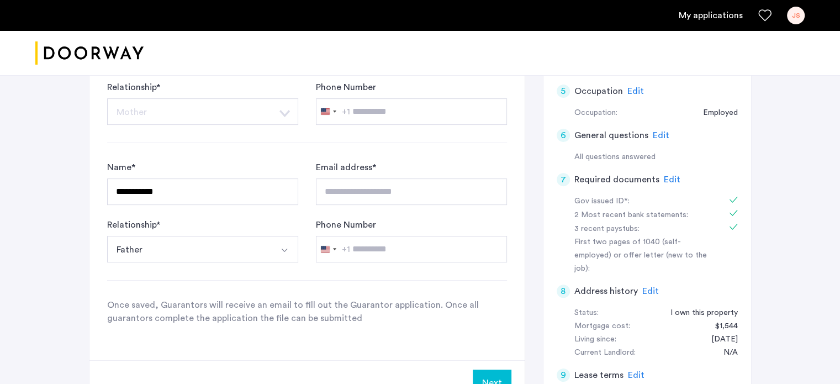
click at [666, 176] on span "Edit" at bounding box center [672, 179] width 17 height 9
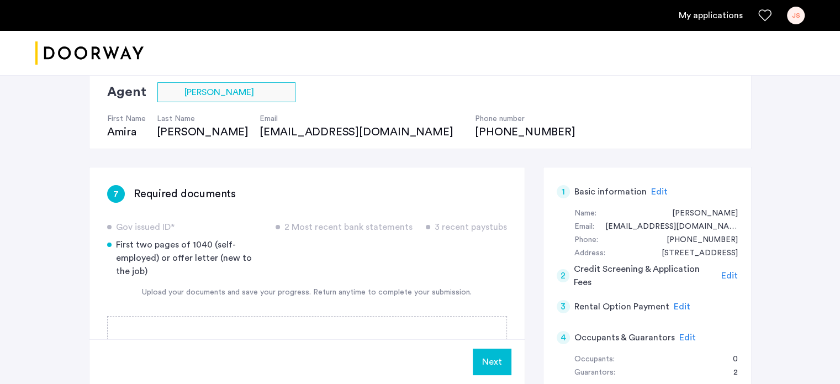
scroll to position [110, 0]
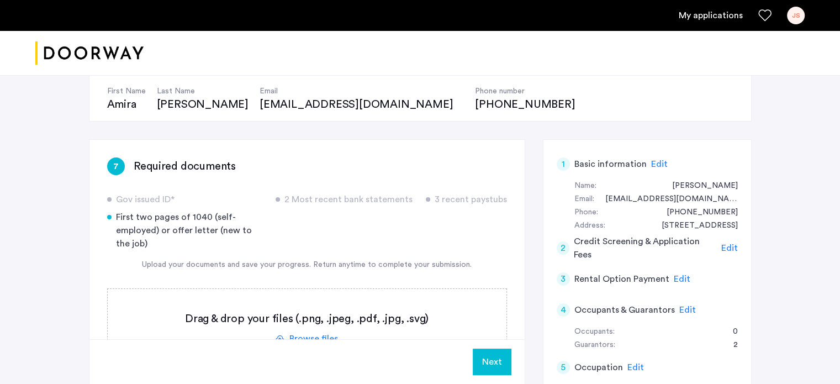
click at [490, 360] on button "Next" at bounding box center [492, 361] width 39 height 26
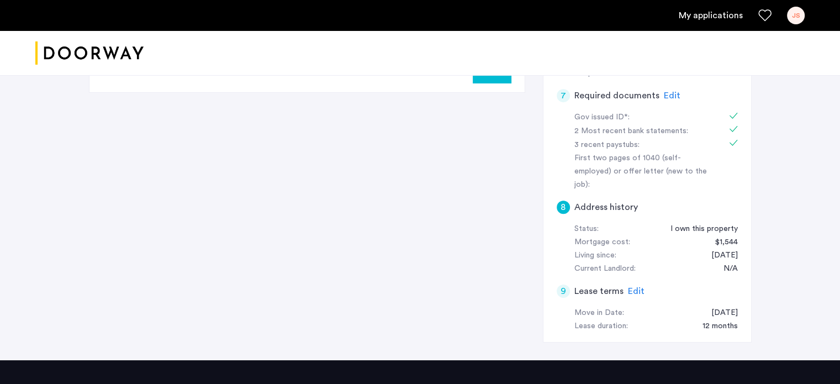
scroll to position [591, 0]
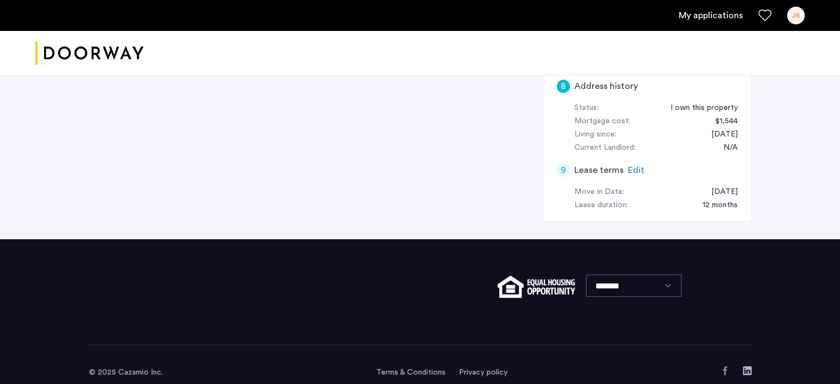
click at [561, 163] on div "9" at bounding box center [562, 169] width 13 height 13
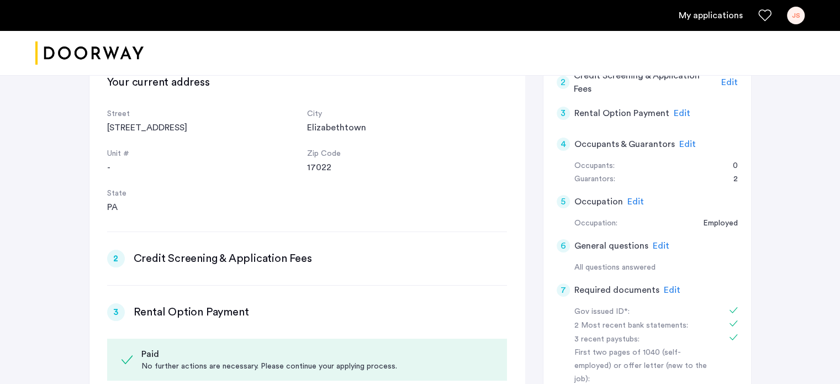
scroll to position [276, 0]
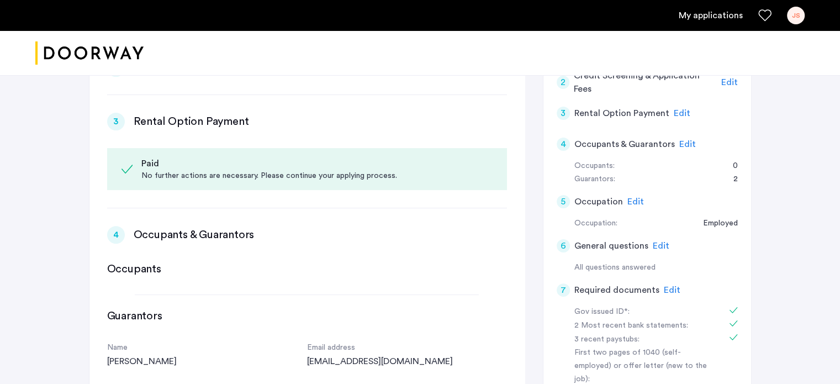
click at [561, 111] on div "3" at bounding box center [562, 113] width 13 height 13
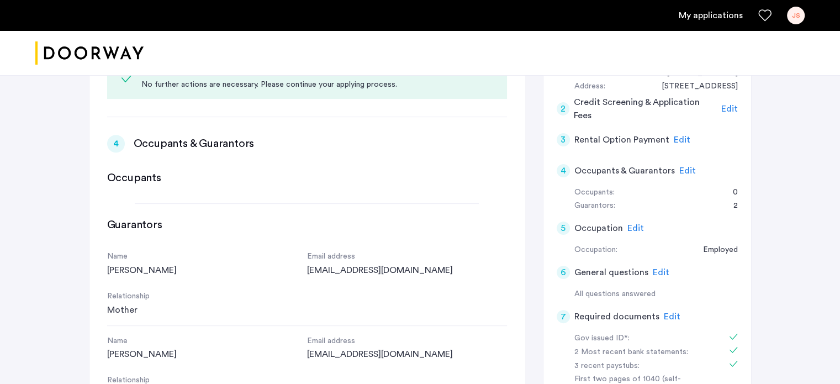
scroll to position [0, 0]
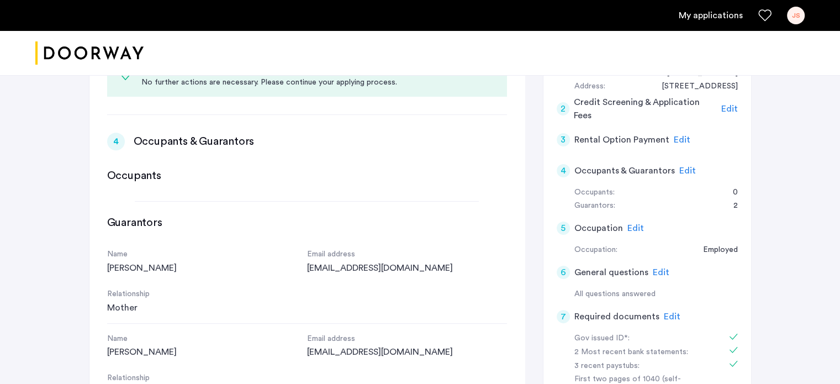
click at [561, 139] on div "3" at bounding box center [562, 139] width 13 height 13
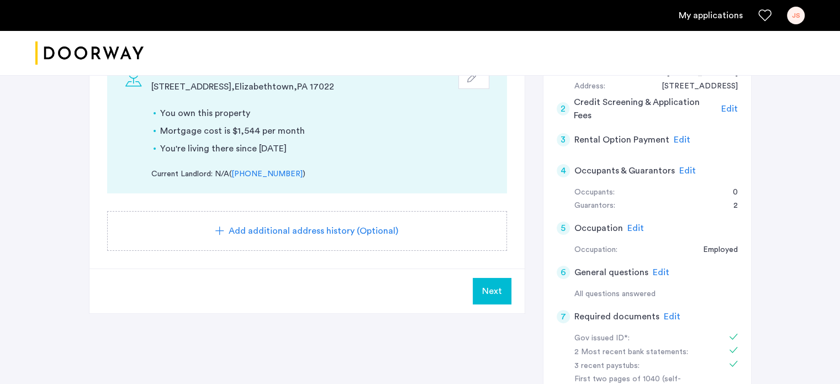
click at [495, 291] on span "Next" at bounding box center [492, 290] width 20 height 13
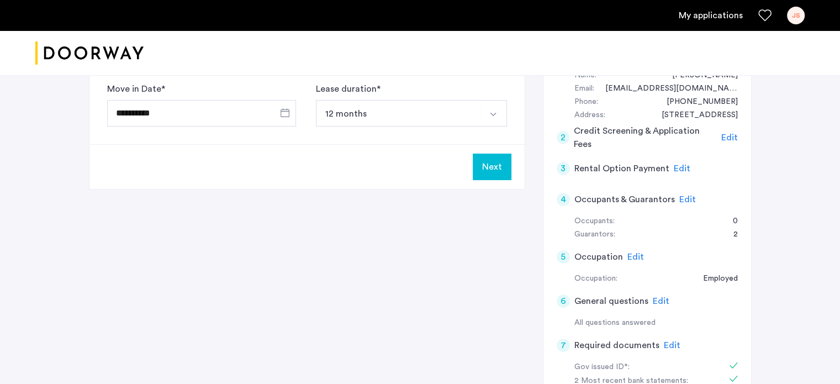
click at [492, 168] on button "Next" at bounding box center [492, 166] width 39 height 26
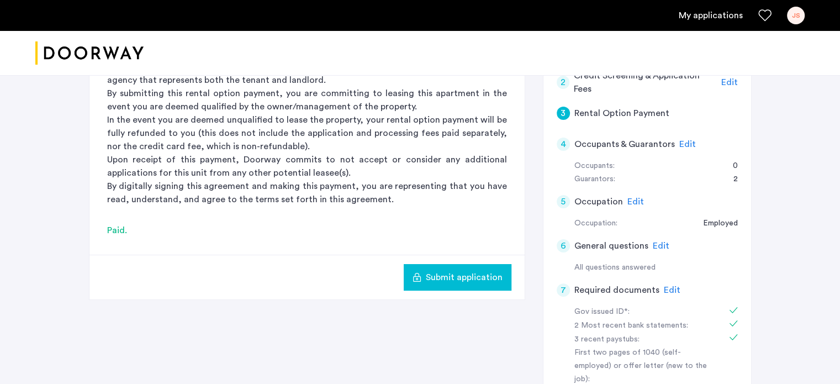
click at [450, 278] on span "Submit application" at bounding box center [464, 276] width 77 height 13
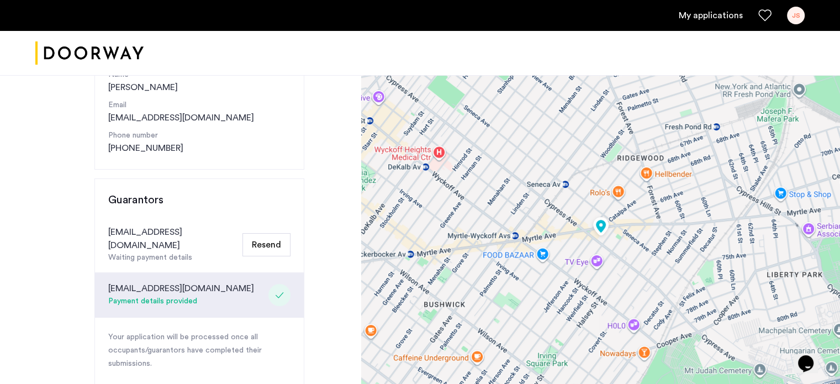
click at [269, 241] on button "Resend" at bounding box center [266, 244] width 48 height 23
click at [254, 236] on button "Resend" at bounding box center [266, 244] width 48 height 23
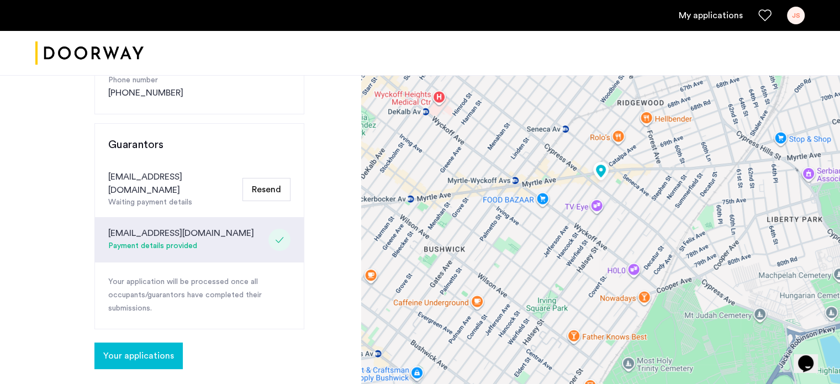
click at [265, 181] on button "Resend" at bounding box center [266, 189] width 48 height 23
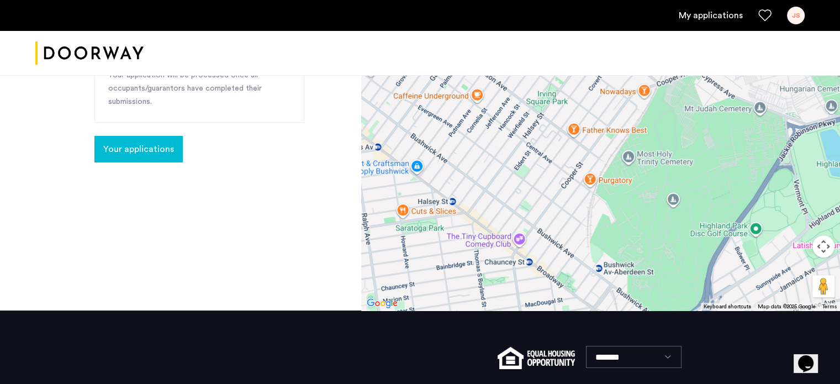
scroll to position [331, 0]
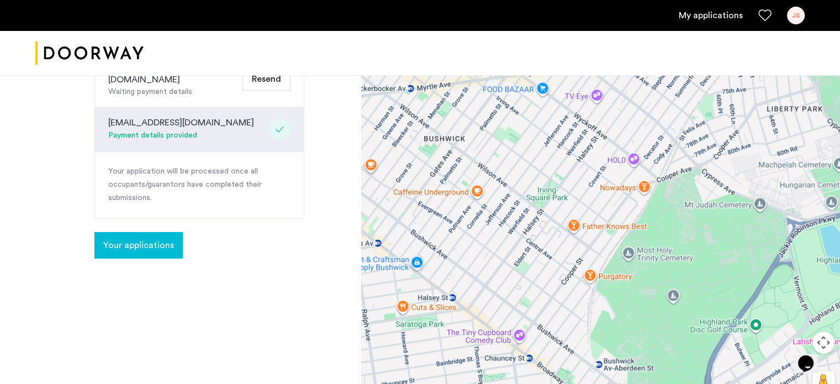
click at [136, 238] on span "Your applications" at bounding box center [138, 244] width 71 height 13
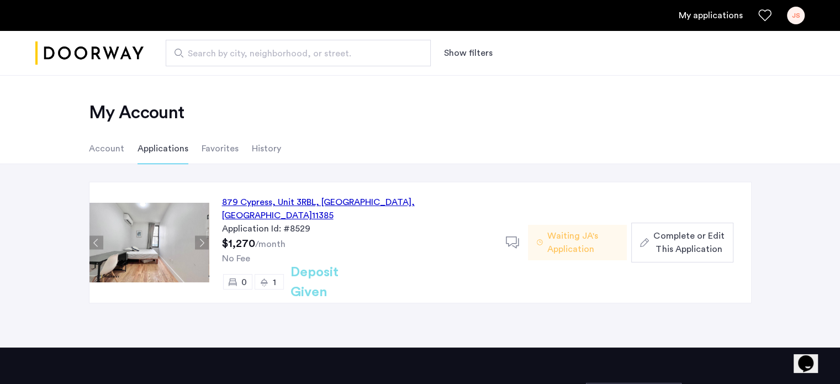
click at [569, 235] on span "Waiting JA's Application" at bounding box center [582, 242] width 71 height 26
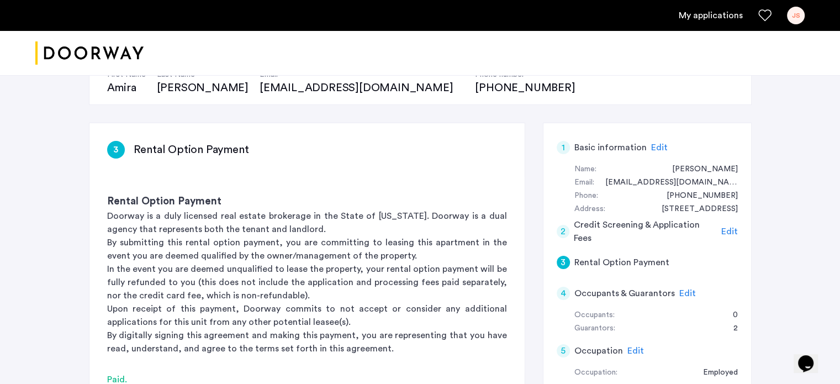
scroll to position [110, 0]
